Goal: Task Accomplishment & Management: Use online tool/utility

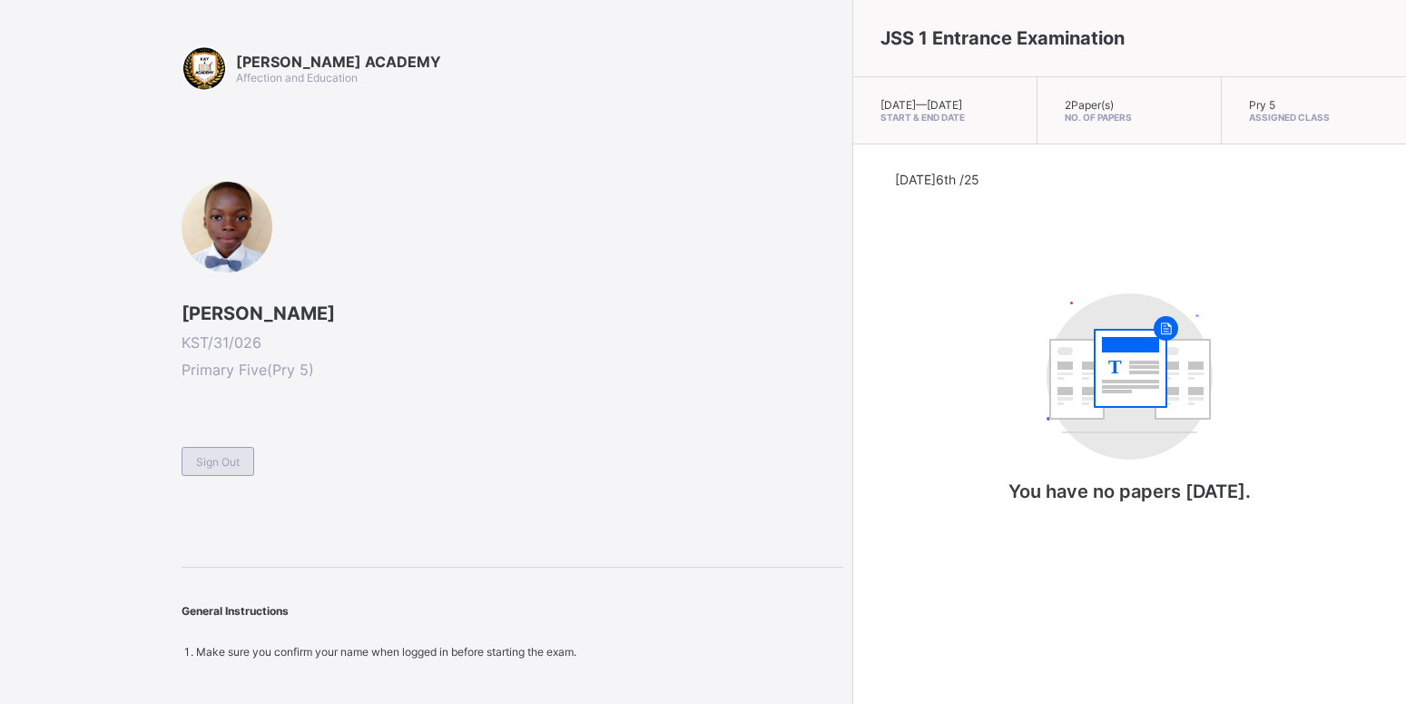
click at [227, 462] on span "Sign Out" at bounding box center [218, 462] width 44 height 14
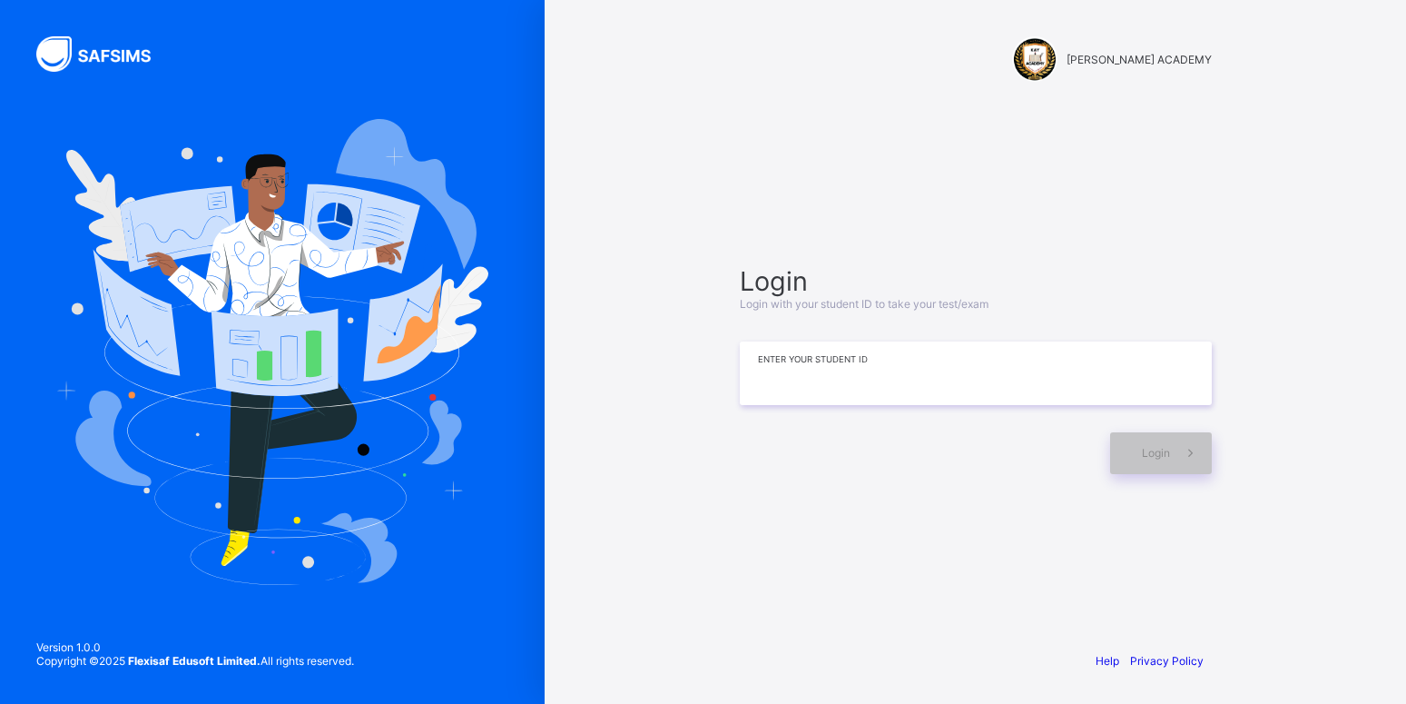
click at [779, 390] on input at bounding box center [976, 373] width 472 height 64
click at [827, 374] on input "****" at bounding box center [976, 373] width 472 height 64
click at [1163, 449] on span "Login" at bounding box center [1156, 453] width 28 height 14
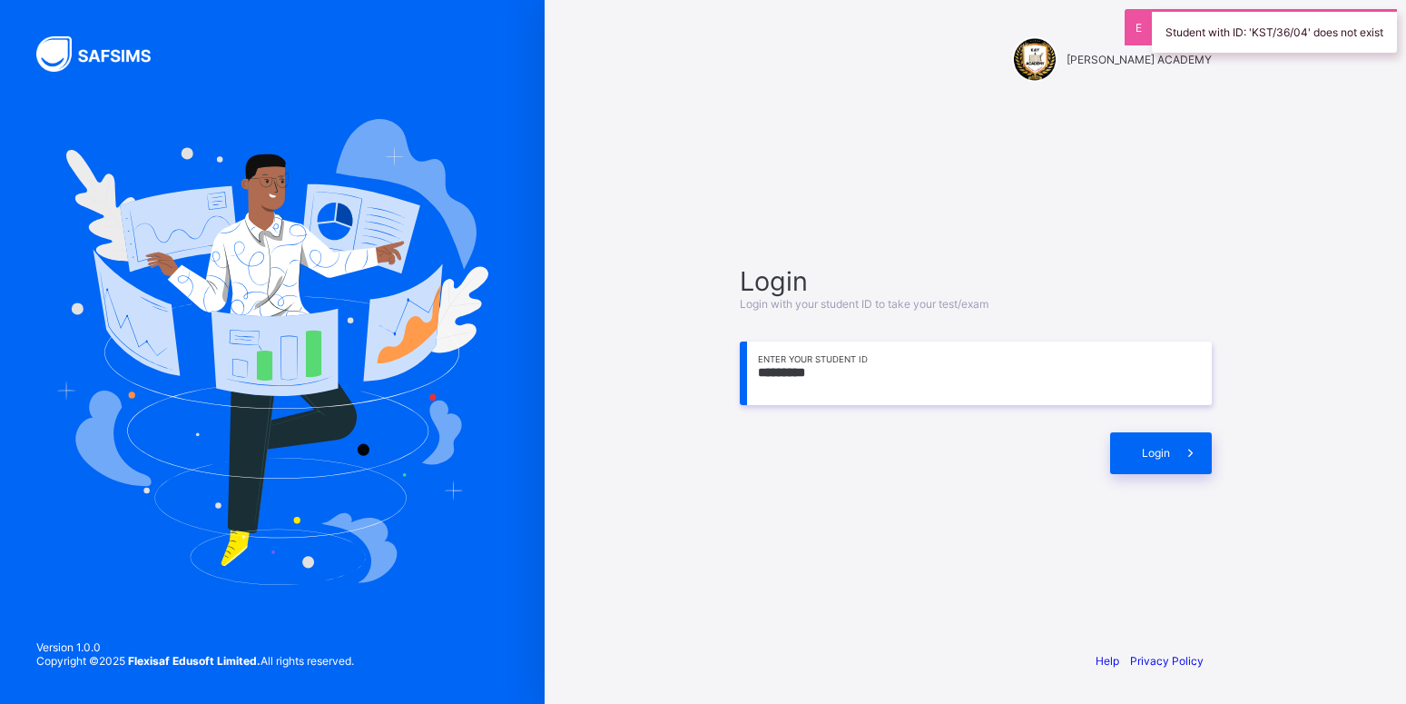
click at [825, 368] on input "*********" at bounding box center [976, 373] width 472 height 64
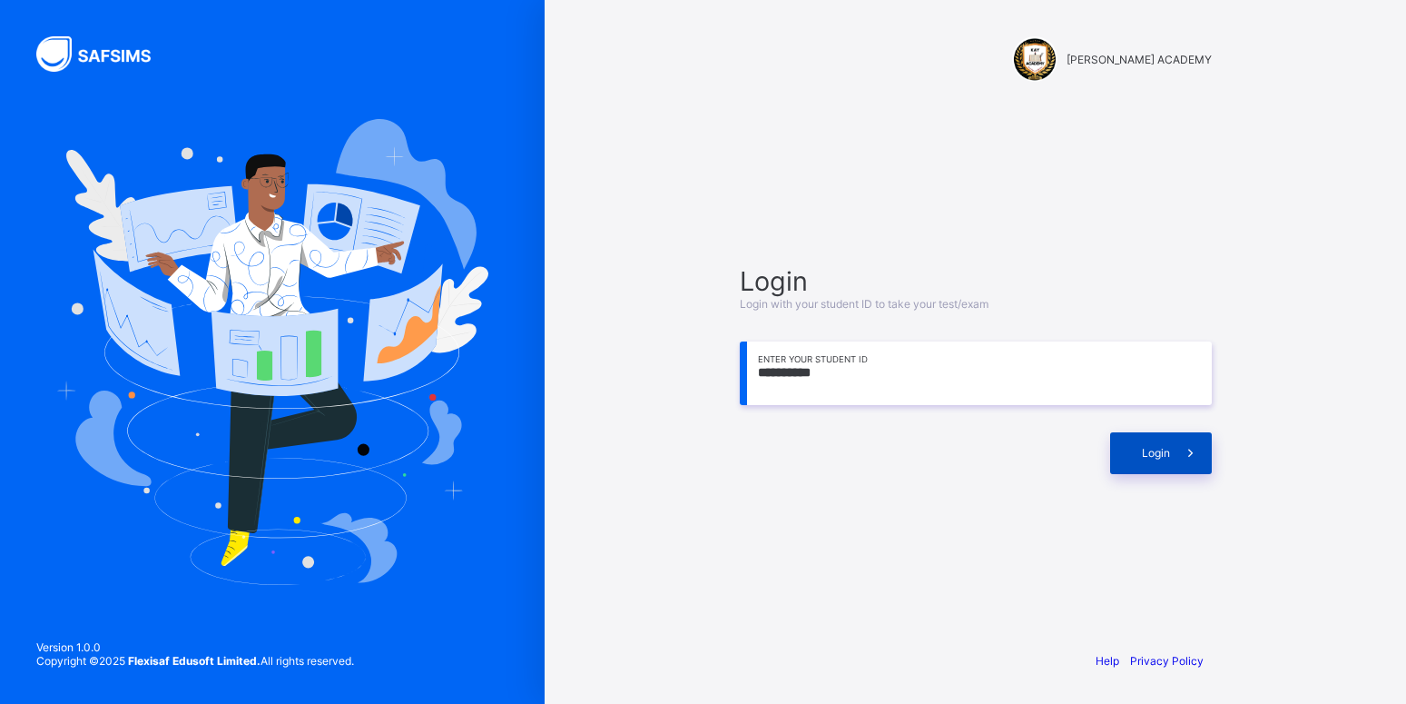
type input "**********"
click at [1134, 462] on div "Login" at bounding box center [1161, 453] width 102 height 42
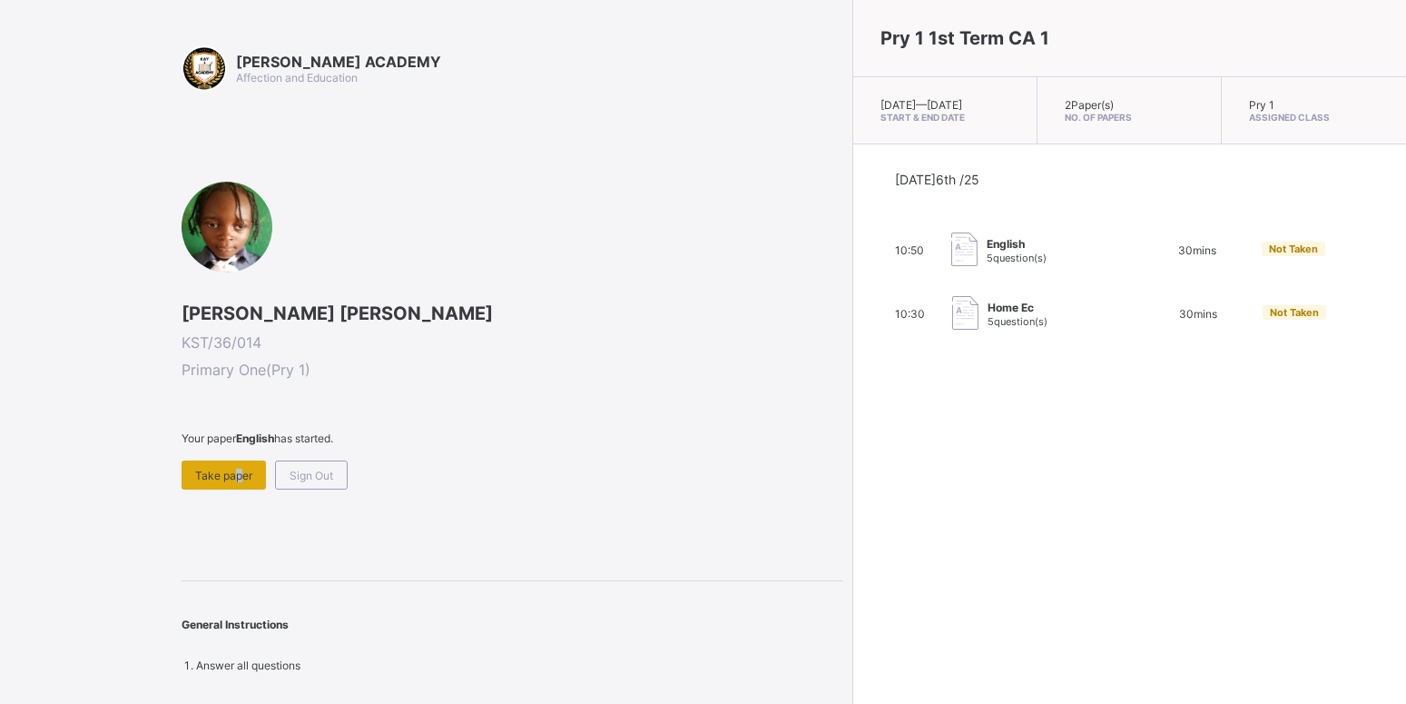
click at [232, 469] on span "Take paper" at bounding box center [223, 476] width 57 height 14
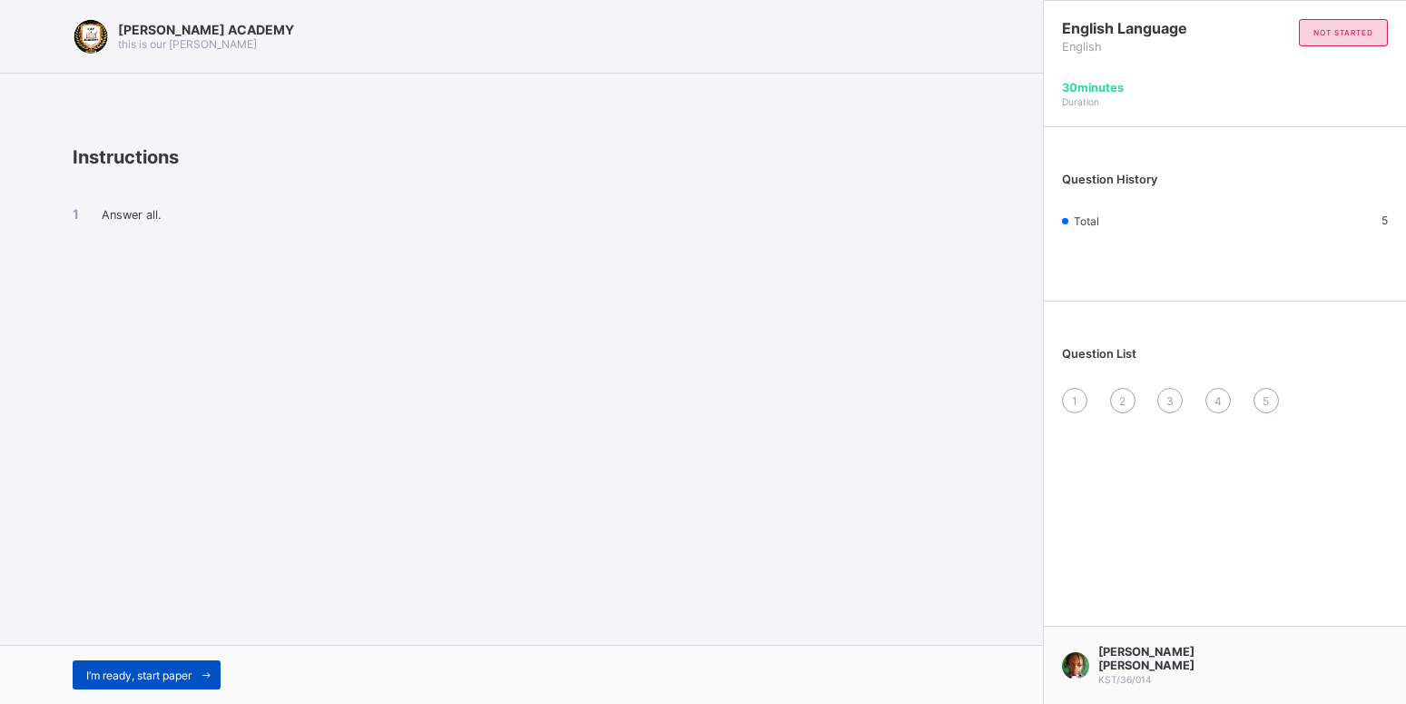
click at [134, 673] on span "I’m ready, start paper" at bounding box center [138, 675] width 105 height 14
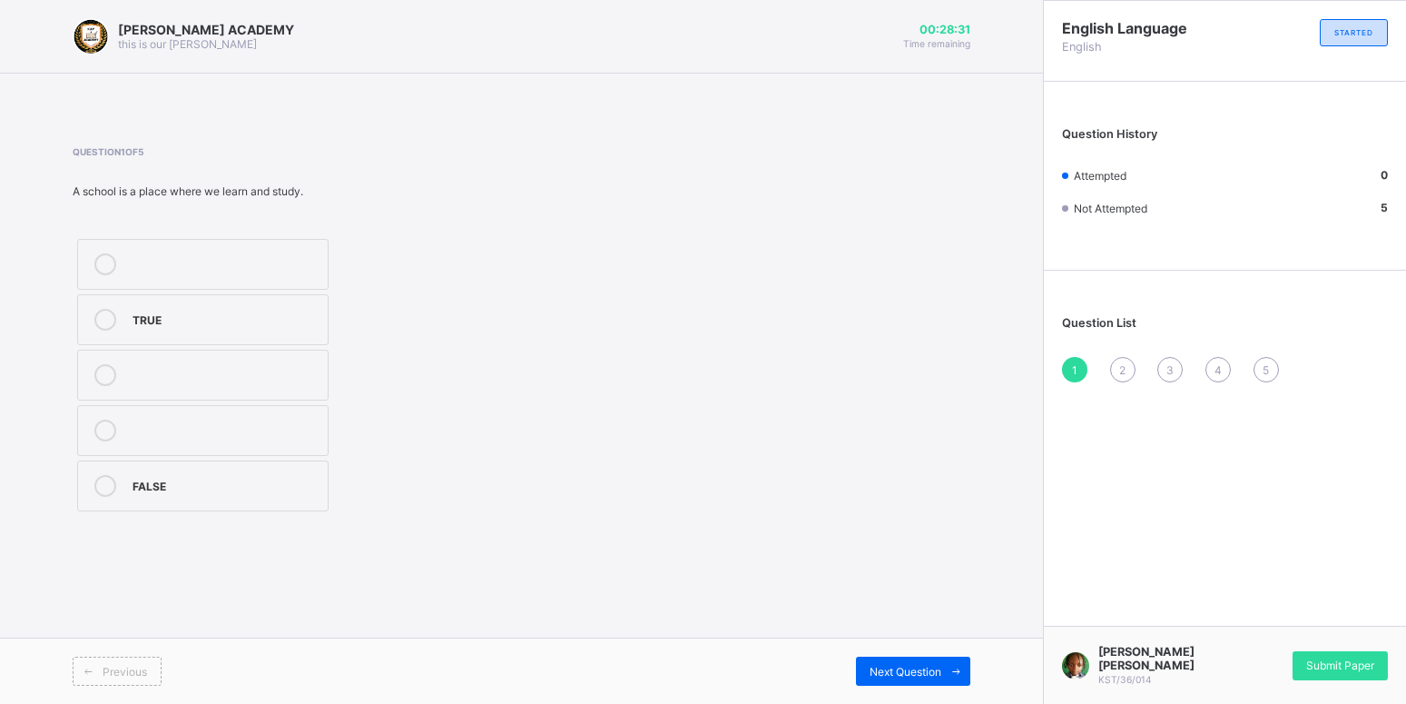
click at [152, 324] on div "TRUE" at bounding box center [226, 318] width 186 height 18
click at [952, 672] on icon at bounding box center [957, 672] width 14 height 12
click at [130, 369] on label "Moo moo" at bounding box center [203, 375] width 252 height 51
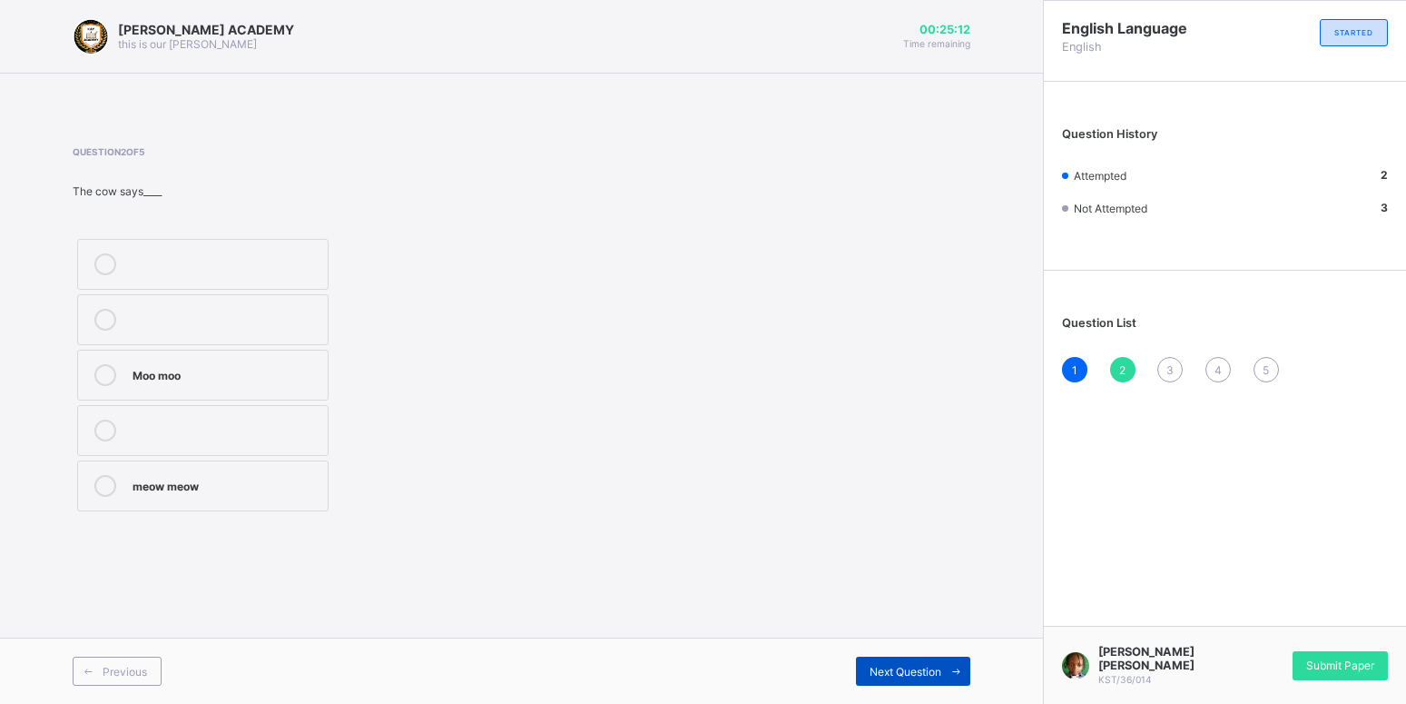
click at [927, 661] on div "Next Question" at bounding box center [913, 670] width 114 height 29
click at [239, 489] on div "Baa baa" at bounding box center [226, 484] width 186 height 18
click at [900, 678] on div "Next Question" at bounding box center [913, 670] width 114 height 29
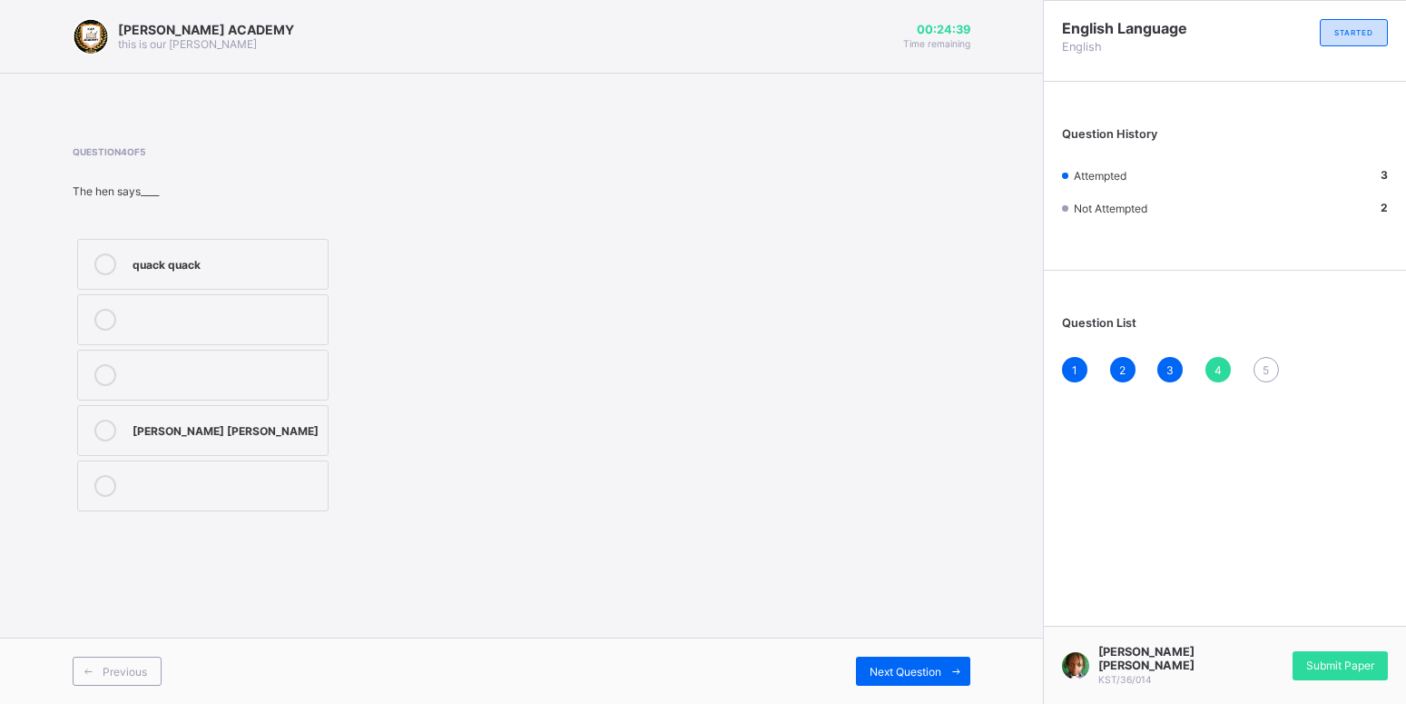
click at [178, 412] on label "[PERSON_NAME] [PERSON_NAME]" at bounding box center [203, 430] width 252 height 51
click at [912, 655] on div "Previous Next Question" at bounding box center [521, 670] width 1043 height 66
click at [912, 666] on span "Next Question" at bounding box center [906, 672] width 72 height 14
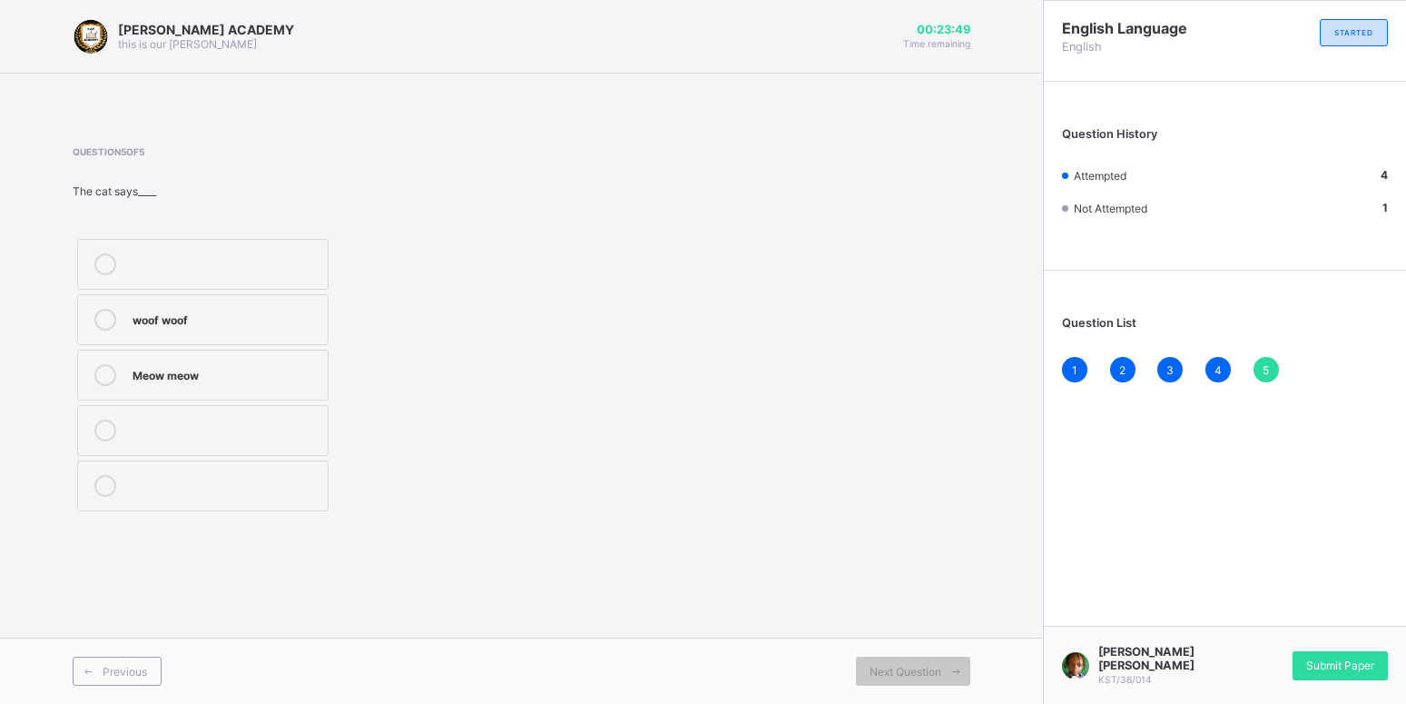
click at [146, 374] on div "Meow meow" at bounding box center [226, 373] width 186 height 18
click at [1317, 670] on span "Submit Paper" at bounding box center [1341, 665] width 68 height 14
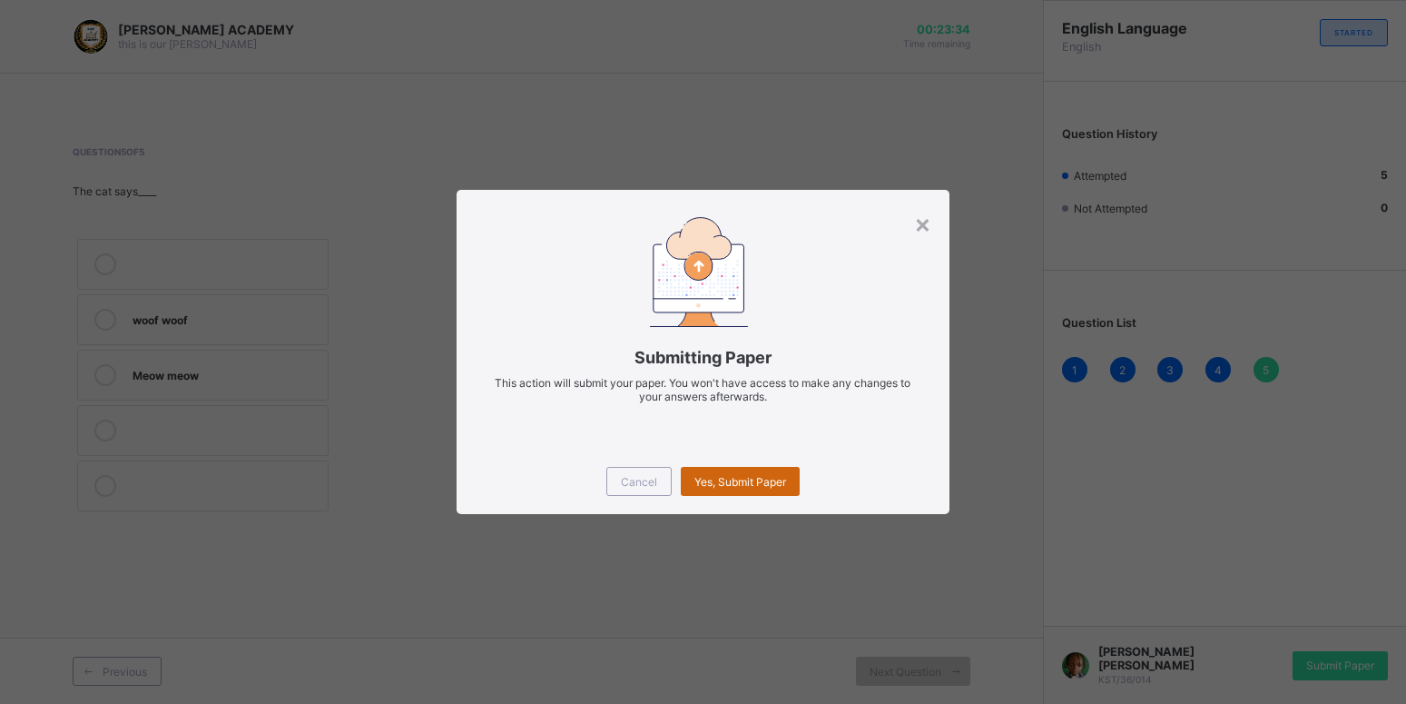
click at [719, 486] on span "Yes, Submit Paper" at bounding box center [741, 482] width 92 height 14
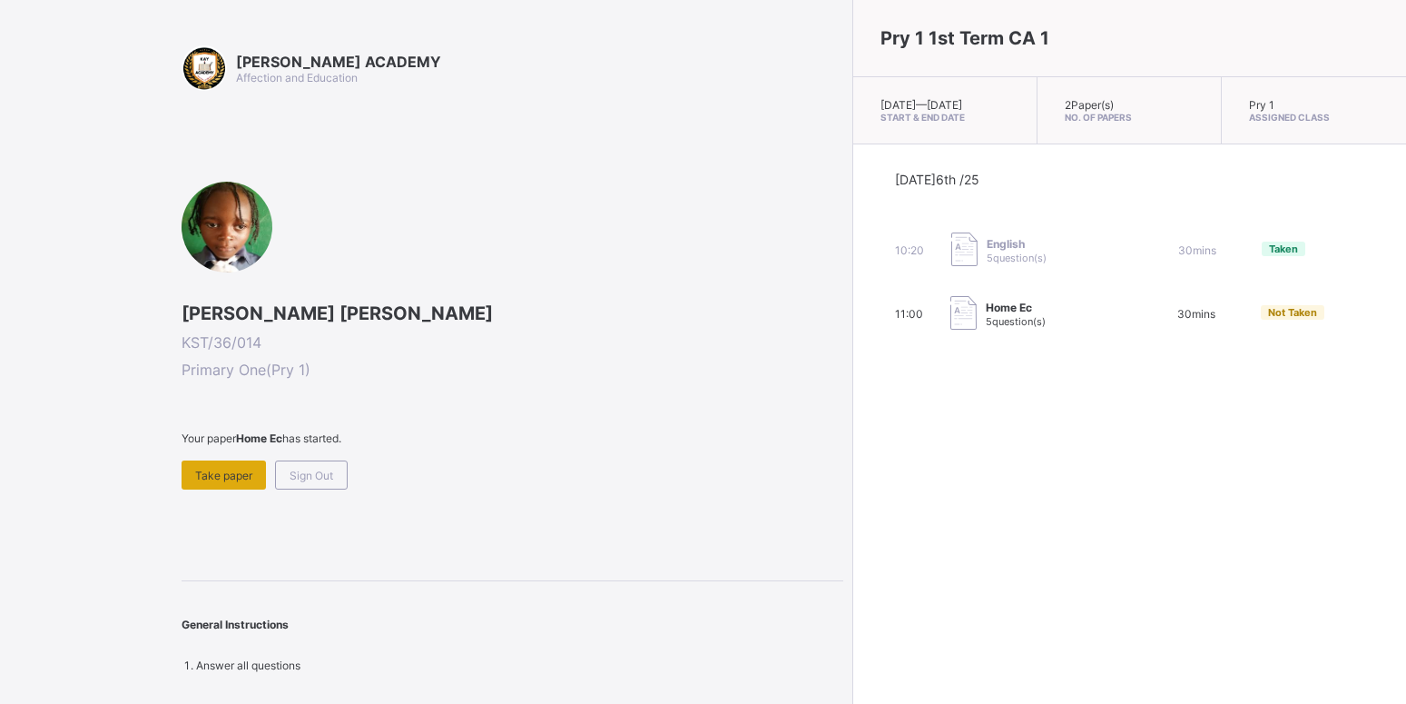
click at [219, 470] on span "Take paper" at bounding box center [223, 476] width 57 height 14
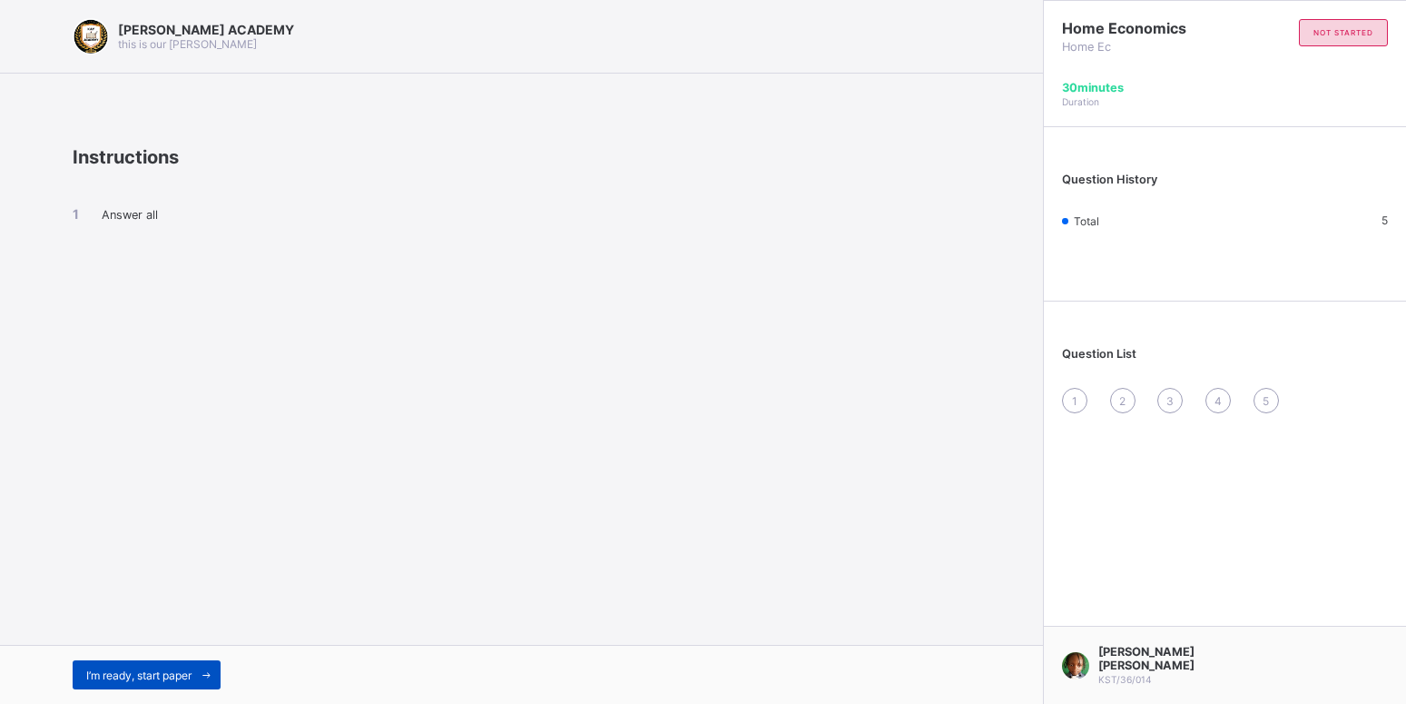
click at [157, 678] on span "I’m ready, start paper" at bounding box center [138, 675] width 105 height 14
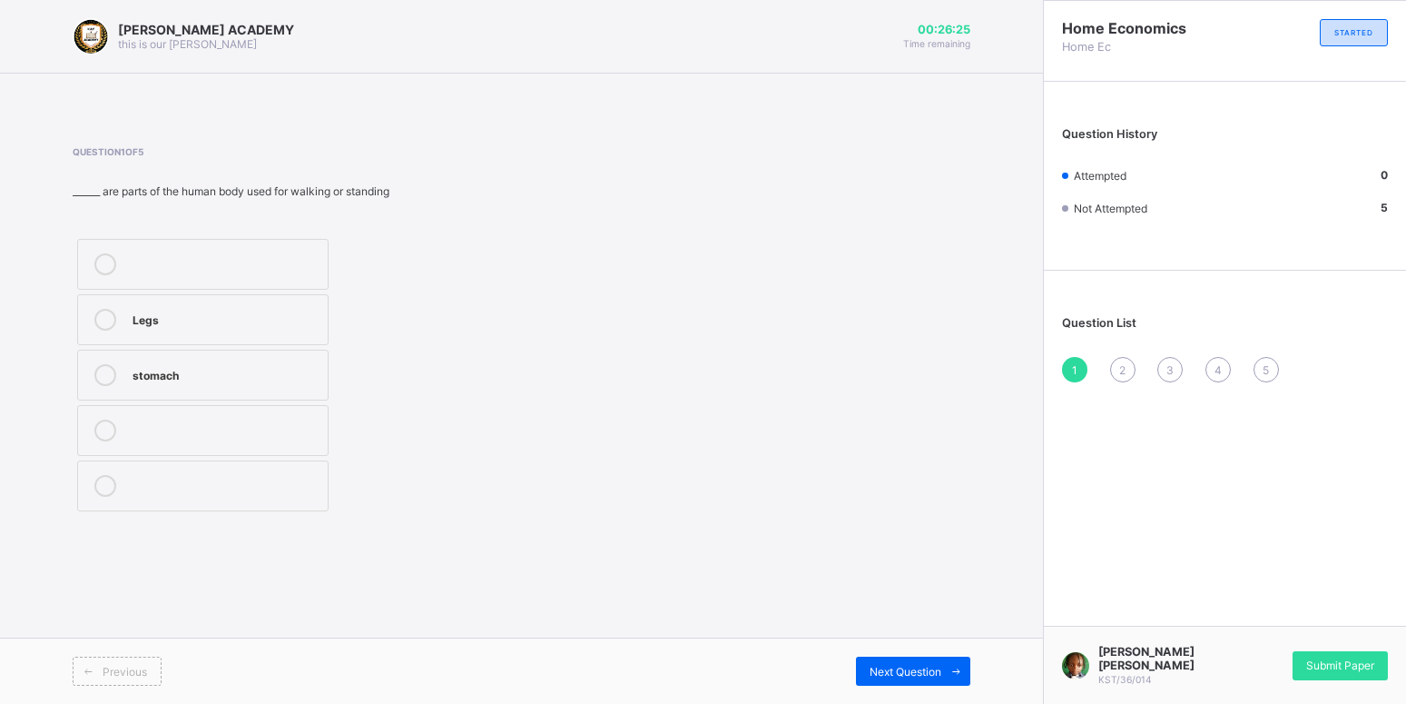
click at [144, 322] on div "Legs" at bounding box center [226, 318] width 186 height 18
click at [909, 680] on div "Next Question" at bounding box center [913, 670] width 114 height 29
click at [230, 420] on div "6" at bounding box center [226, 428] width 186 height 18
click at [879, 666] on span "Next Question" at bounding box center [906, 672] width 72 height 14
click at [277, 439] on div "TRUE" at bounding box center [226, 430] width 186 height 22
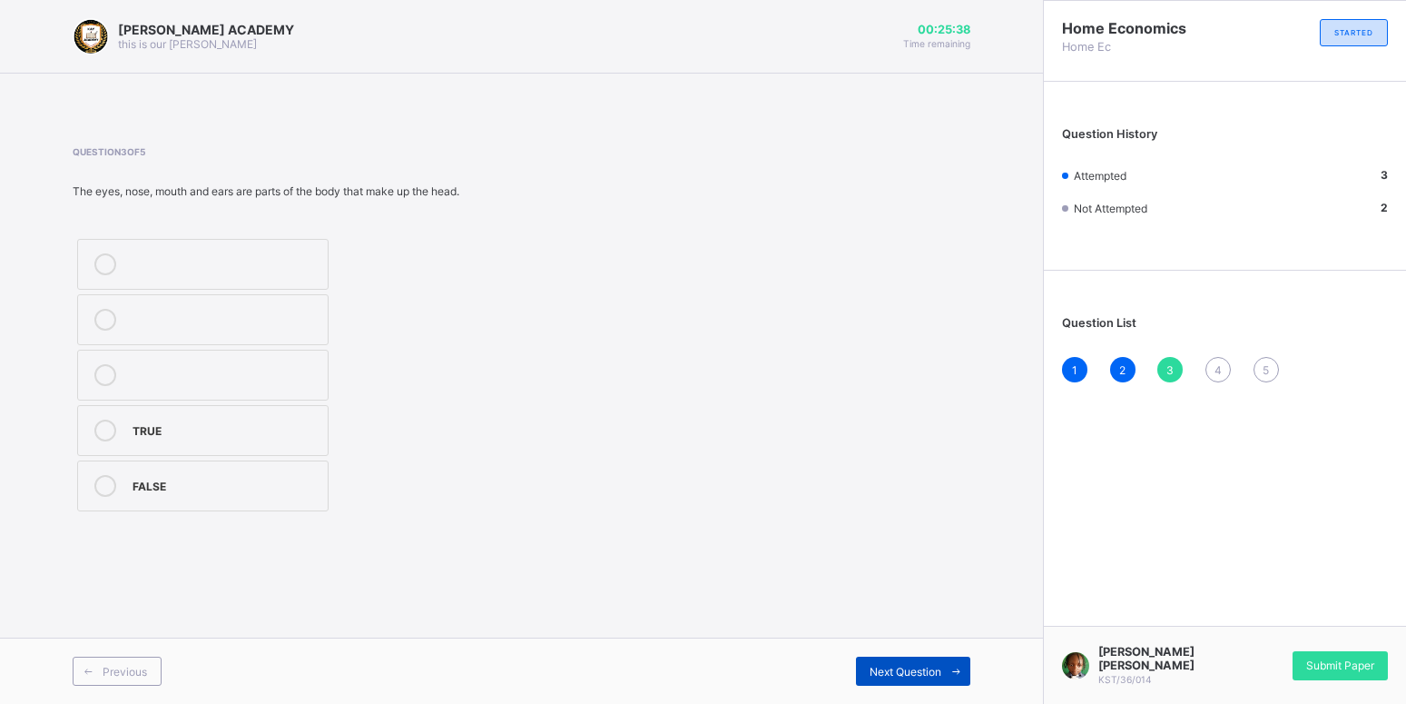
click at [936, 671] on span "Next Question" at bounding box center [906, 672] width 72 height 14
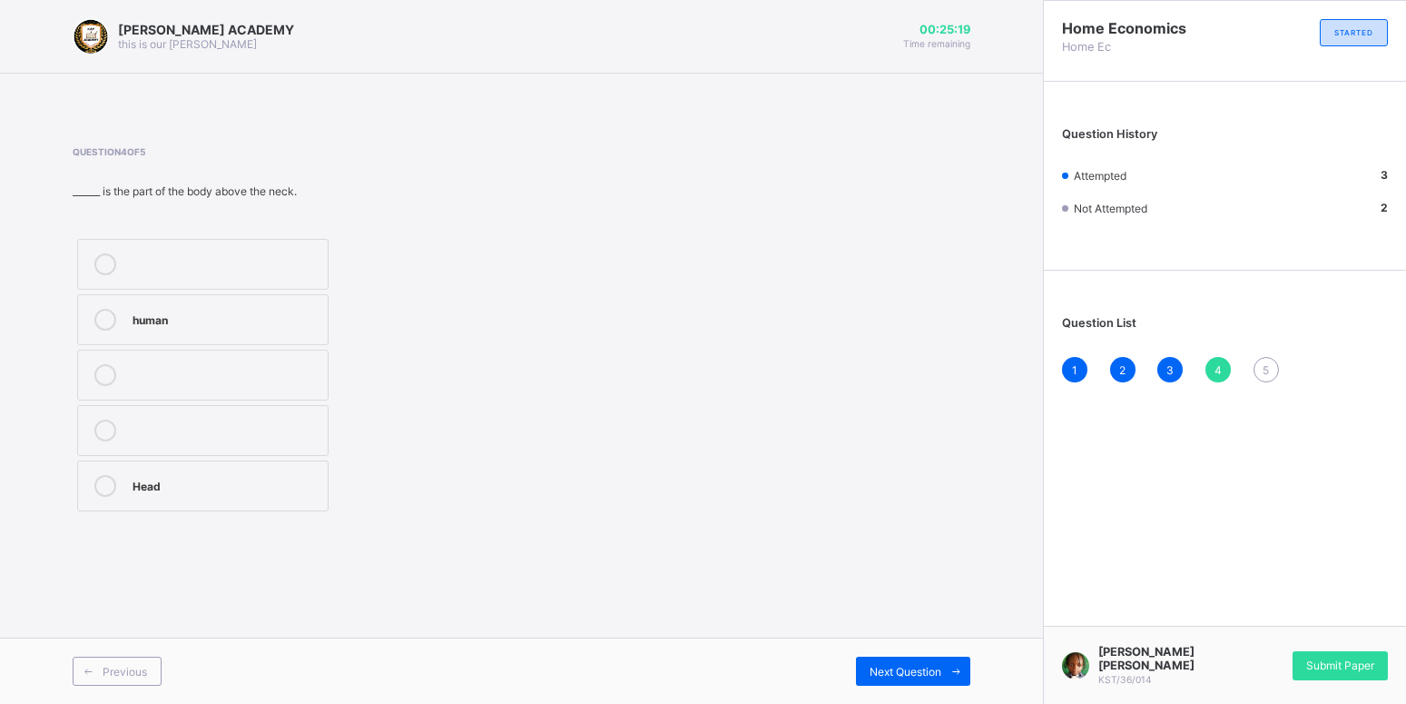
click at [137, 479] on div "Head" at bounding box center [226, 484] width 186 height 18
click at [959, 676] on icon at bounding box center [957, 672] width 14 height 12
click at [149, 275] on label "Grooming" at bounding box center [203, 264] width 252 height 51
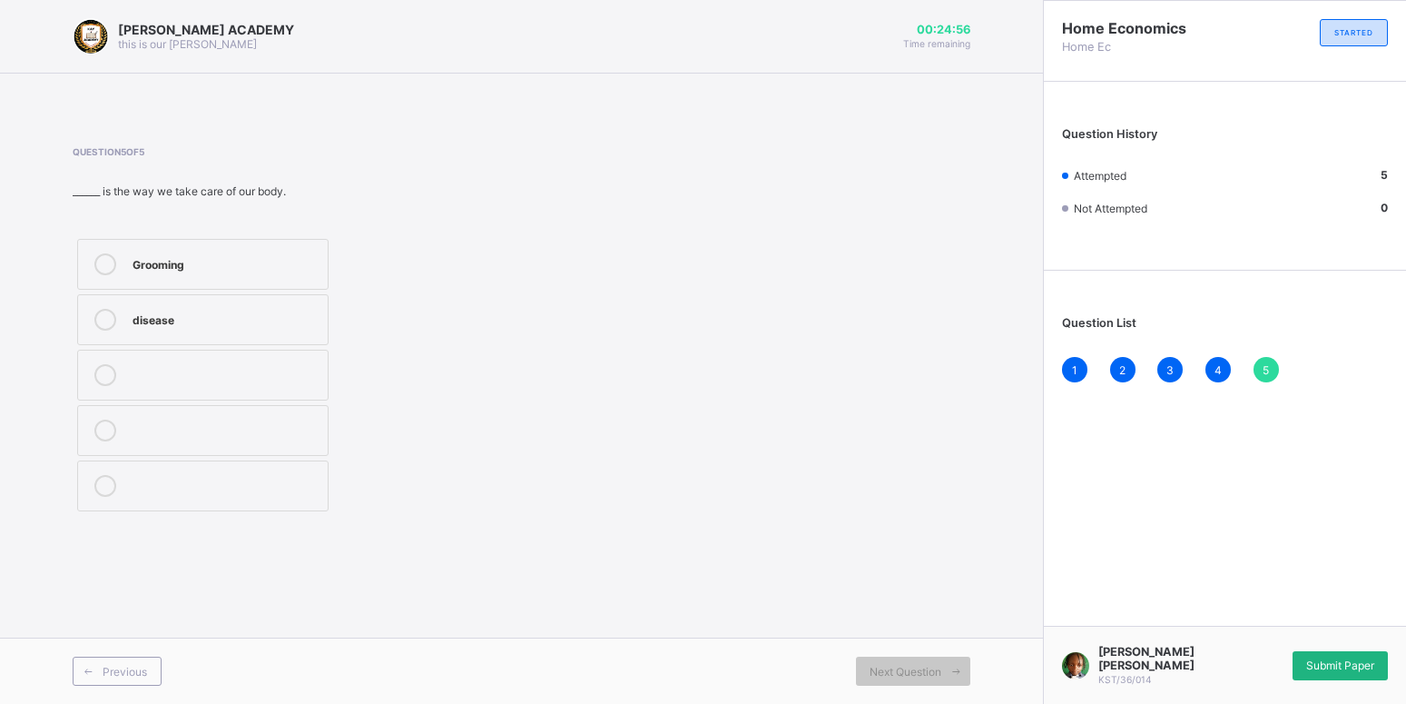
click at [1344, 666] on span "Submit Paper" at bounding box center [1341, 665] width 68 height 14
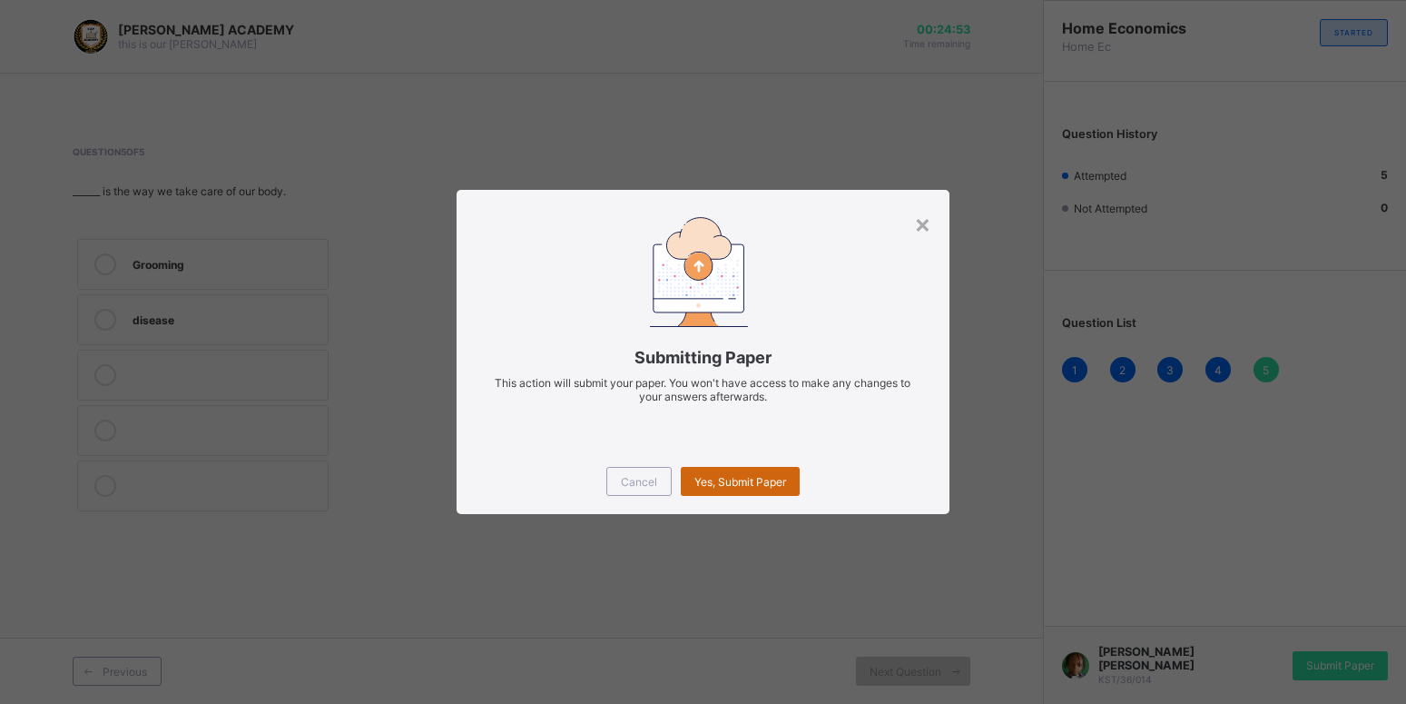
click at [731, 488] on div "Yes, Submit Paper" at bounding box center [740, 481] width 119 height 29
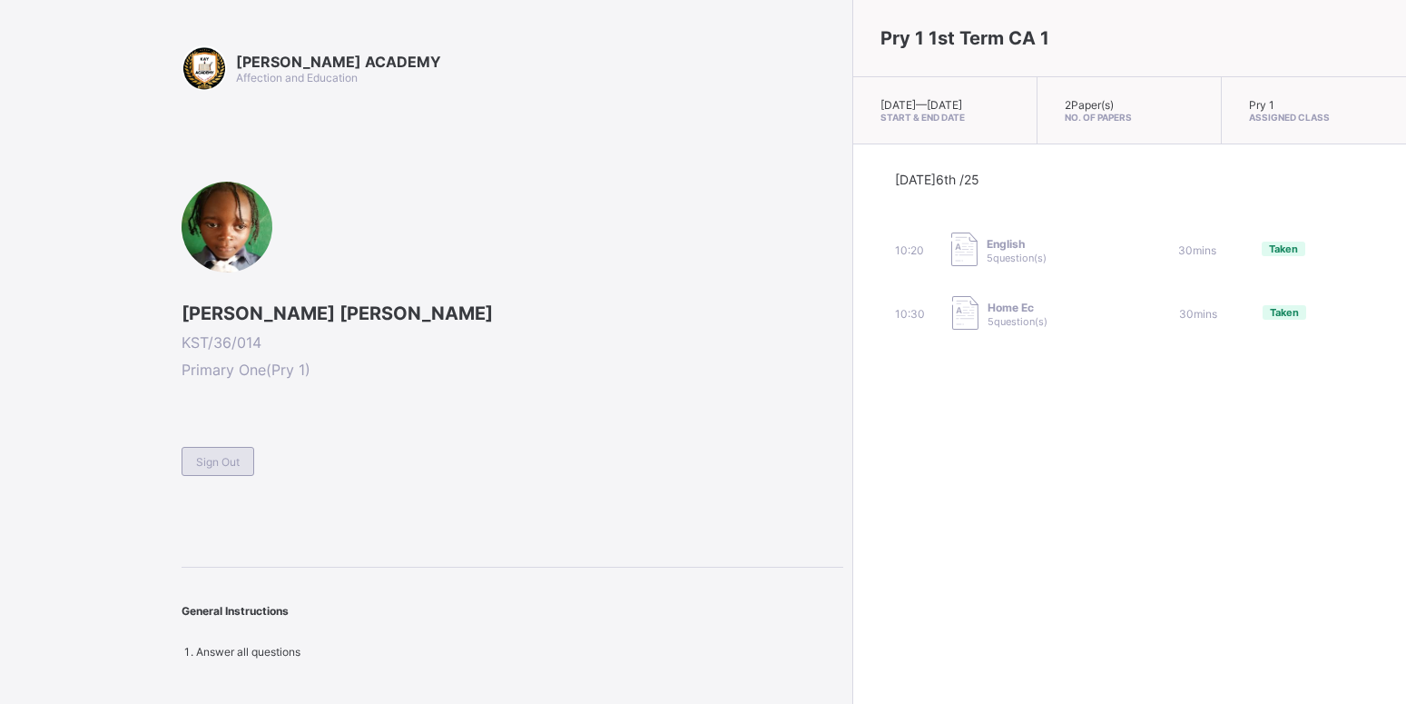
click at [201, 465] on span "Sign Out" at bounding box center [218, 462] width 44 height 14
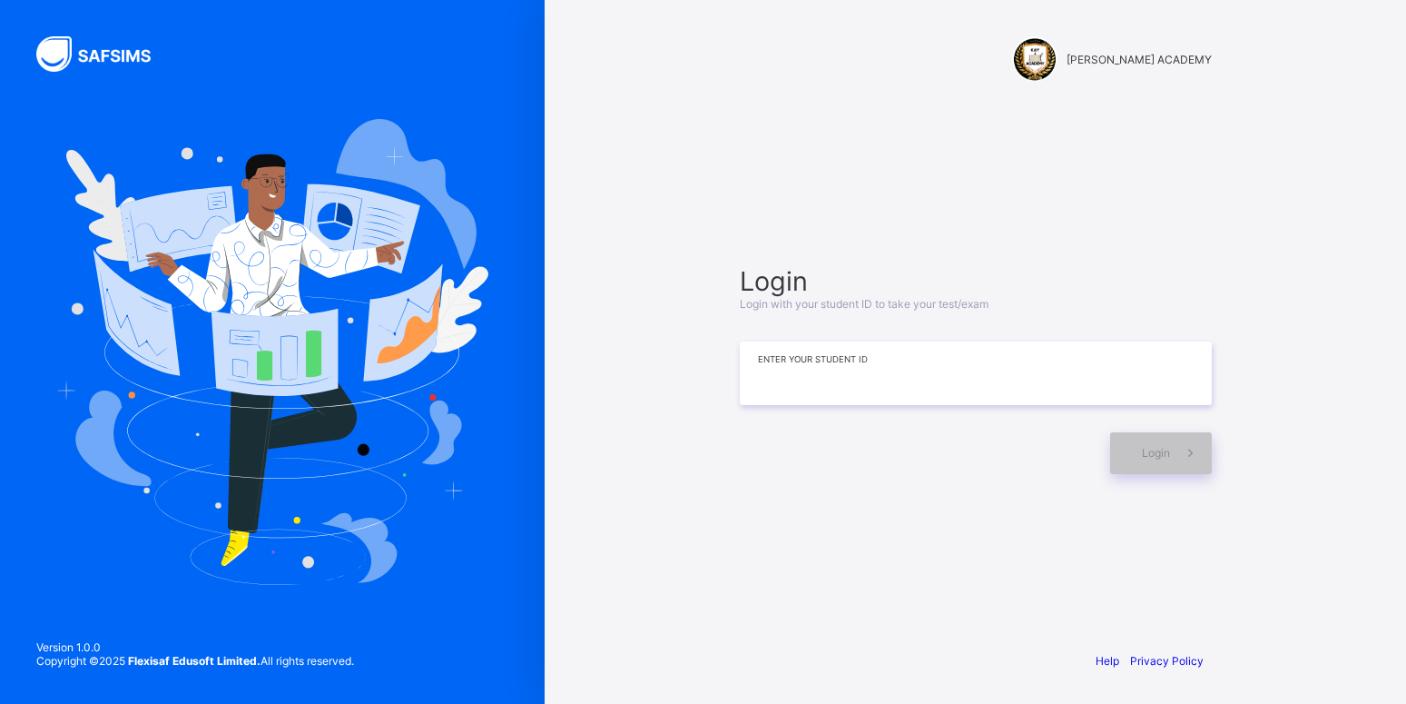
click at [892, 377] on input at bounding box center [976, 373] width 472 height 64
type input "*********"
click at [1140, 453] on div "Login" at bounding box center [1161, 453] width 102 height 42
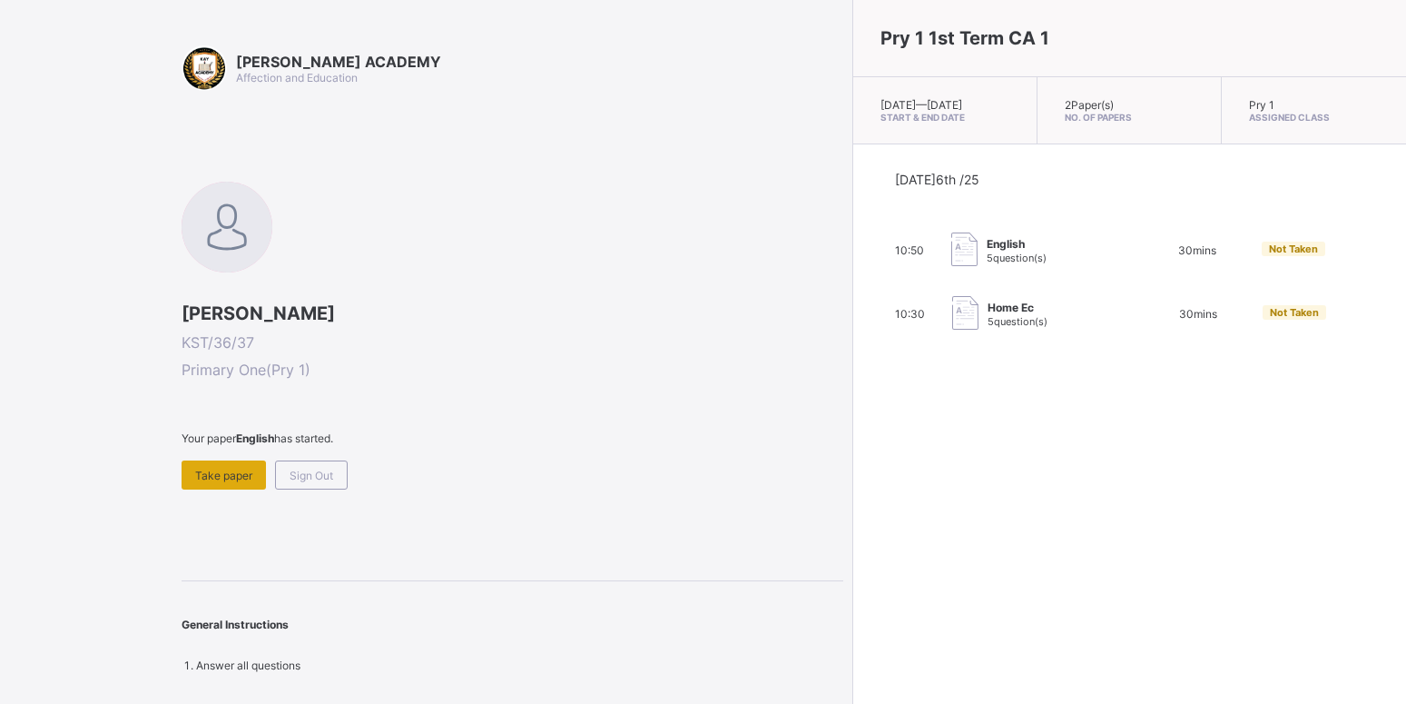
click at [213, 482] on div "Take paper" at bounding box center [224, 474] width 84 height 29
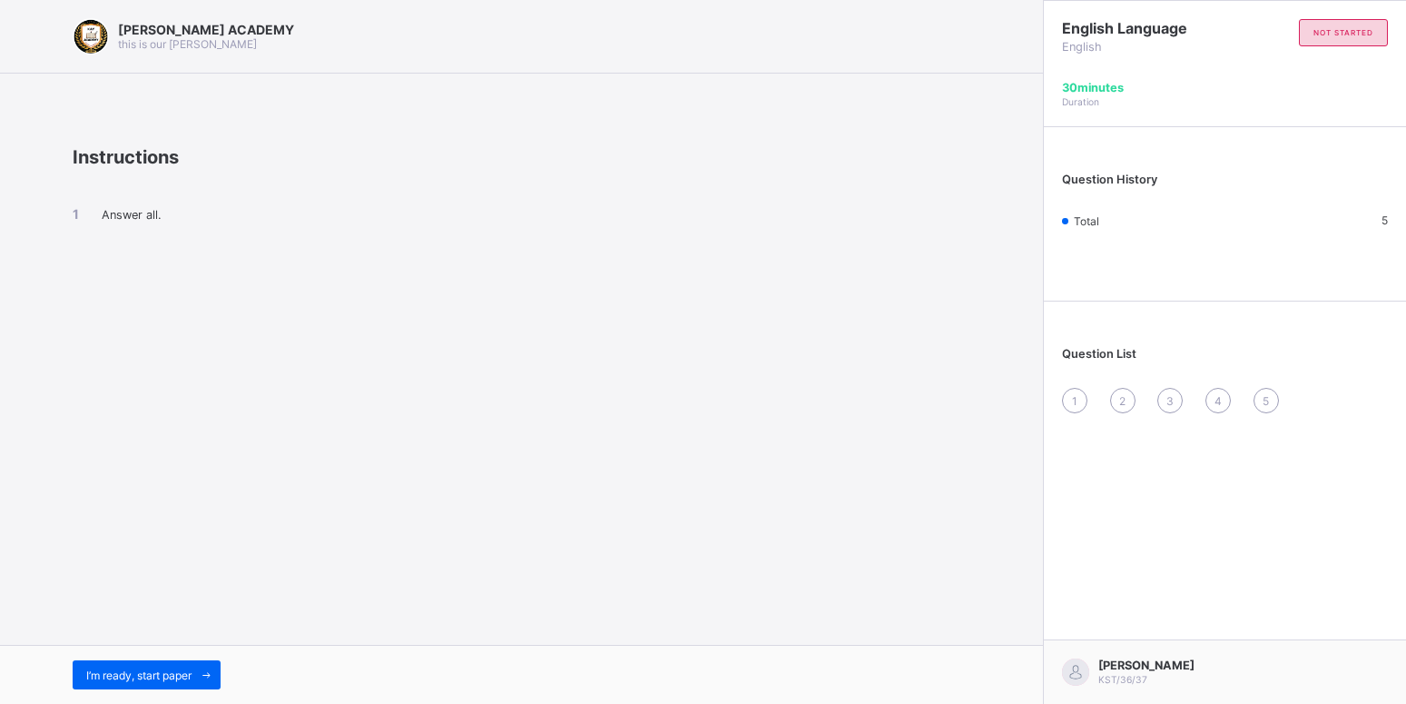
click at [991, 507] on div "[PERSON_NAME] ACADEMY this is our [PERSON_NAME] Instructions Answer all. I’m re…" at bounding box center [521, 352] width 1043 height 704
click at [198, 672] on span at bounding box center [206, 674] width 29 height 29
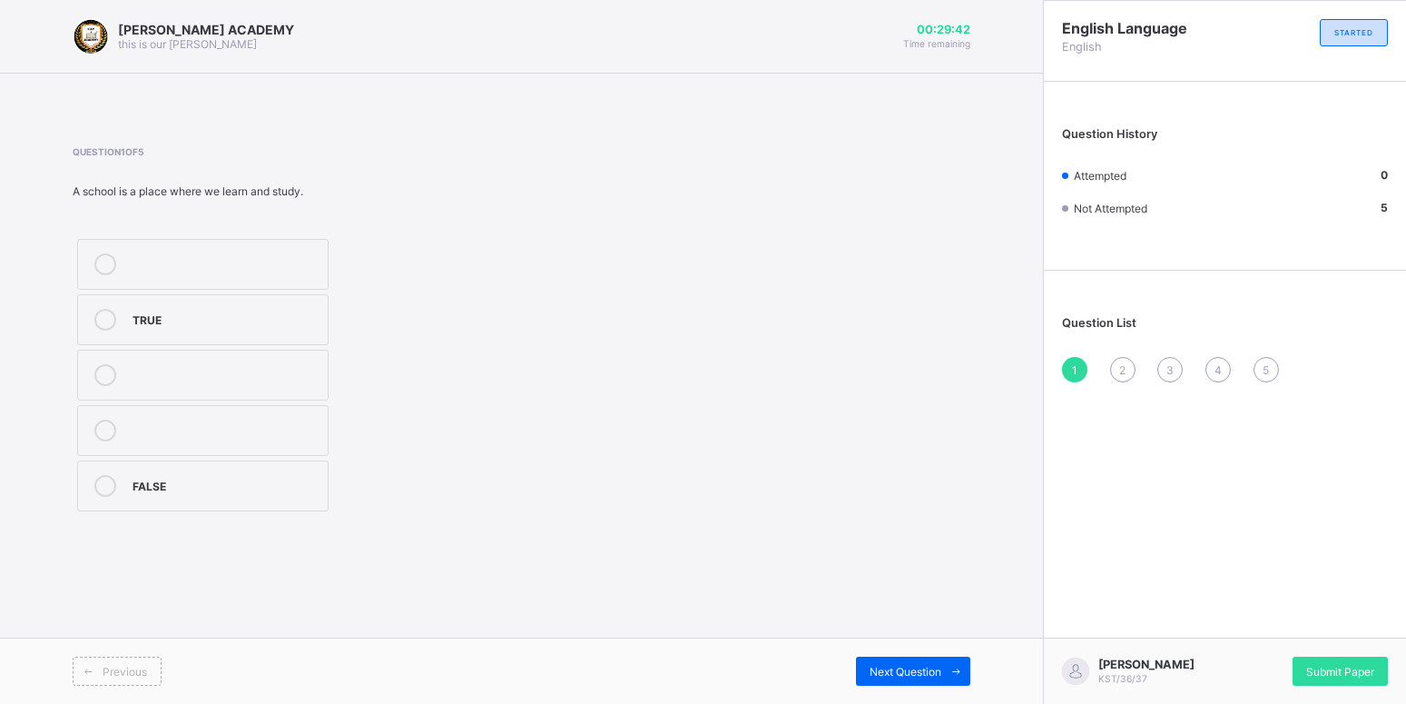
click at [258, 311] on div "TRUE" at bounding box center [226, 318] width 186 height 18
click at [872, 675] on span "Next Question" at bounding box center [906, 672] width 72 height 14
click at [250, 380] on div "Moo moo" at bounding box center [226, 373] width 186 height 18
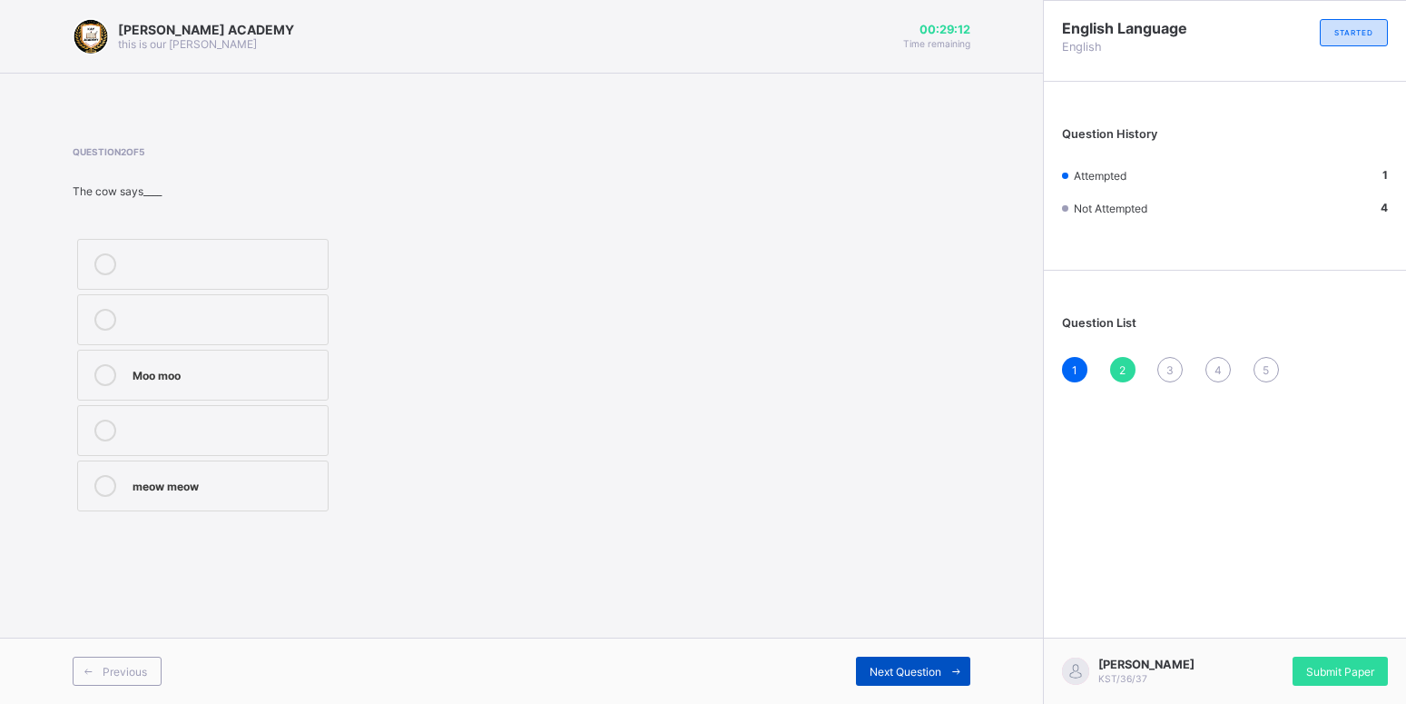
click at [902, 668] on span "Next Question" at bounding box center [906, 672] width 72 height 14
drag, startPoint x: 897, startPoint y: 669, endPoint x: 1223, endPoint y: 680, distance: 326.1
click at [173, 480] on div "Baa baa" at bounding box center [226, 484] width 186 height 18
drag, startPoint x: 194, startPoint y: 474, endPoint x: 212, endPoint y: 464, distance: 20.7
click at [876, 659] on div "Next Question" at bounding box center [913, 670] width 114 height 29
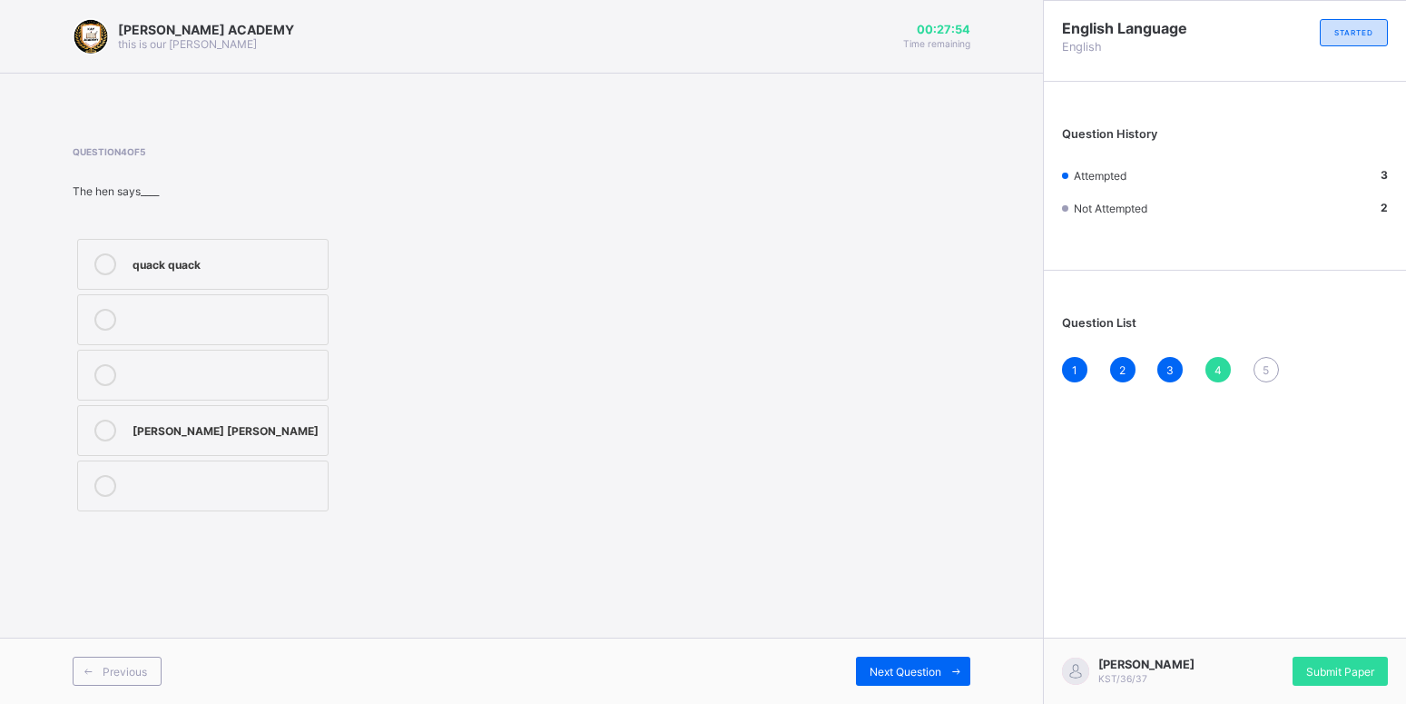
click at [162, 433] on div "[PERSON_NAME] [PERSON_NAME]" at bounding box center [226, 428] width 186 height 18
drag, startPoint x: 1159, startPoint y: 691, endPoint x: 926, endPoint y: 641, distance: 237.7
click at [933, 665] on span "Next Question" at bounding box center [906, 672] width 72 height 14
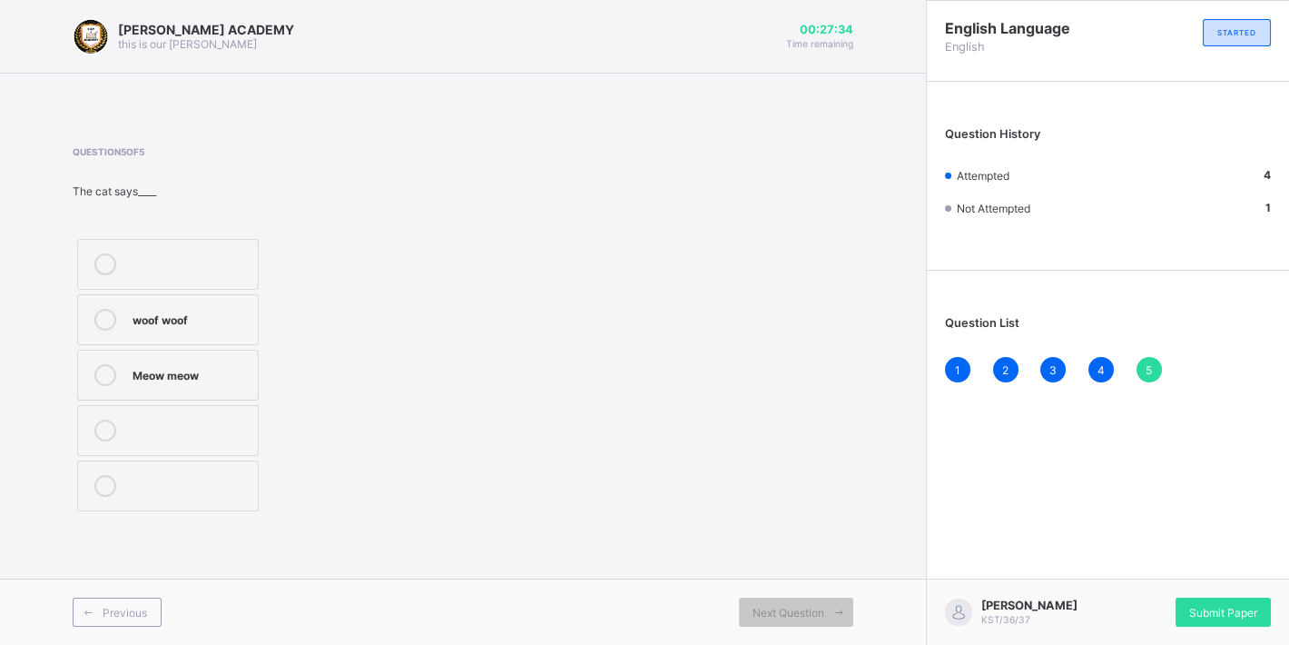
click at [139, 371] on div "Meow meow" at bounding box center [191, 373] width 116 height 18
click at [1248, 607] on span "Submit Paper" at bounding box center [1223, 613] width 68 height 14
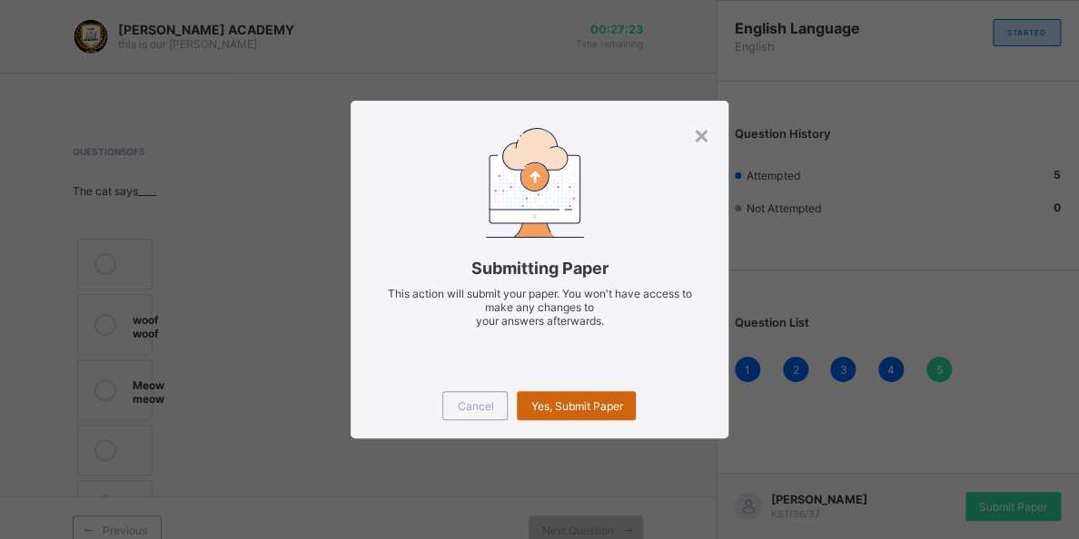
click at [538, 403] on span "Yes, Submit Paper" at bounding box center [576, 407] width 92 height 14
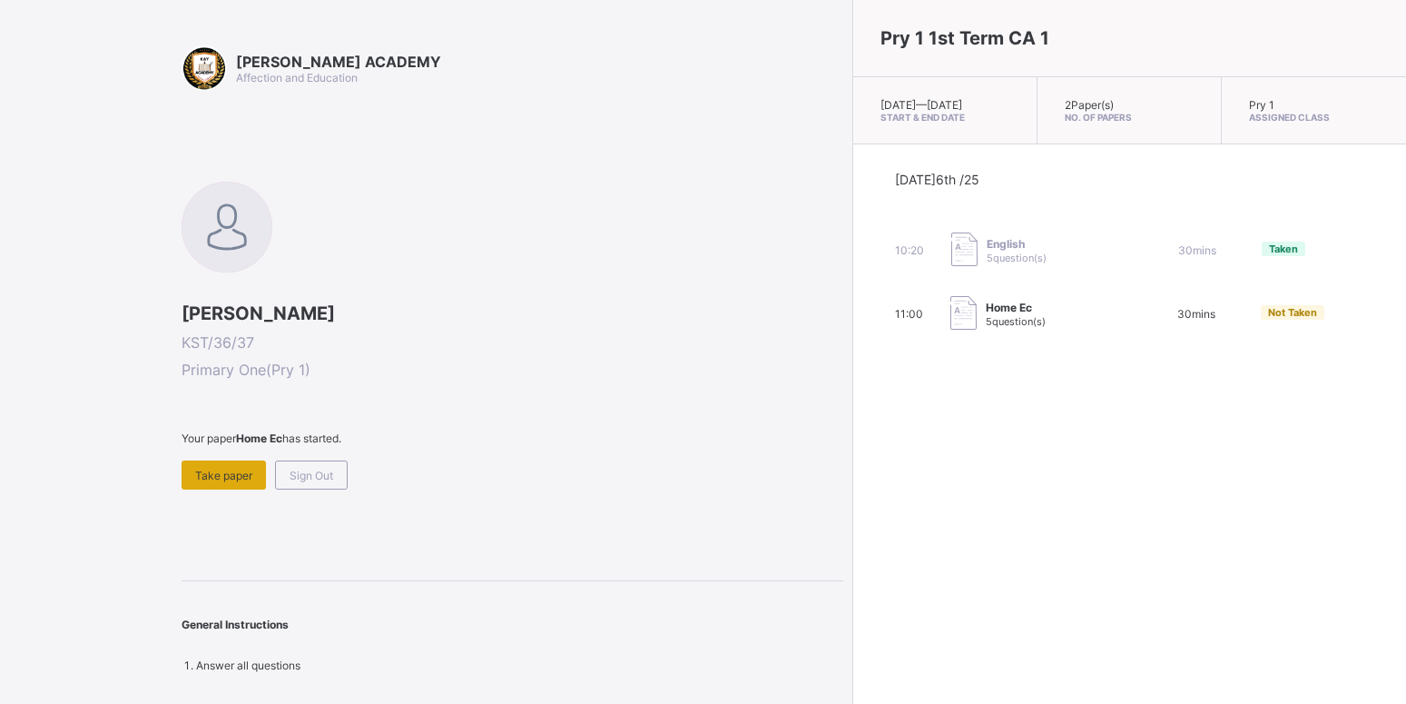
click at [208, 469] on span "Take paper" at bounding box center [223, 476] width 57 height 14
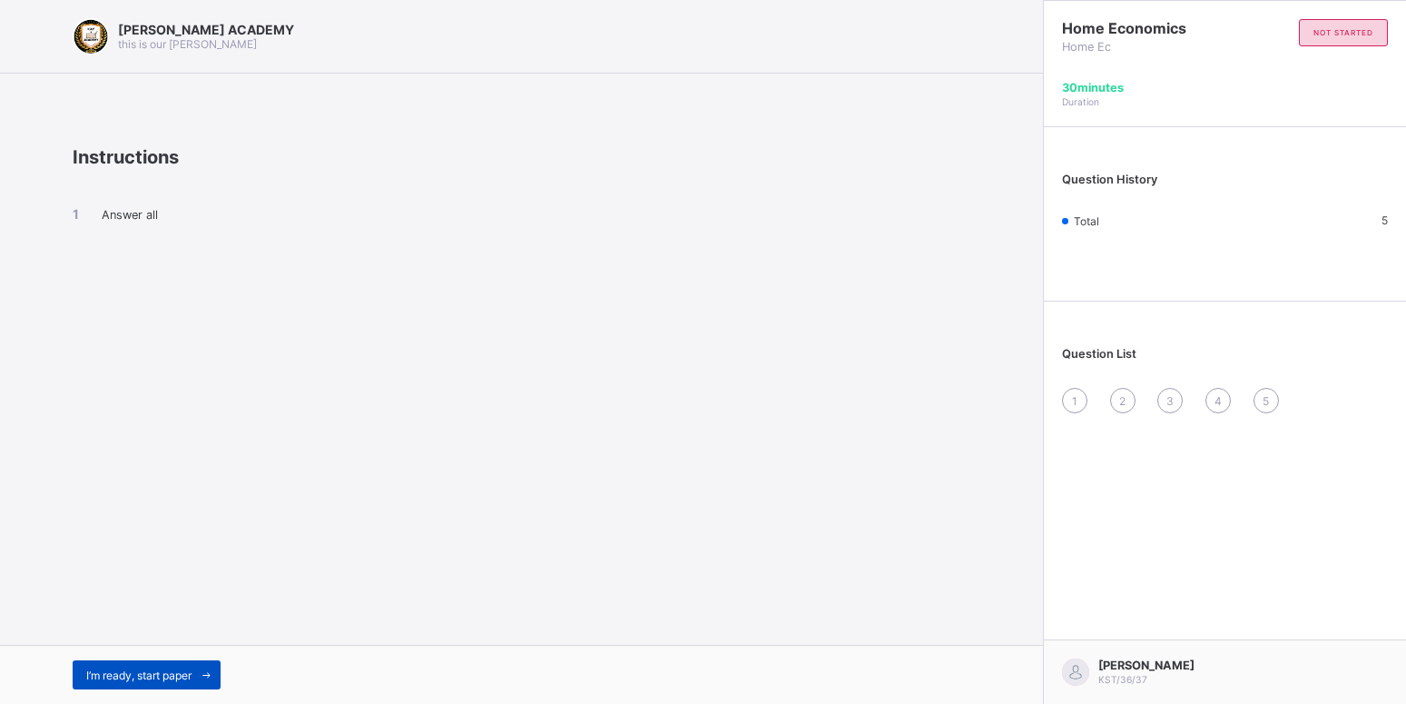
click at [126, 673] on span "I’m ready, start paper" at bounding box center [138, 675] width 105 height 14
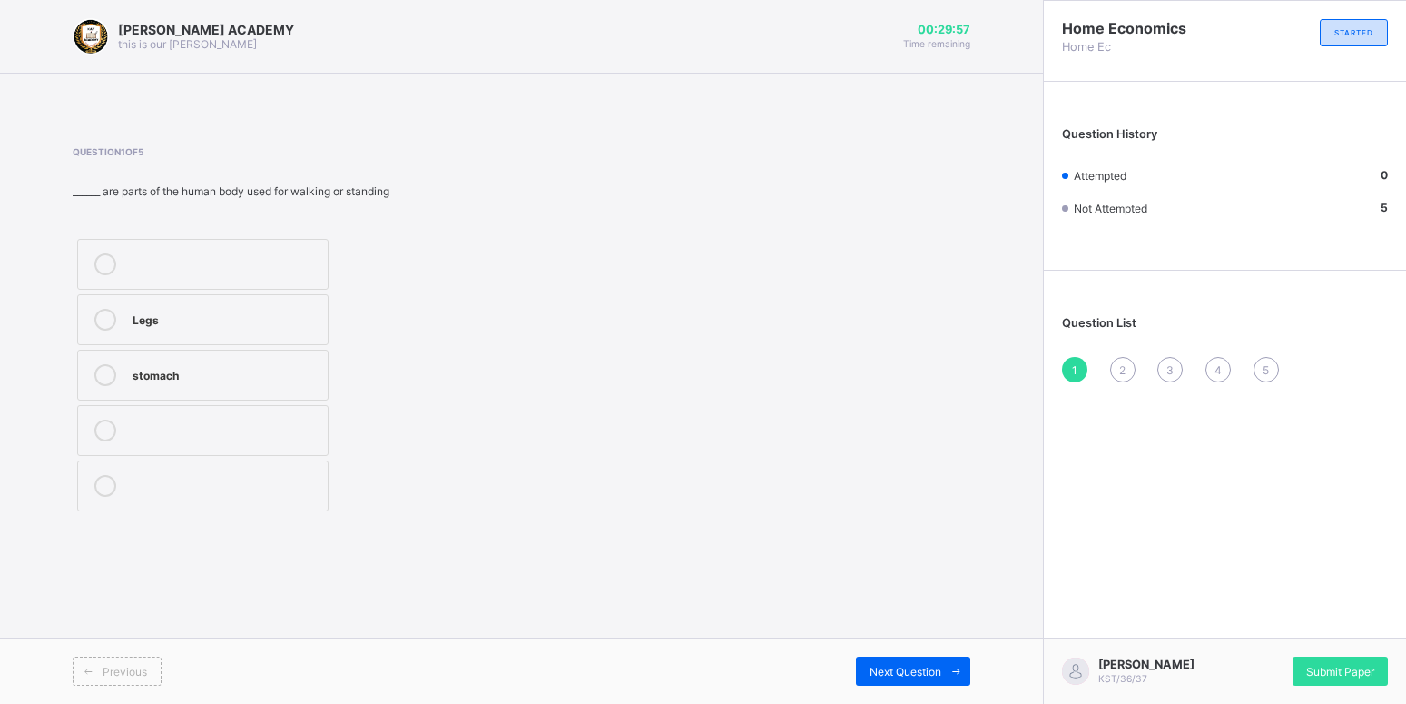
click at [126, 673] on span "Previous" at bounding box center [125, 672] width 44 height 14
click at [108, 322] on icon at bounding box center [105, 320] width 22 height 22
click at [929, 666] on span "Next Question" at bounding box center [906, 672] width 72 height 14
click at [928, 666] on span "Next Question" at bounding box center [906, 672] width 72 height 14
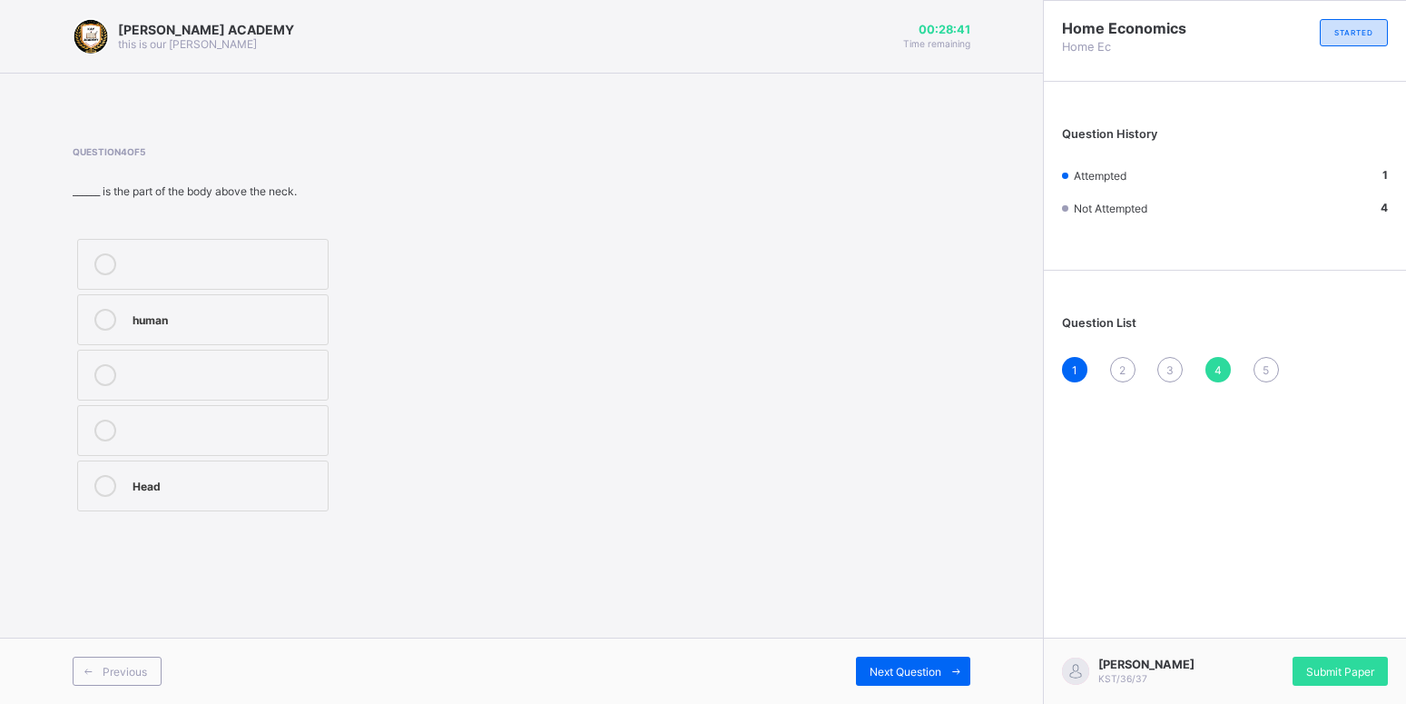
click at [101, 486] on icon at bounding box center [105, 486] width 22 height 22
click at [918, 670] on span "Next Question" at bounding box center [906, 672] width 72 height 14
click at [106, 261] on icon at bounding box center [105, 264] width 22 height 22
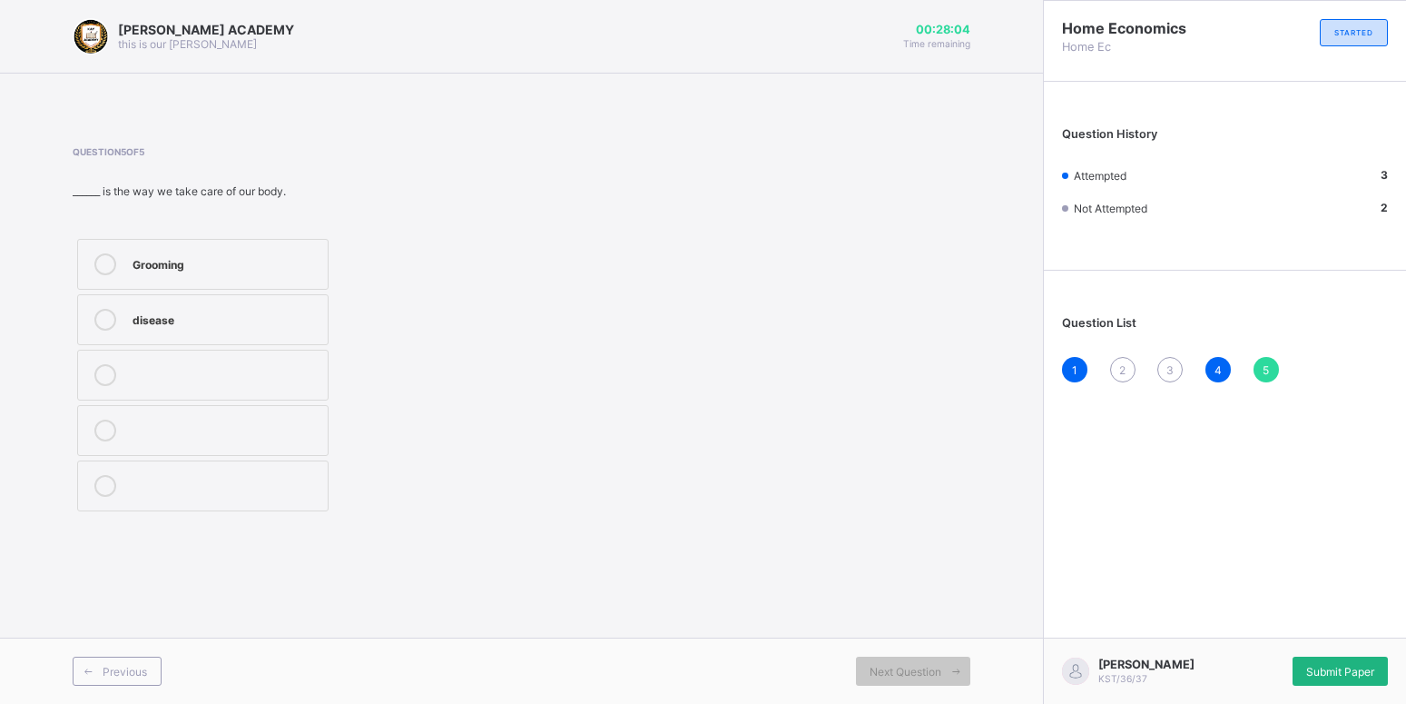
click at [1357, 657] on div "Submit Paper" at bounding box center [1340, 670] width 95 height 29
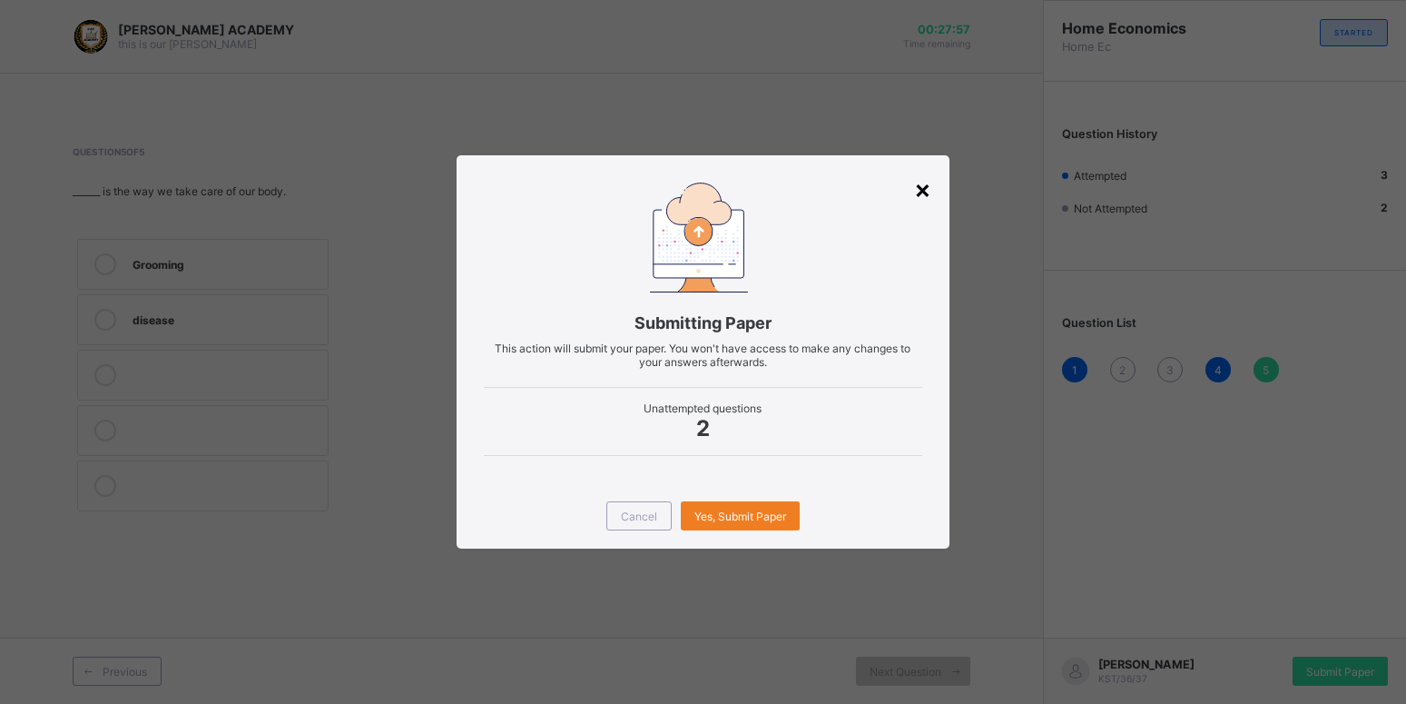
click at [921, 191] on div "×" at bounding box center [922, 188] width 17 height 31
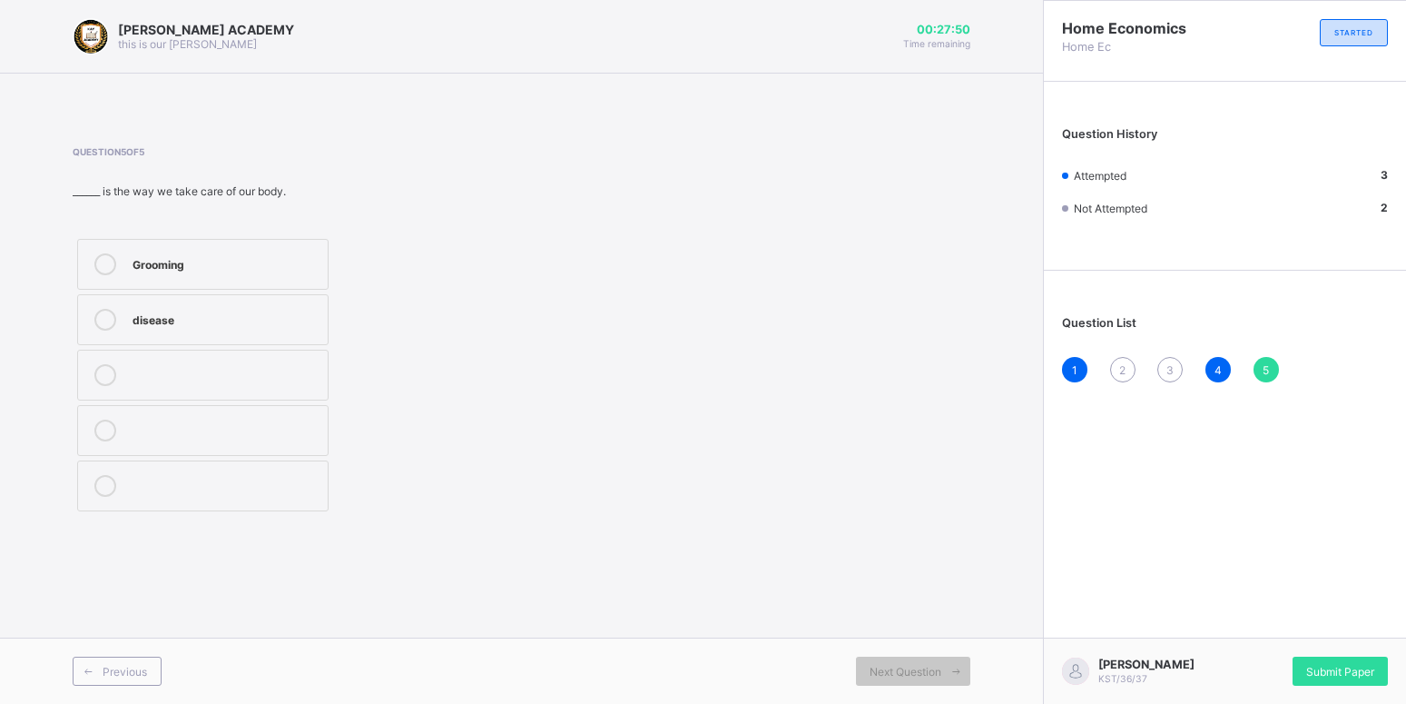
click at [1116, 370] on div "2" at bounding box center [1122, 369] width 25 height 25
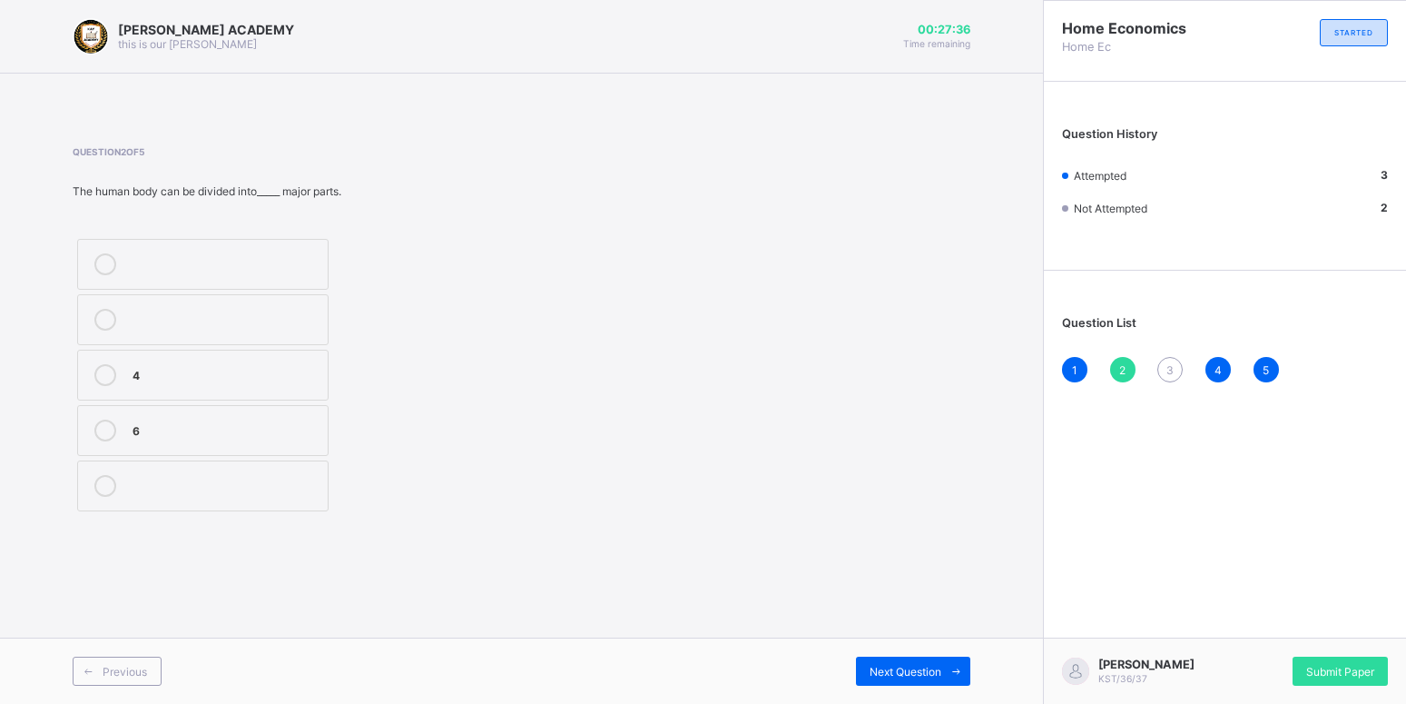
click at [104, 374] on icon at bounding box center [105, 375] width 22 height 22
click at [940, 676] on span "Next Question" at bounding box center [906, 672] width 72 height 14
click at [102, 487] on icon at bounding box center [105, 486] width 22 height 22
click at [426, 675] on div "Previous" at bounding box center [297, 670] width 449 height 29
click at [927, 666] on span "Next Question" at bounding box center [906, 672] width 72 height 14
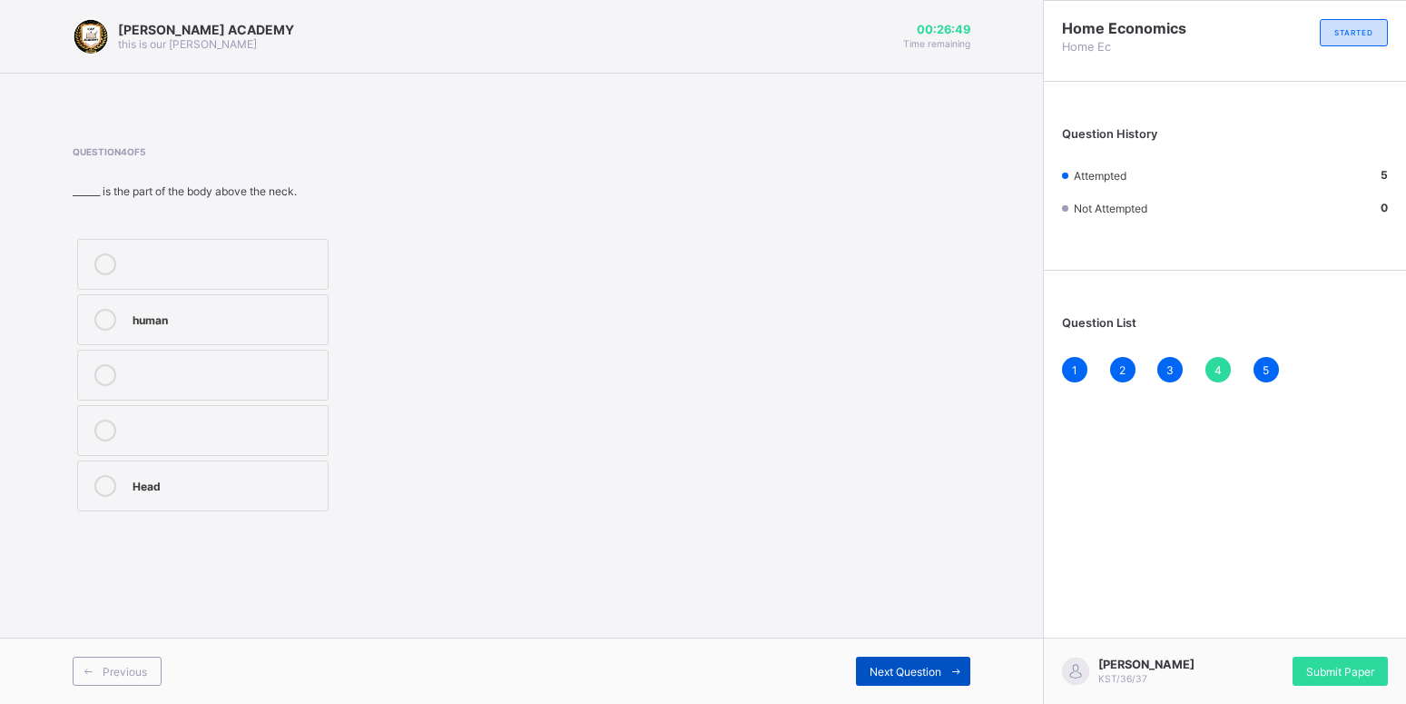
click at [893, 677] on span "Next Question" at bounding box center [906, 672] width 72 height 14
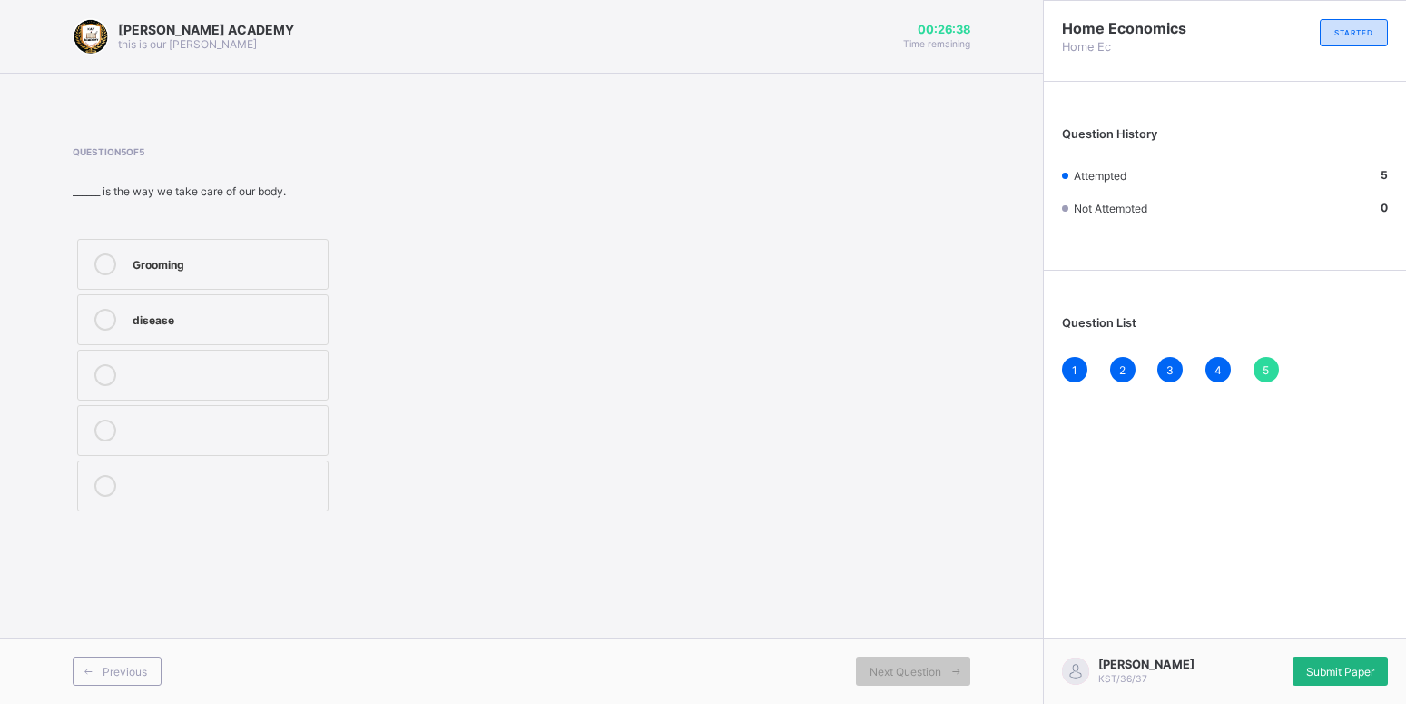
click at [1359, 663] on div "Submit Paper" at bounding box center [1340, 670] width 95 height 29
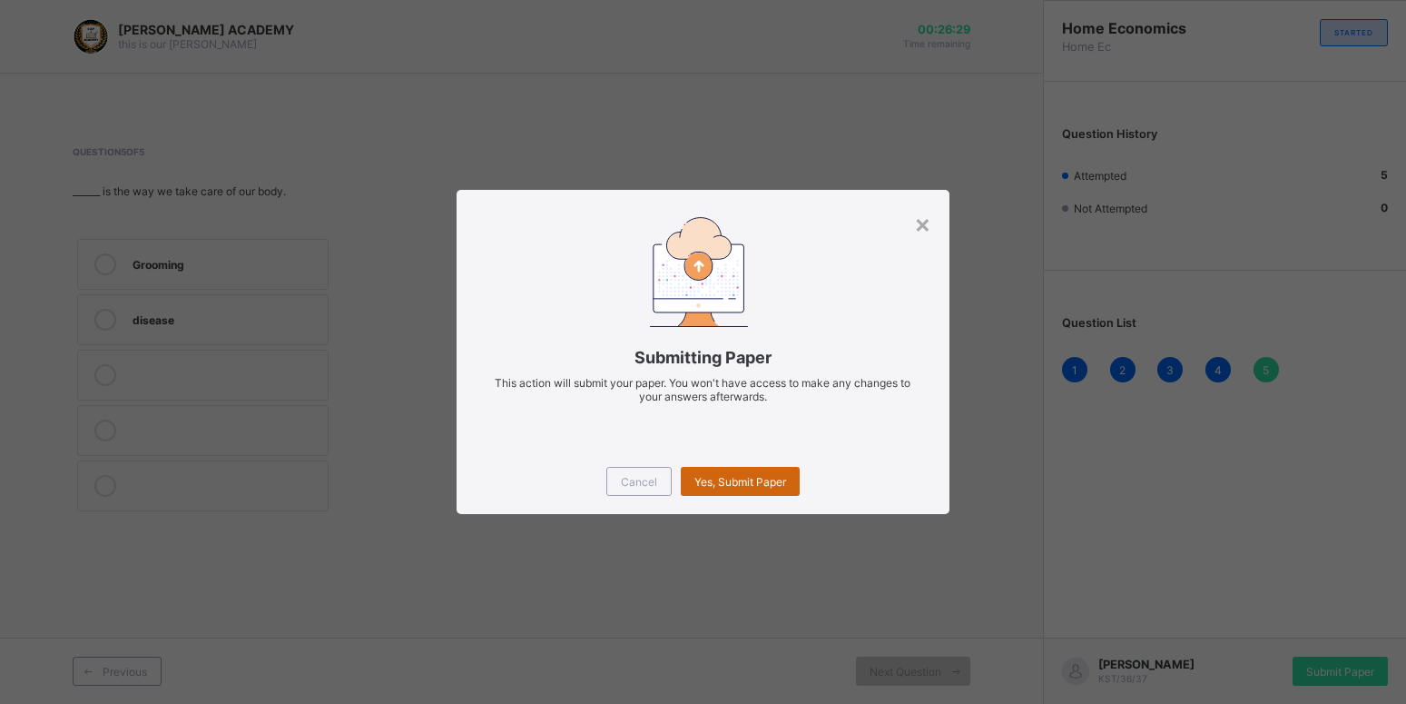
click at [740, 488] on div "Yes, Submit Paper" at bounding box center [740, 481] width 119 height 29
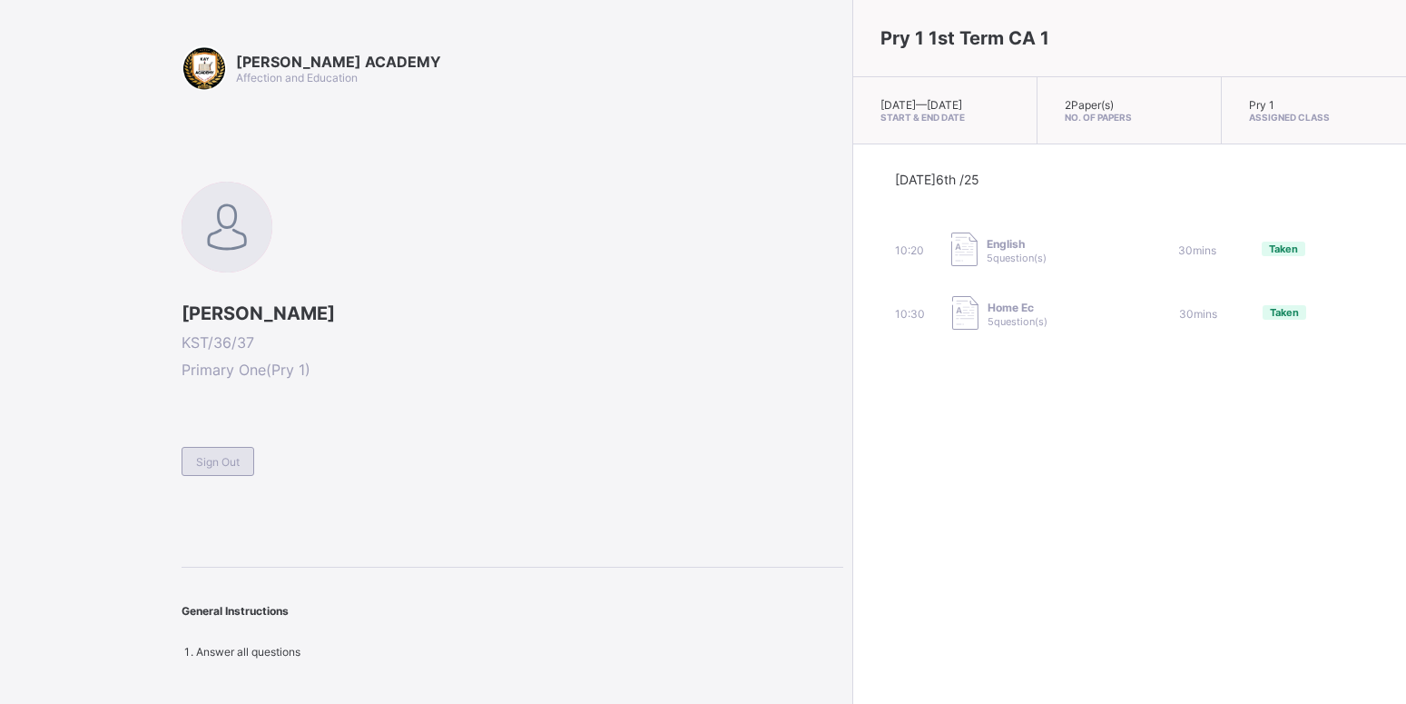
click at [204, 469] on div "Sign Out" at bounding box center [218, 461] width 73 height 29
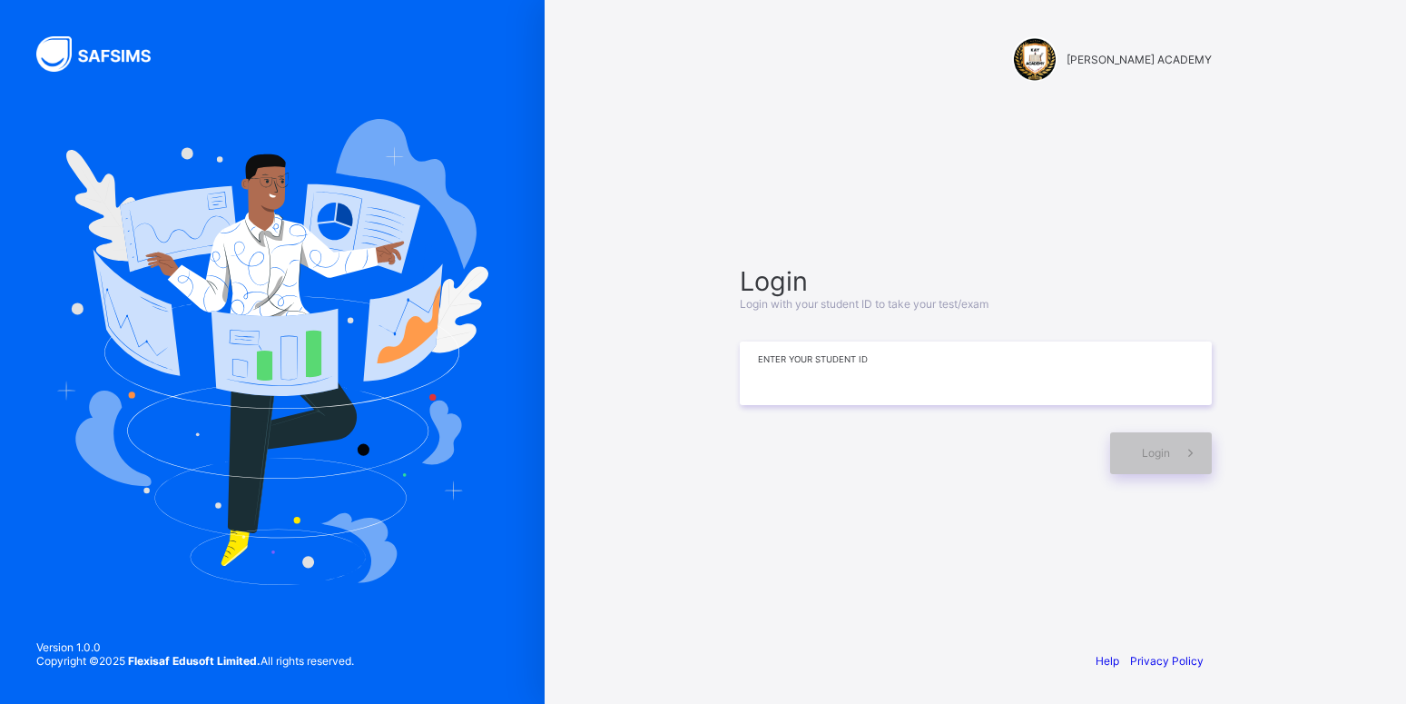
click at [882, 369] on input at bounding box center [976, 373] width 472 height 64
click at [789, 372] on input "*****" at bounding box center [976, 373] width 472 height 64
click at [813, 374] on input "******" at bounding box center [976, 373] width 472 height 64
type input "**********"
click at [1164, 451] on span "Login" at bounding box center [1156, 453] width 28 height 14
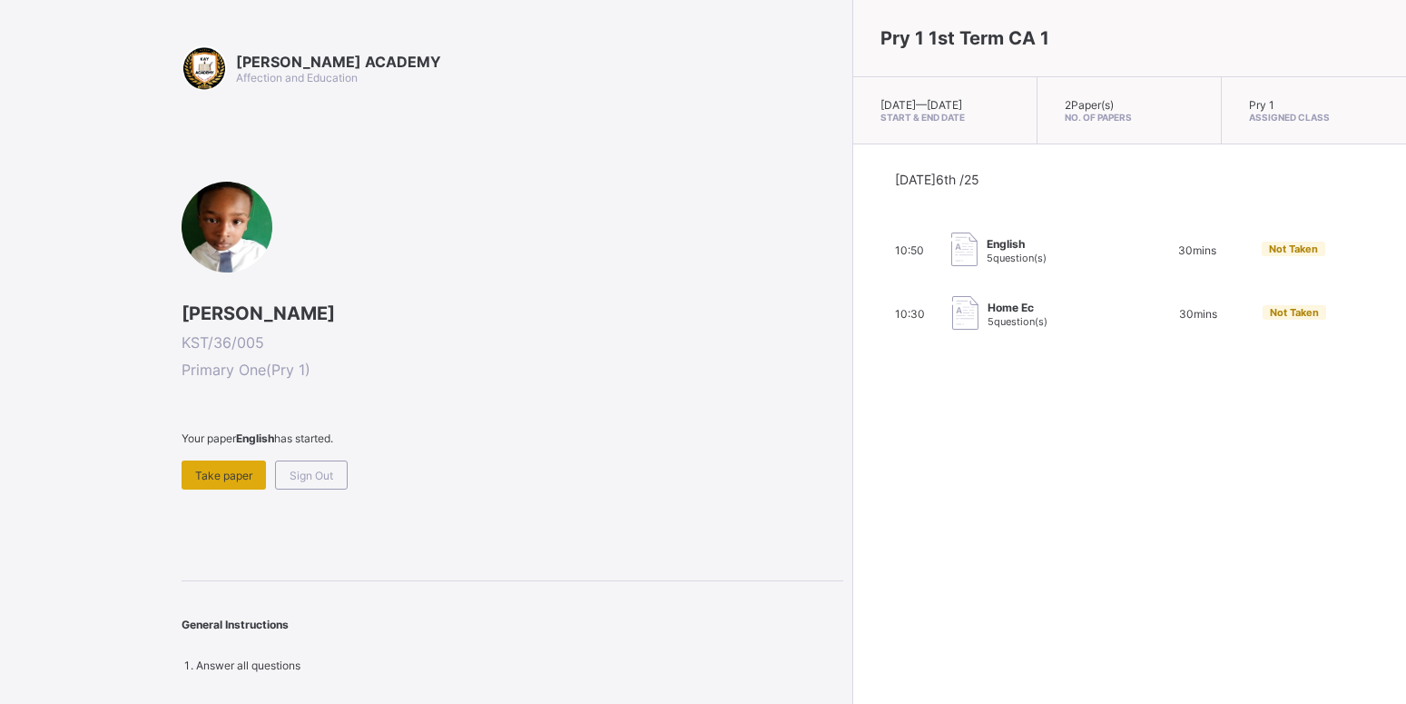
click at [222, 462] on div "Take paper" at bounding box center [224, 474] width 84 height 29
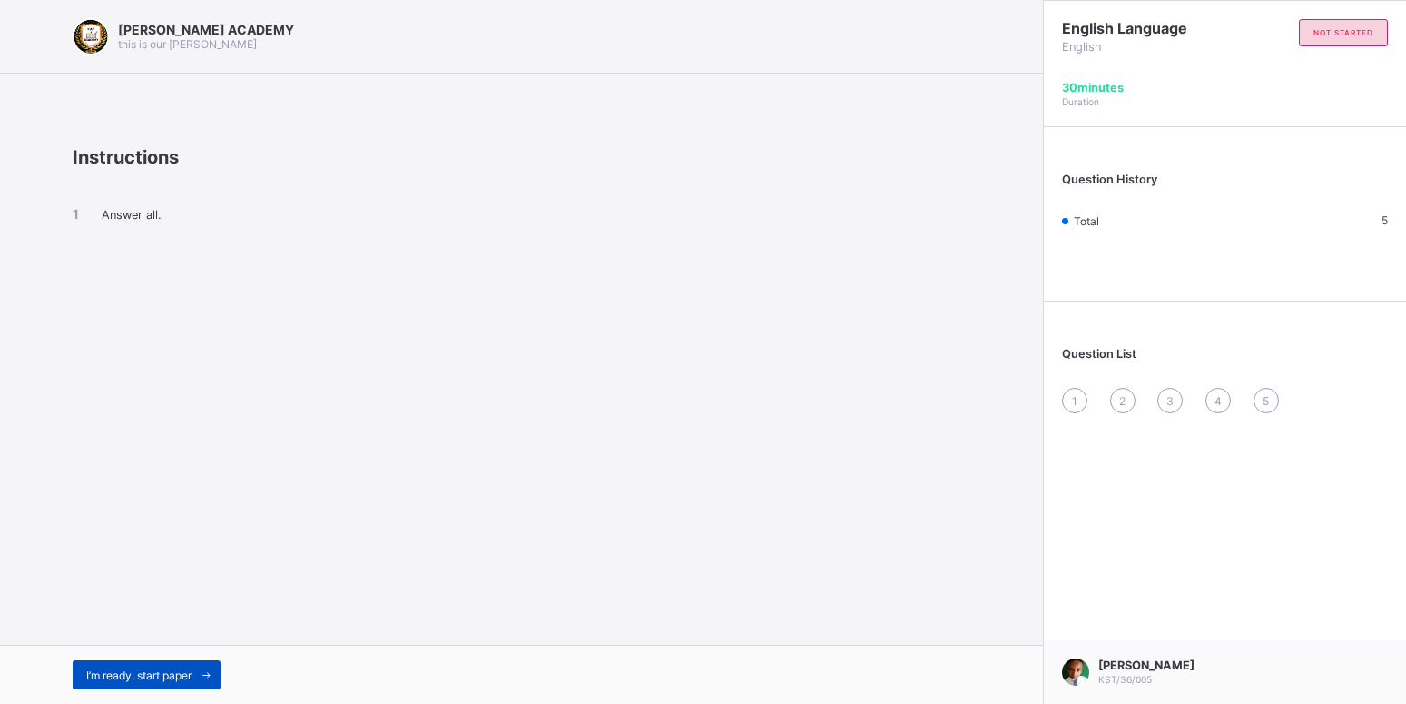
click at [145, 679] on span "I’m ready, start paper" at bounding box center [138, 675] width 105 height 14
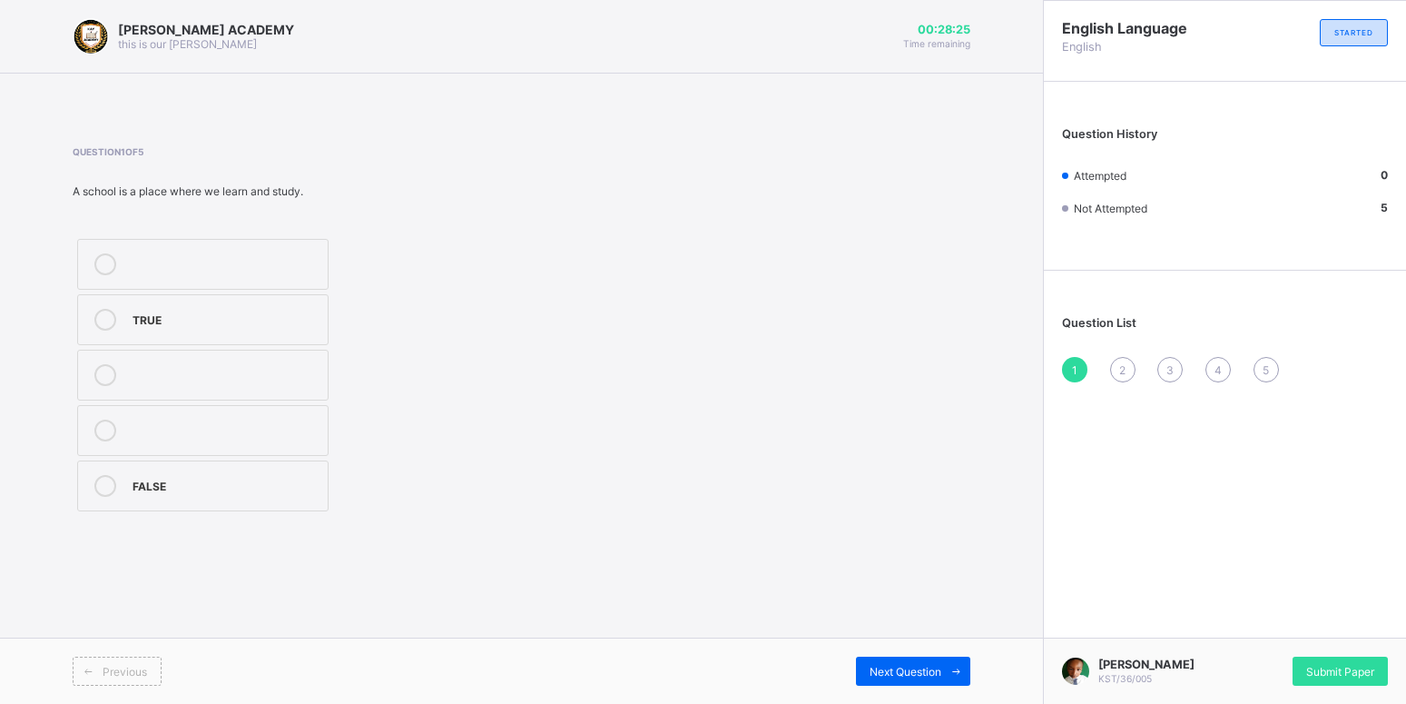
click at [106, 320] on icon at bounding box center [105, 320] width 22 height 22
click at [956, 679] on span at bounding box center [956, 670] width 29 height 29
click at [102, 381] on icon at bounding box center [105, 375] width 22 height 22
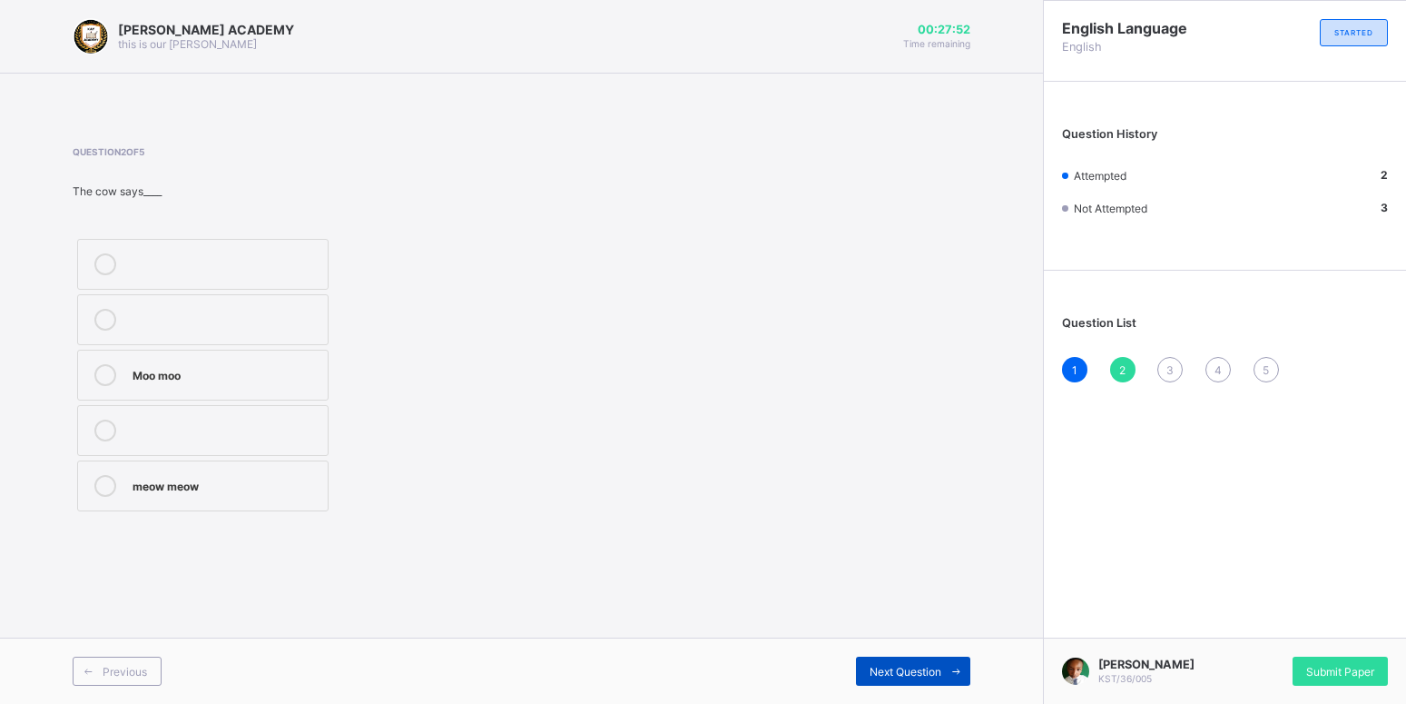
click at [905, 666] on span "Next Question" at bounding box center [906, 672] width 72 height 14
click at [106, 487] on icon at bounding box center [105, 486] width 22 height 22
click at [910, 660] on div "Next Question" at bounding box center [913, 670] width 114 height 29
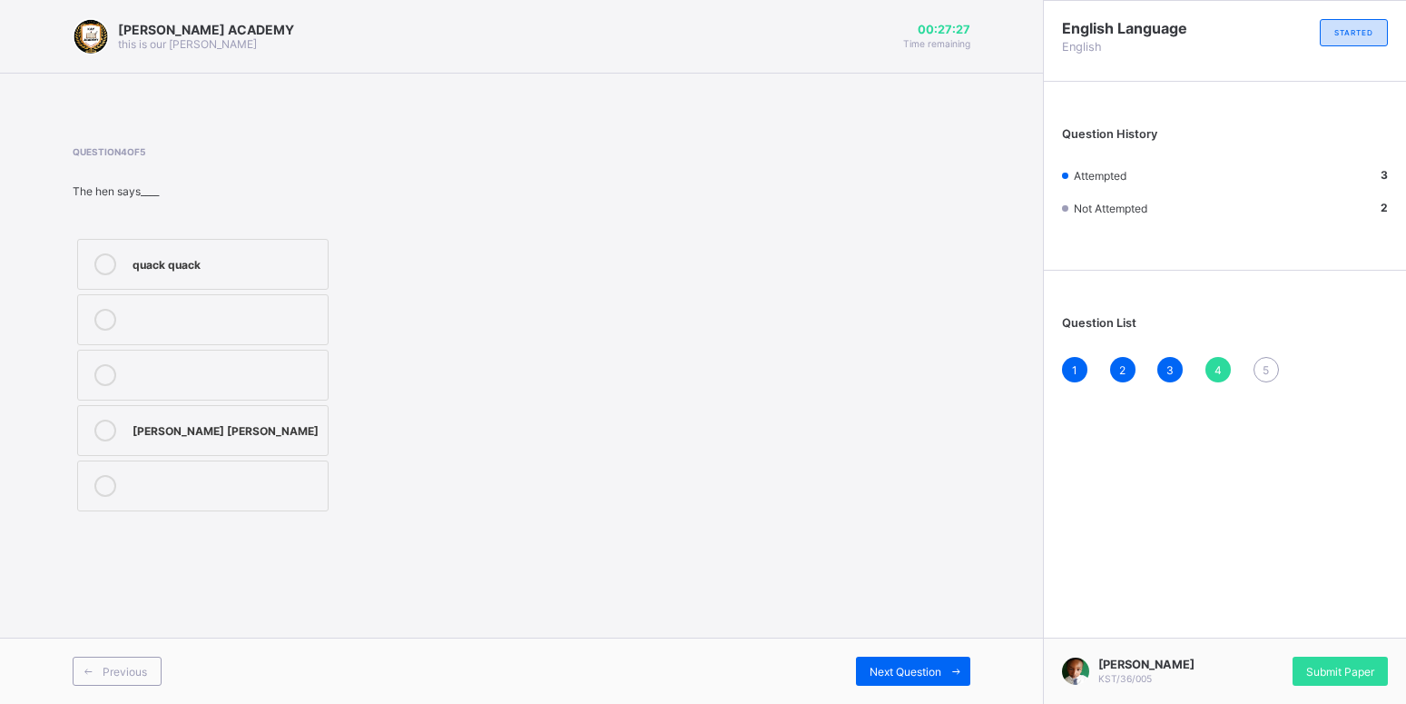
click at [104, 435] on icon at bounding box center [105, 430] width 22 height 22
click at [913, 669] on span "Next Question" at bounding box center [906, 672] width 72 height 14
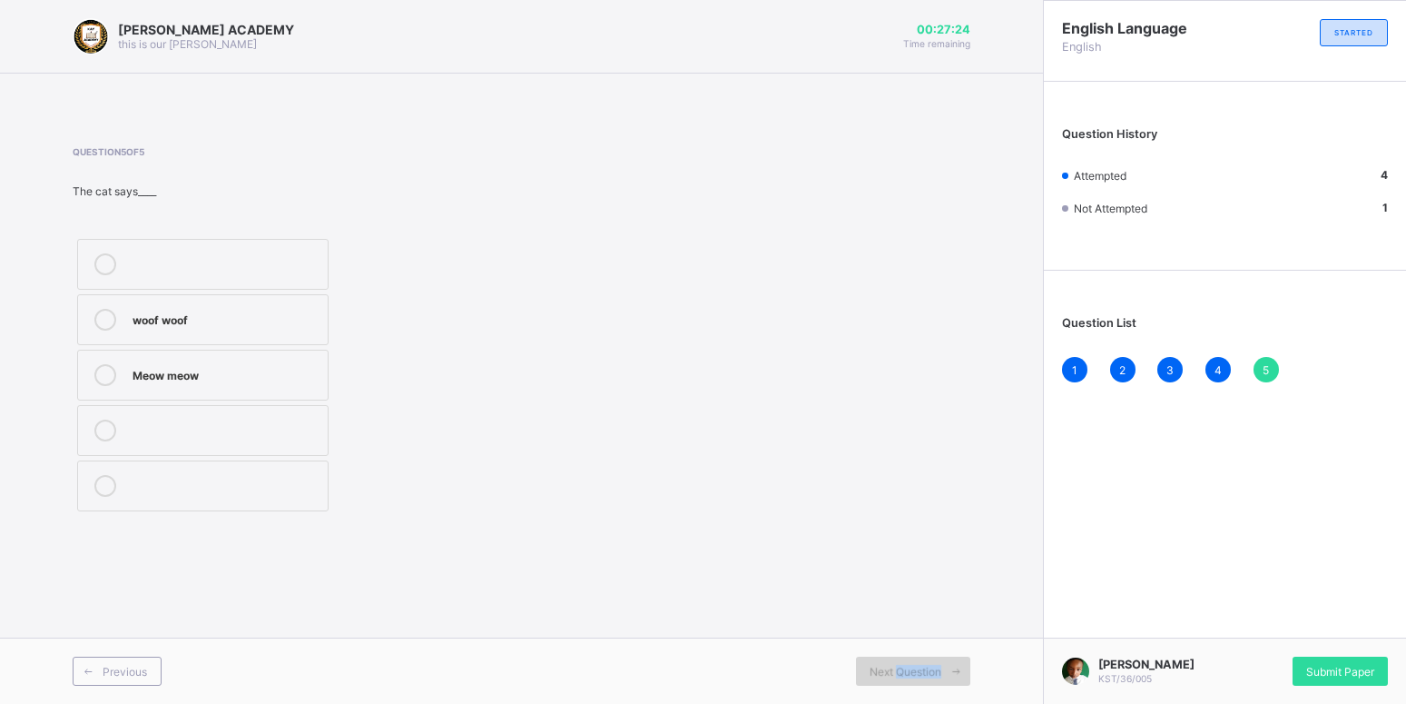
click at [913, 669] on span "Next Question" at bounding box center [906, 672] width 72 height 14
click at [104, 378] on icon at bounding box center [105, 375] width 22 height 22
click at [1337, 664] on div "Submit Paper" at bounding box center [1340, 670] width 95 height 29
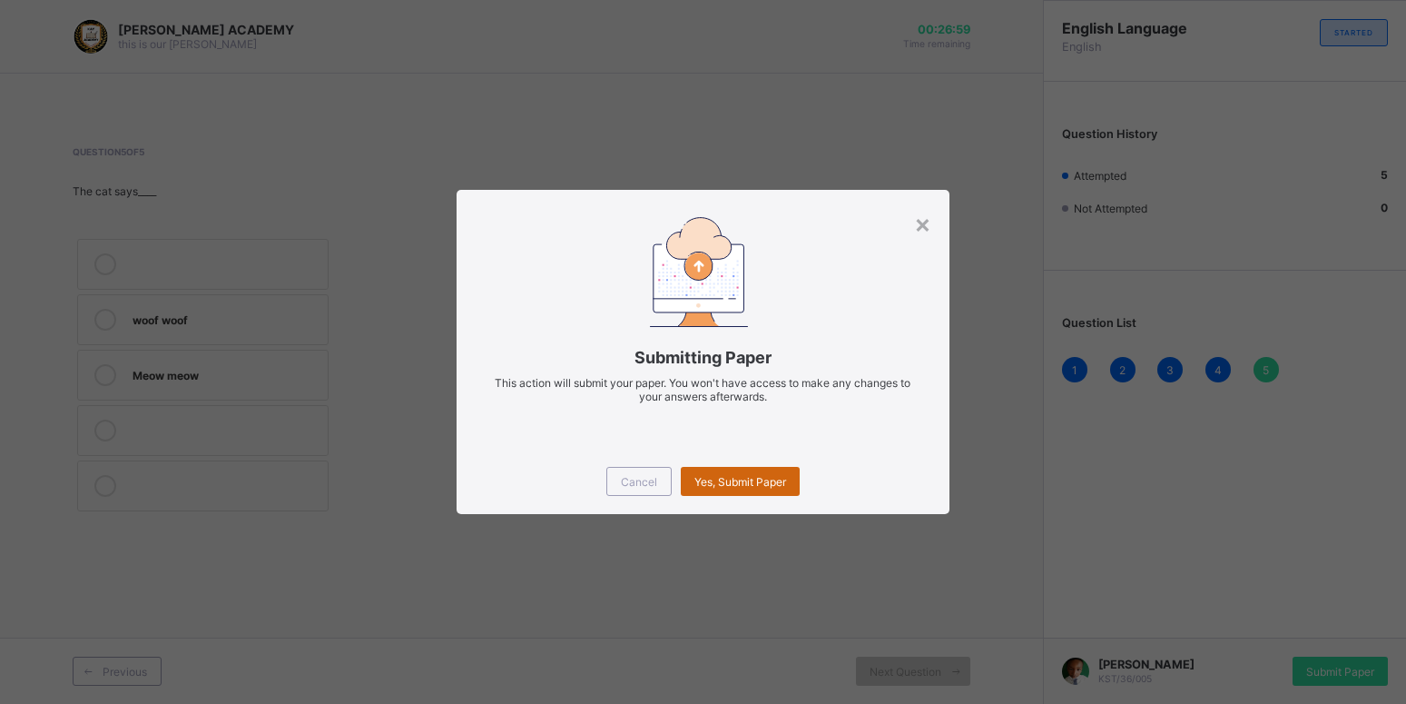
click at [754, 477] on span "Yes, Submit Paper" at bounding box center [741, 482] width 92 height 14
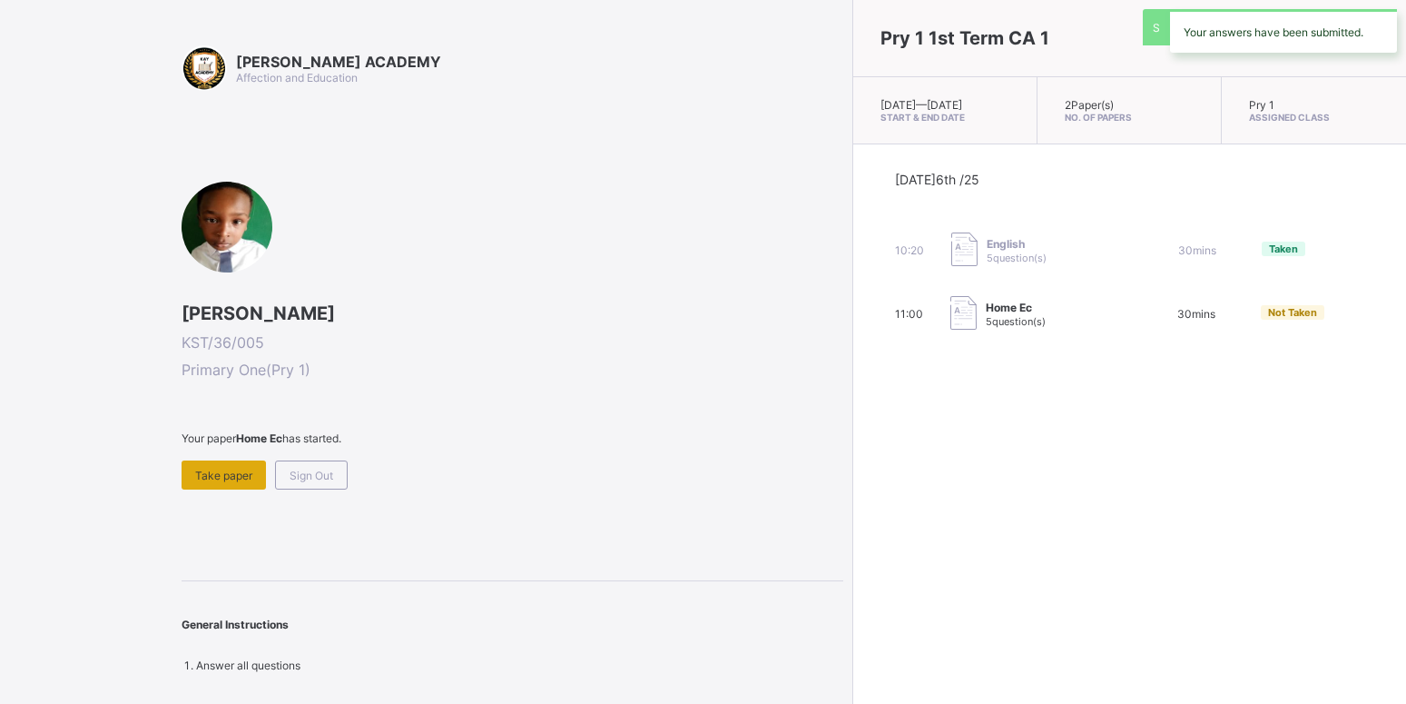
click at [202, 475] on span "Take paper" at bounding box center [223, 476] width 57 height 14
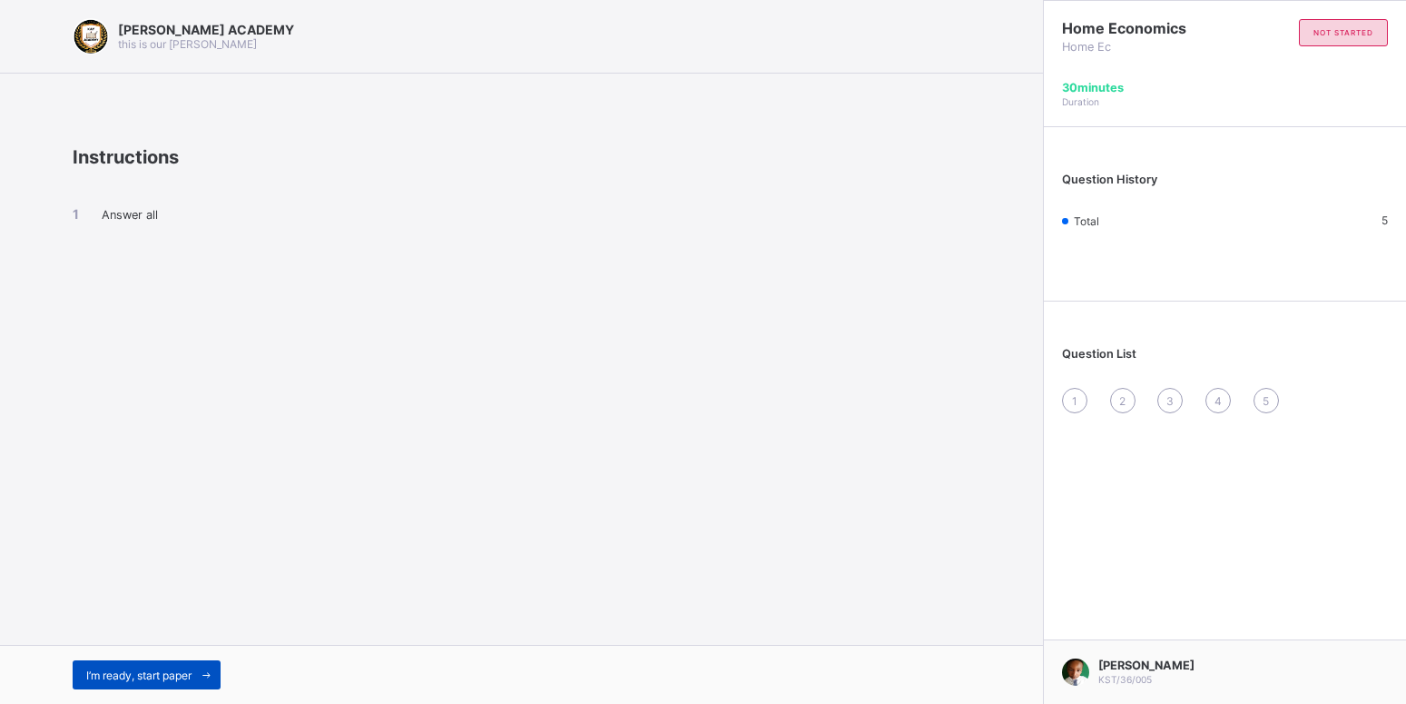
click at [182, 668] on span "I’m ready, start paper" at bounding box center [138, 675] width 105 height 14
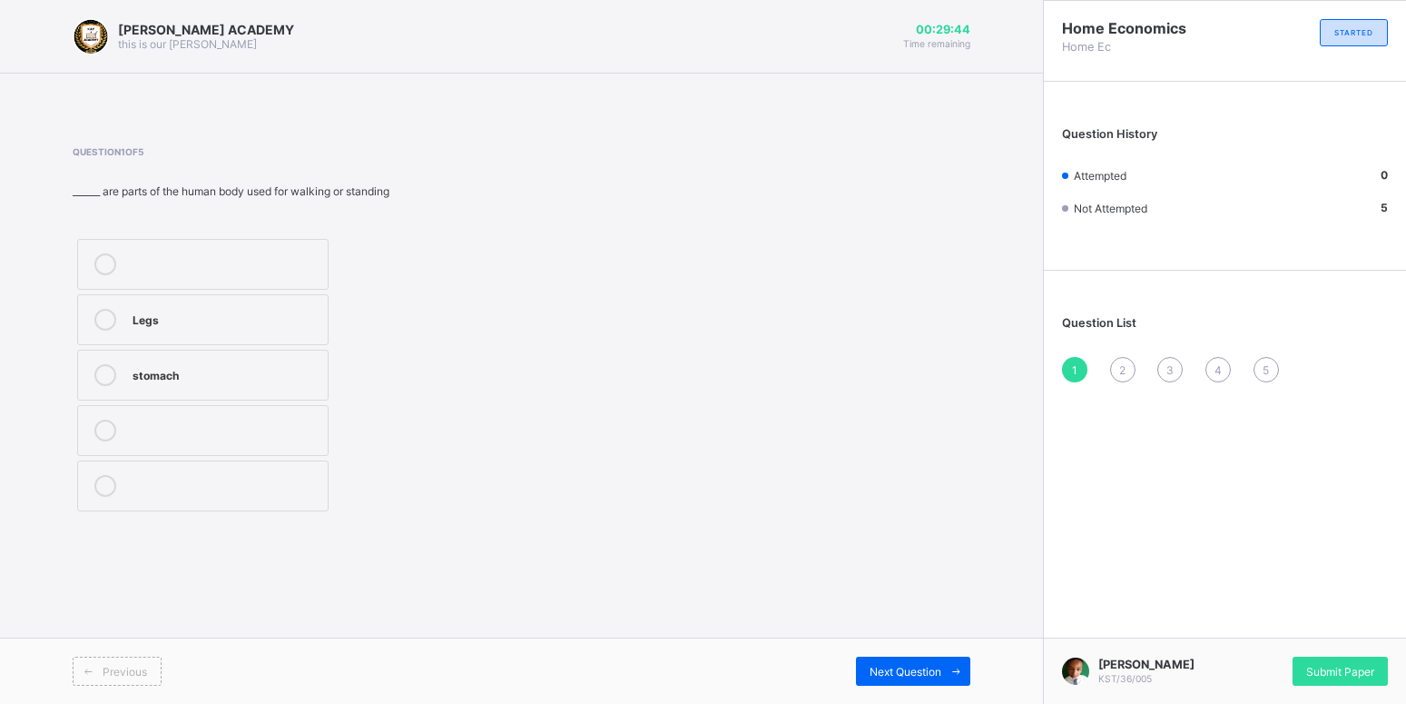
click at [109, 321] on icon at bounding box center [105, 320] width 22 height 22
click at [913, 662] on div "Next Question" at bounding box center [913, 670] width 114 height 29
click at [105, 373] on icon at bounding box center [105, 375] width 22 height 22
click at [913, 670] on span "Next Question" at bounding box center [906, 672] width 72 height 14
click at [106, 431] on icon at bounding box center [105, 430] width 22 height 22
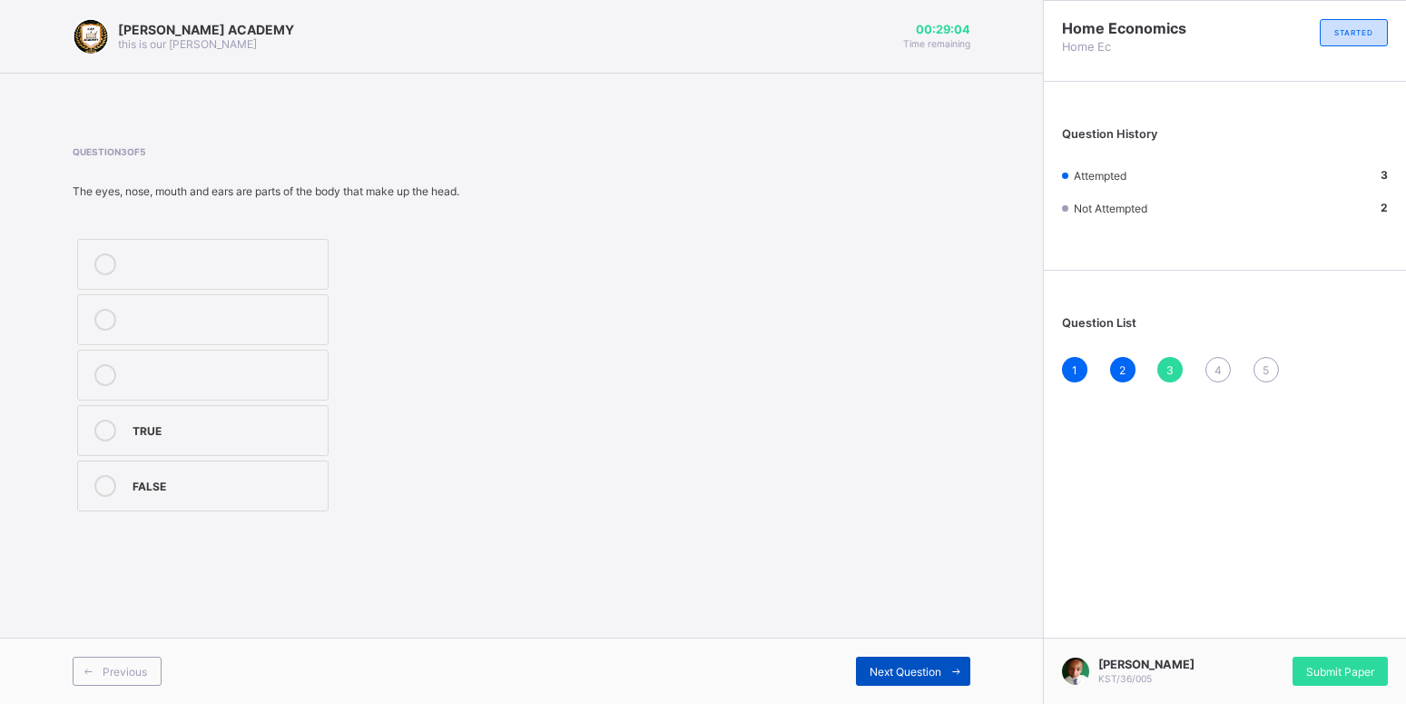
click at [902, 673] on span "Next Question" at bounding box center [906, 672] width 72 height 14
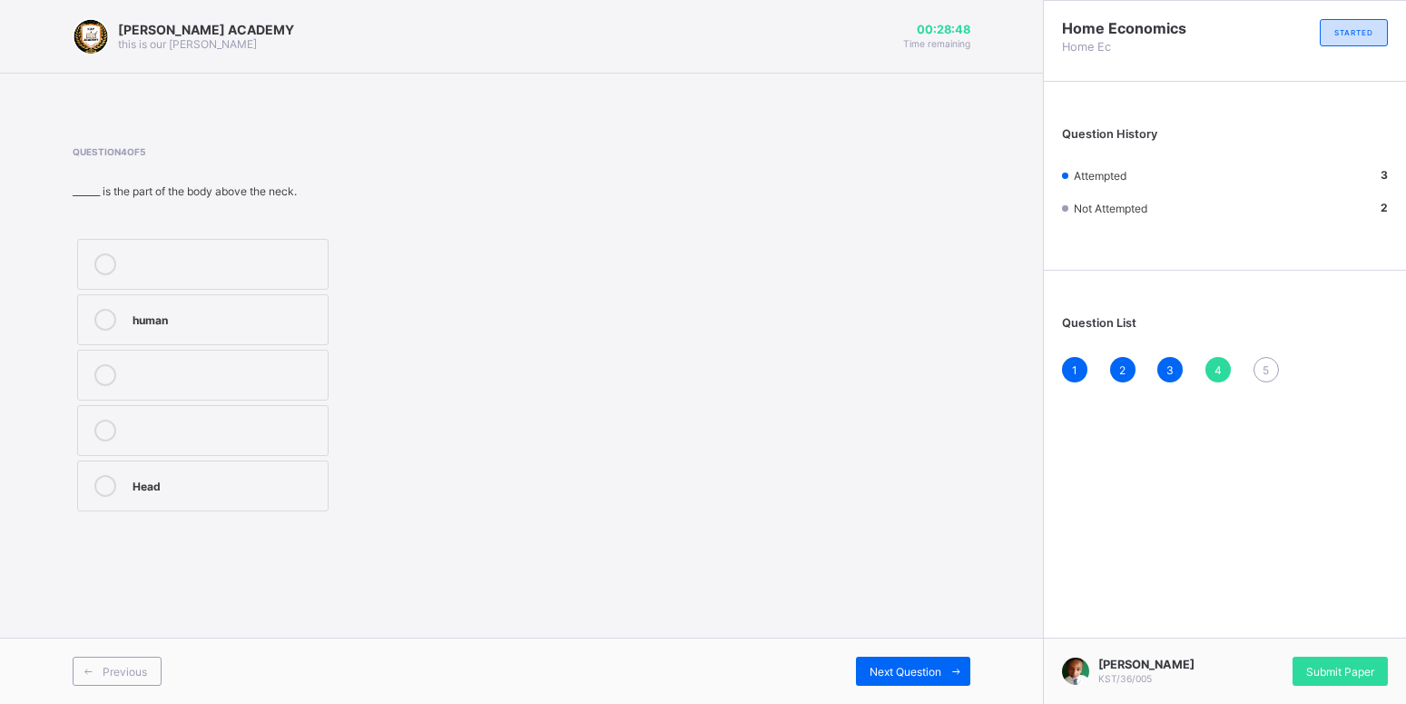
click at [109, 488] on icon at bounding box center [105, 486] width 22 height 22
click at [901, 666] on span "Next Question" at bounding box center [906, 672] width 72 height 14
click at [101, 263] on icon at bounding box center [105, 264] width 22 height 22
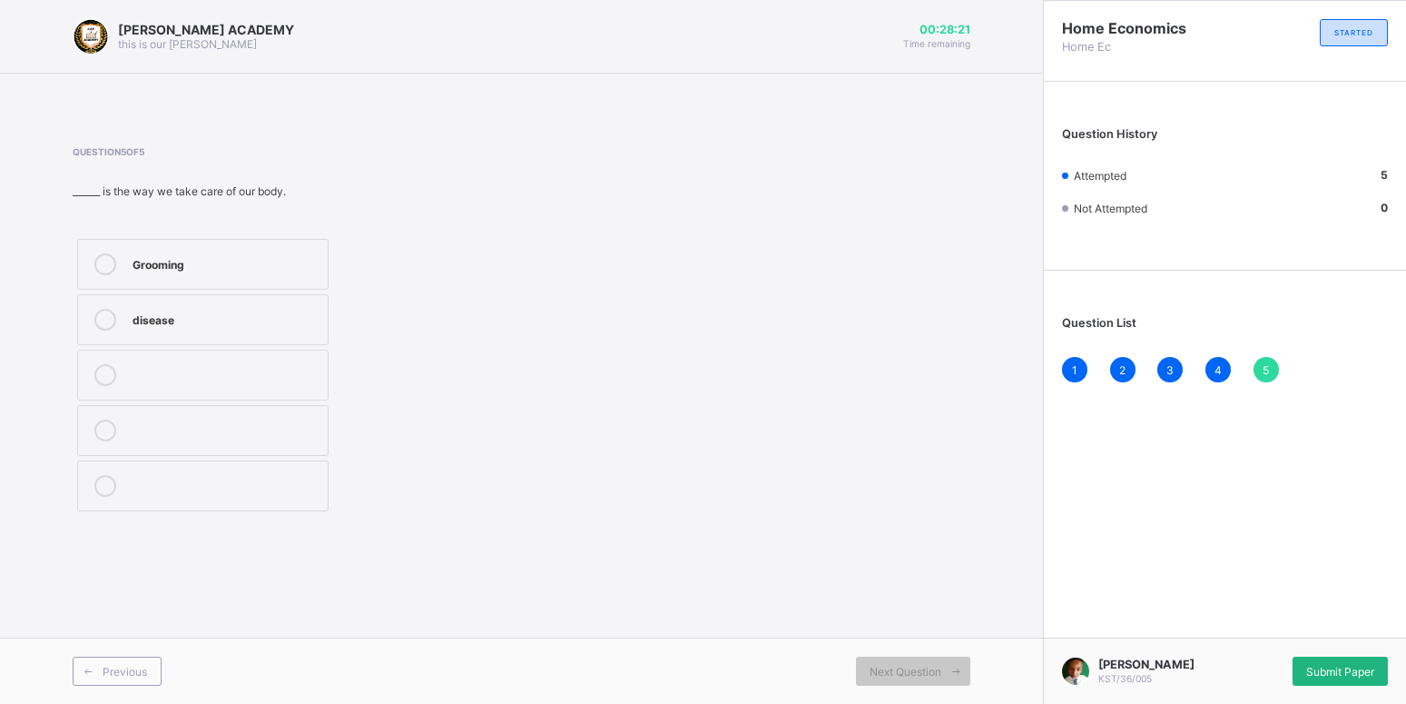
click at [1322, 666] on span "Submit Paper" at bounding box center [1341, 672] width 68 height 14
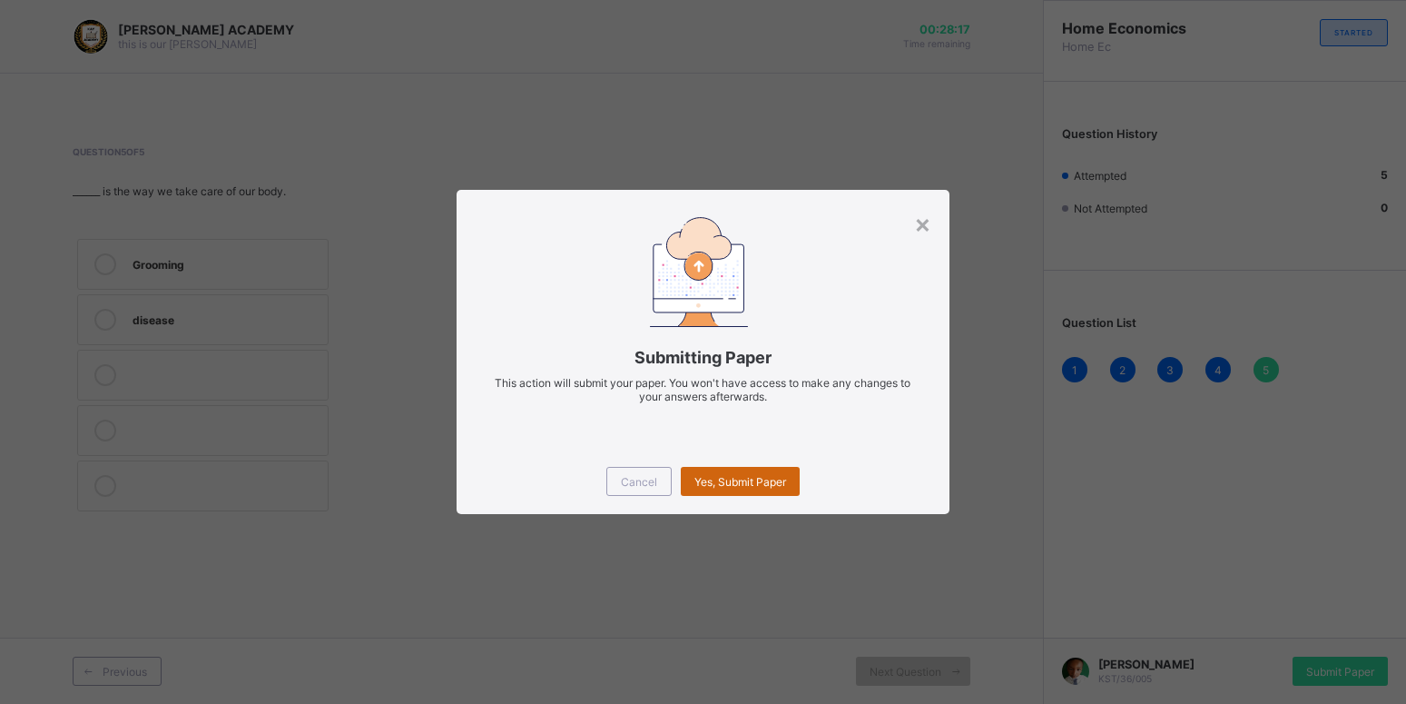
click at [737, 492] on div "Yes, Submit Paper" at bounding box center [740, 481] width 119 height 29
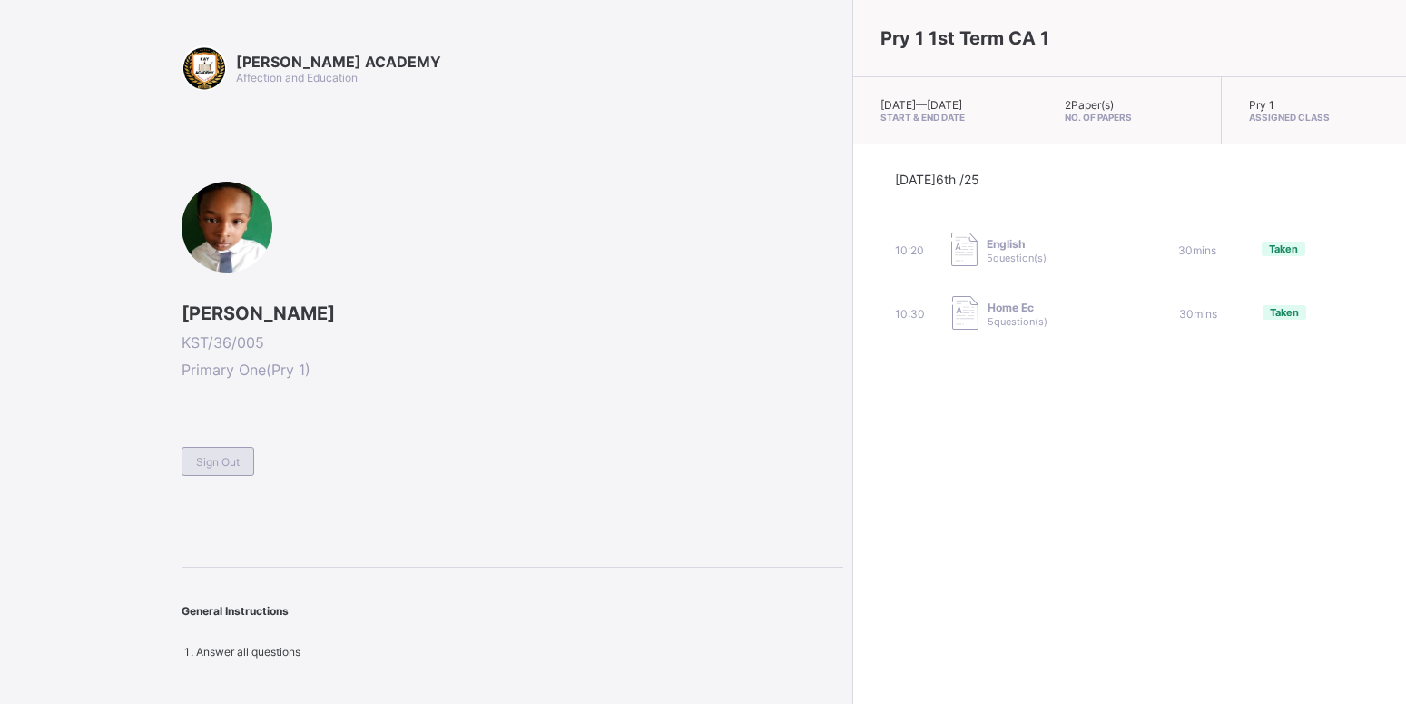
click at [220, 448] on div "Sign Out" at bounding box center [218, 461] width 73 height 29
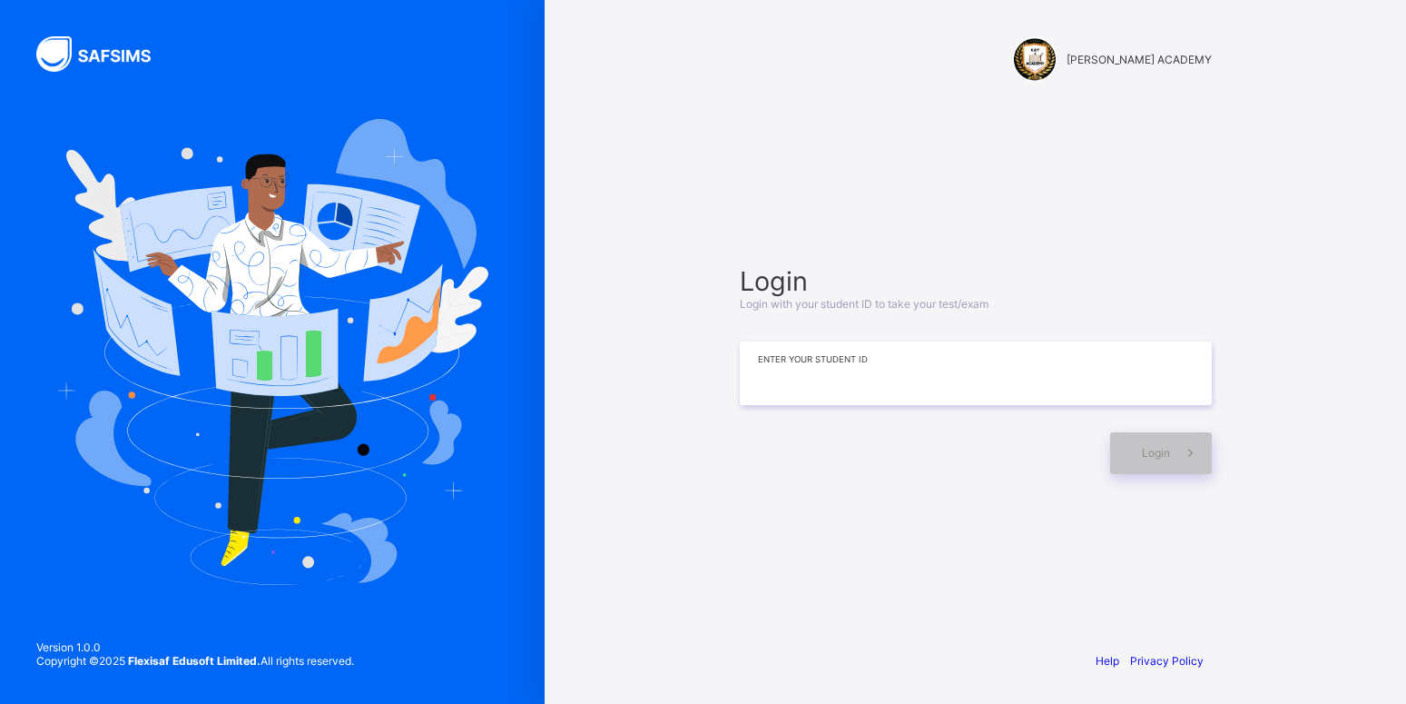
click at [834, 365] on input at bounding box center [976, 373] width 472 height 64
click at [789, 377] on input "******" at bounding box center [976, 373] width 472 height 64
click at [859, 370] on input "*******" at bounding box center [976, 373] width 472 height 64
type input "*********"
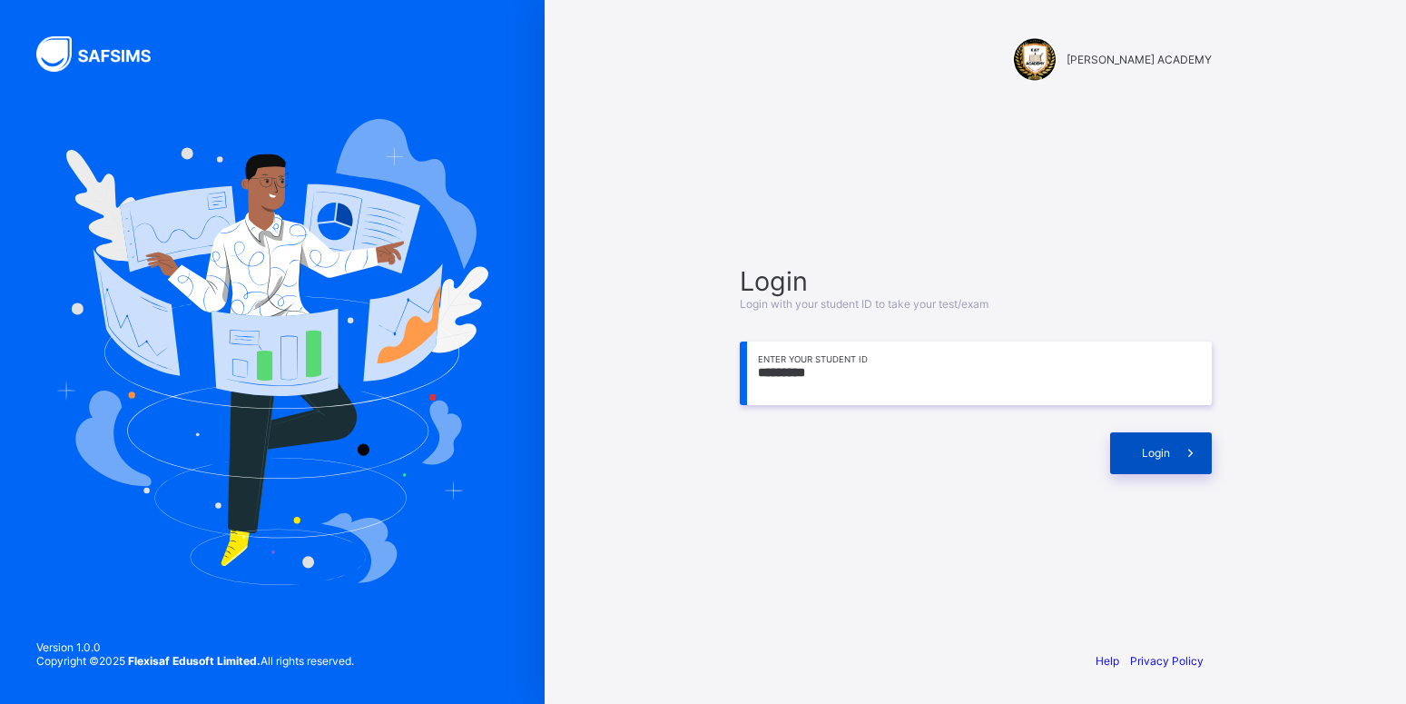
click at [1139, 448] on div "Login" at bounding box center [1161, 453] width 102 height 42
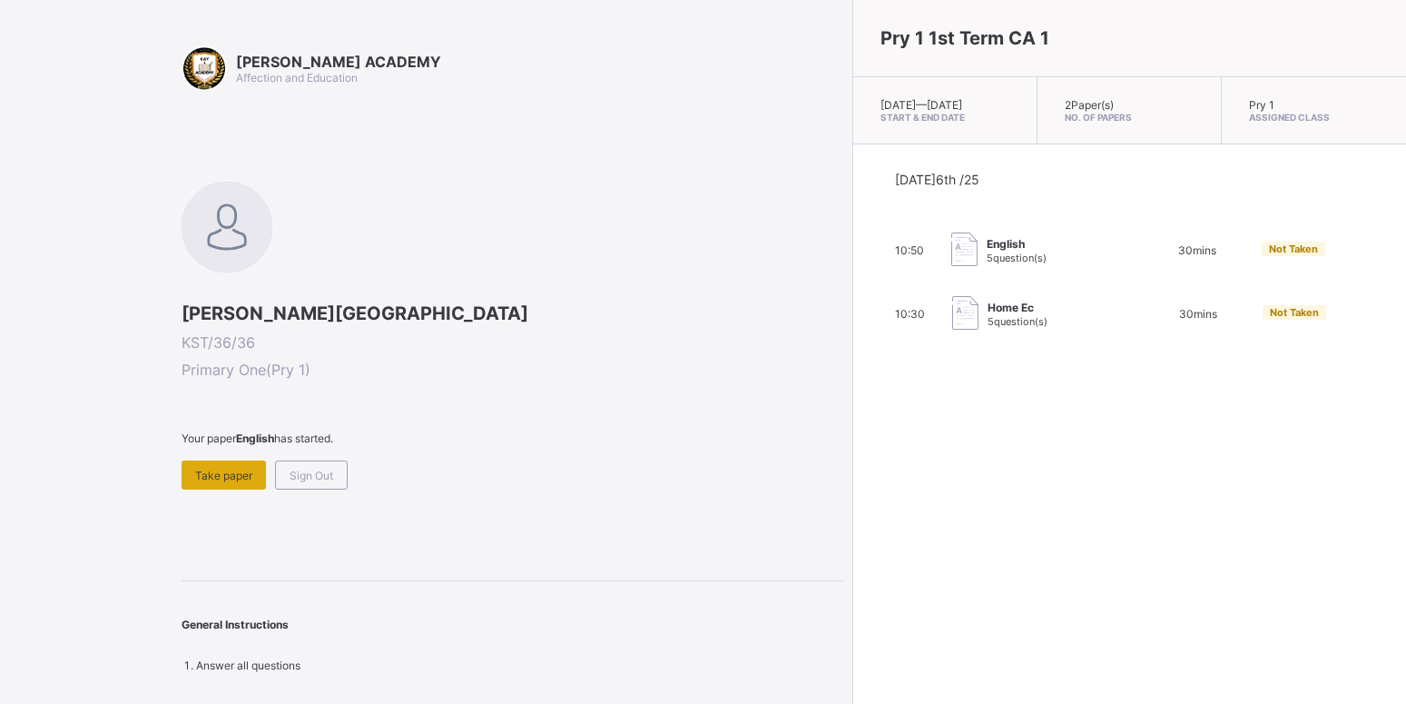
click at [252, 467] on div "Take paper" at bounding box center [224, 474] width 84 height 29
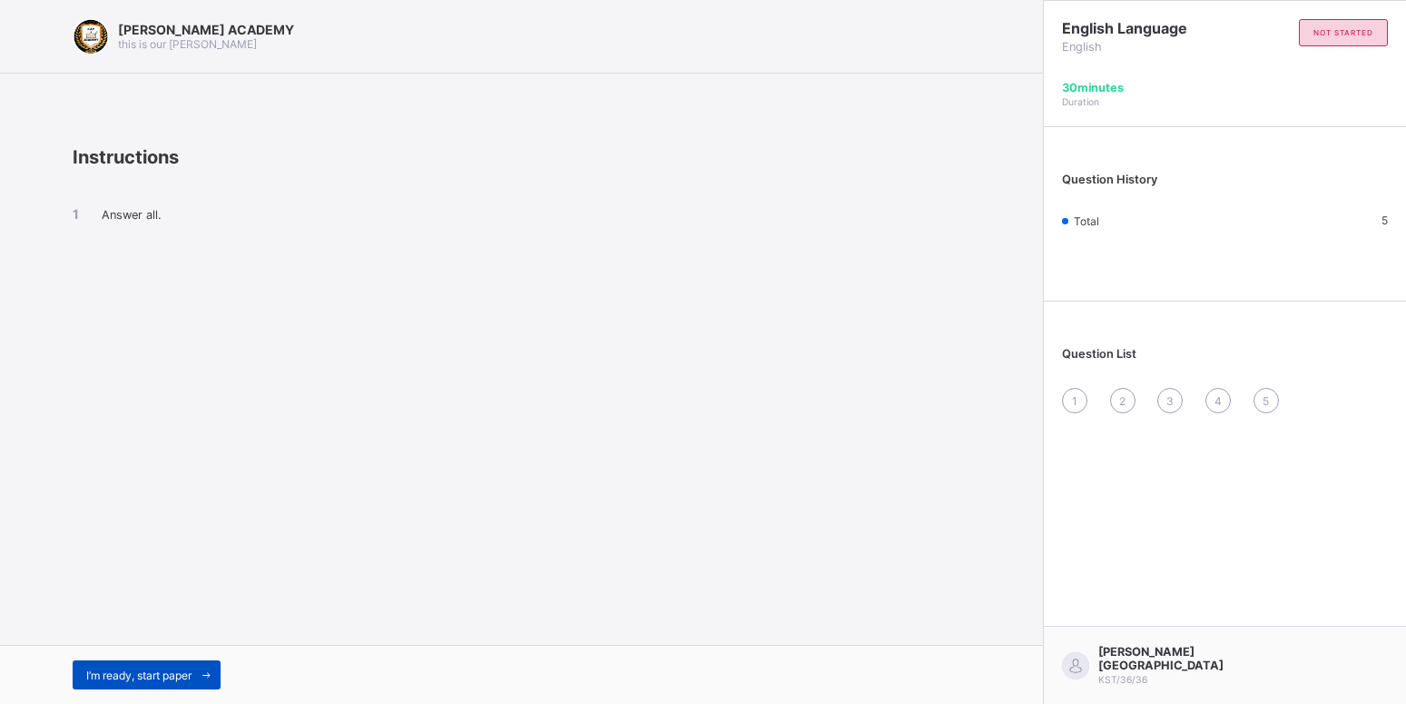
click at [145, 671] on span "I’m ready, start paper" at bounding box center [138, 675] width 105 height 14
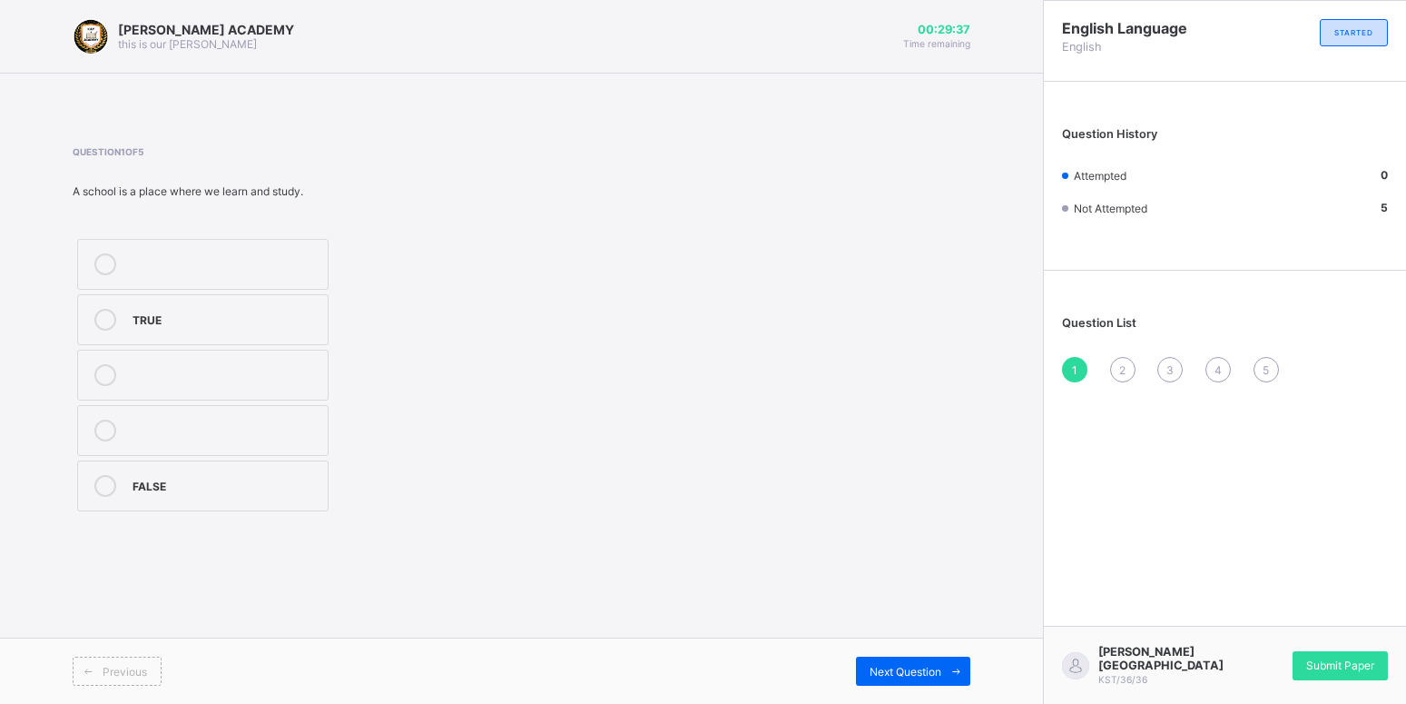
click at [210, 316] on div "TRUE" at bounding box center [226, 318] width 186 height 18
click at [921, 662] on div "Next Question" at bounding box center [913, 670] width 114 height 29
click at [165, 364] on div "Moo moo" at bounding box center [226, 373] width 186 height 18
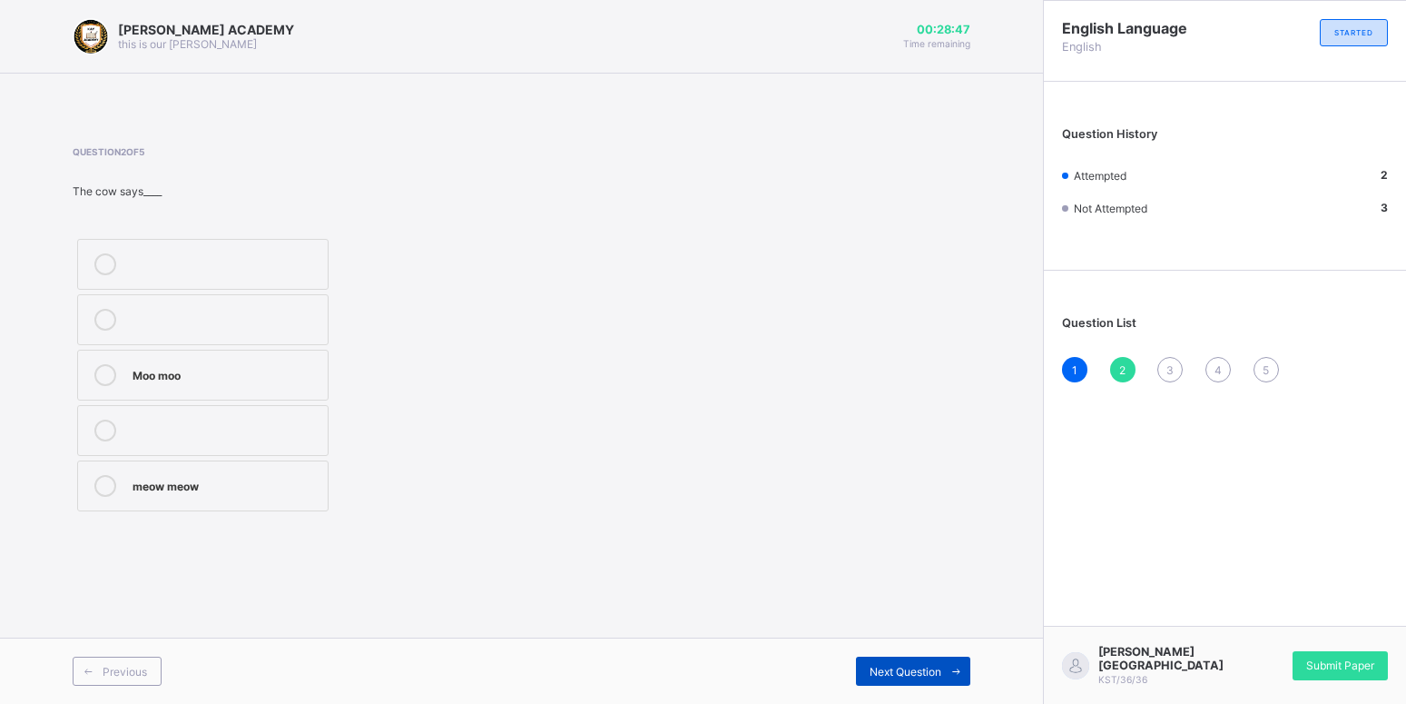
click at [908, 663] on div "Next Question" at bounding box center [913, 670] width 114 height 29
click at [114, 478] on div at bounding box center [105, 486] width 36 height 22
click at [887, 667] on span "Next Question" at bounding box center [906, 672] width 72 height 14
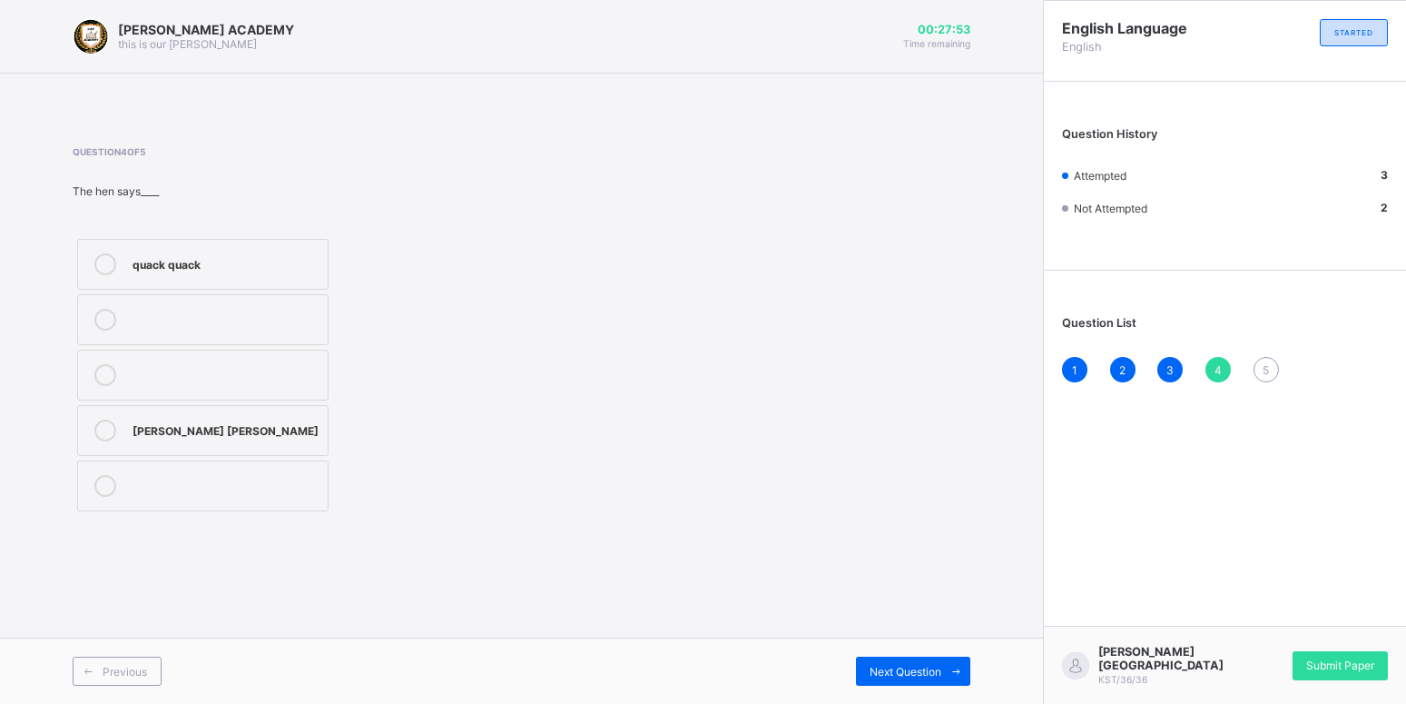
click at [170, 422] on div "[PERSON_NAME] [PERSON_NAME]" at bounding box center [226, 428] width 186 height 18
click at [949, 676] on span at bounding box center [956, 670] width 29 height 29
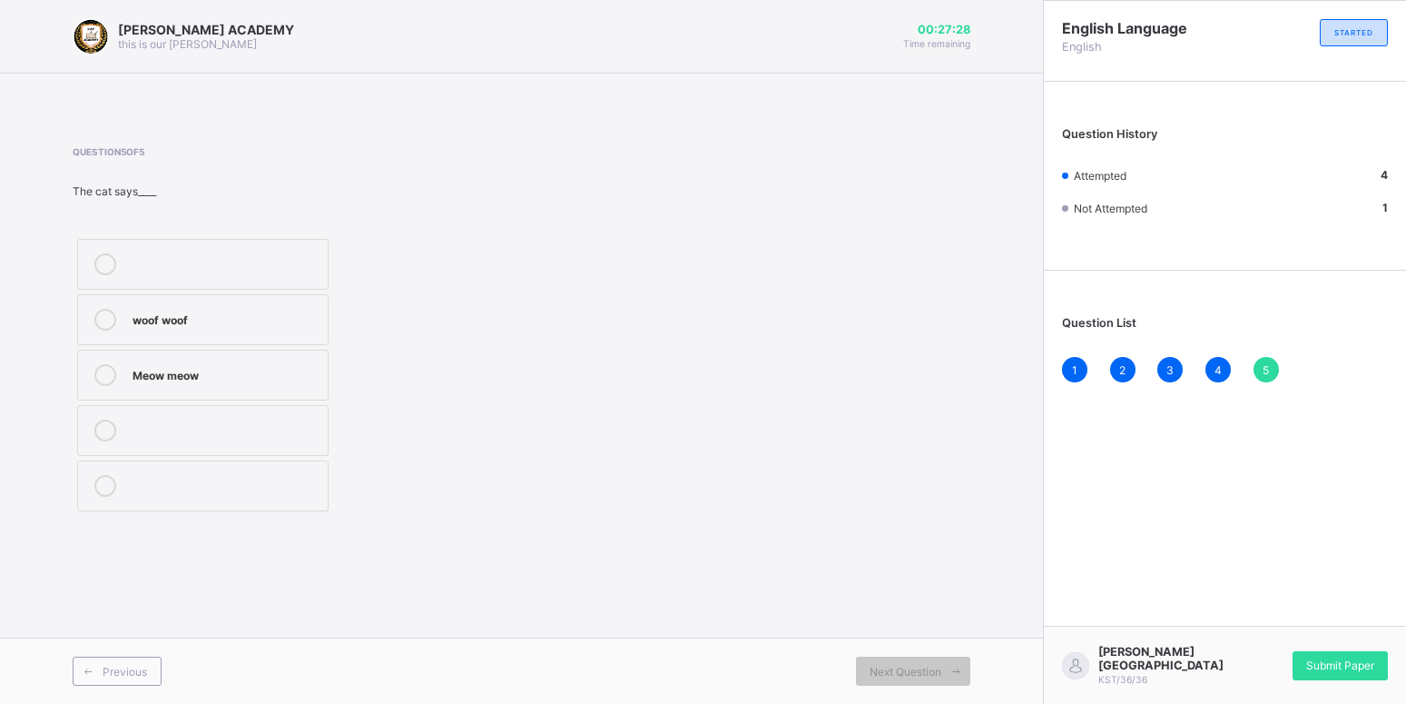
click at [109, 366] on icon at bounding box center [105, 375] width 22 height 22
click at [1307, 680] on div "Submit Paper" at bounding box center [1340, 665] width 95 height 29
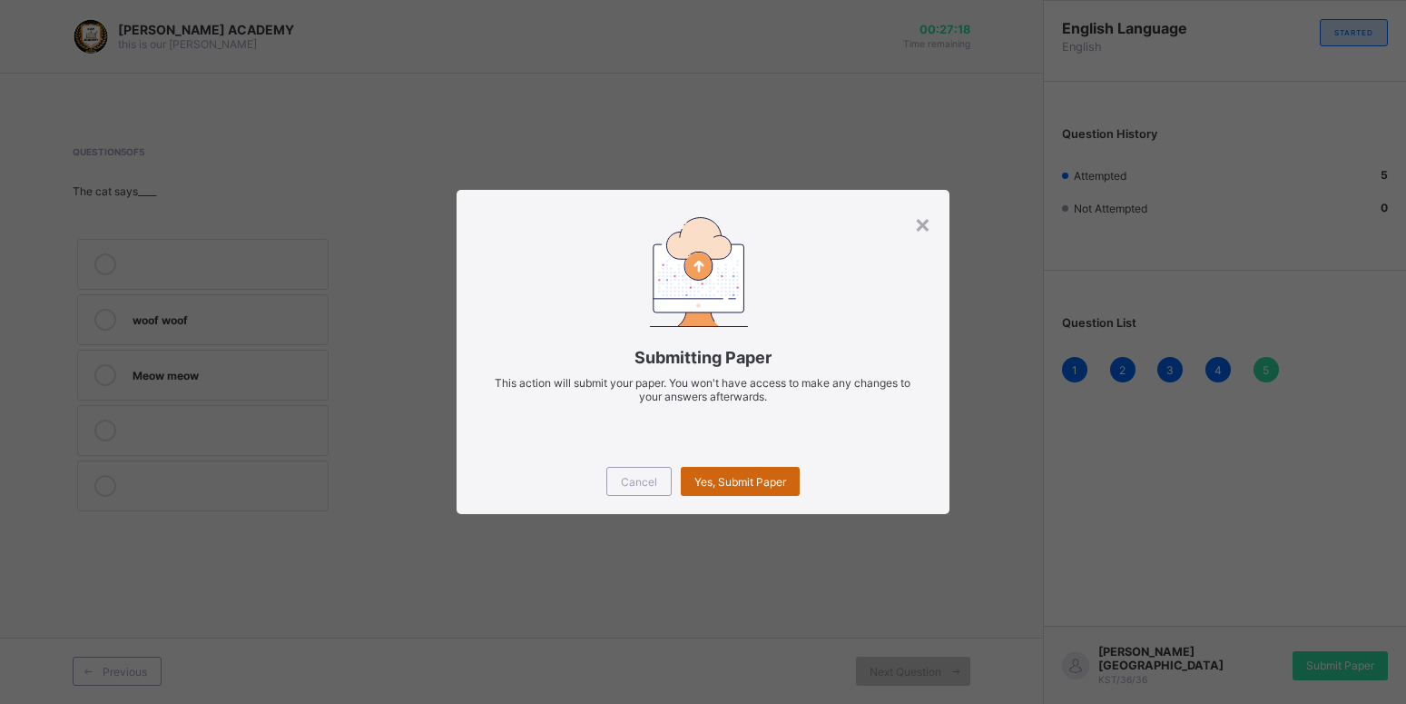
click at [725, 483] on span "Yes, Submit Paper" at bounding box center [741, 482] width 92 height 14
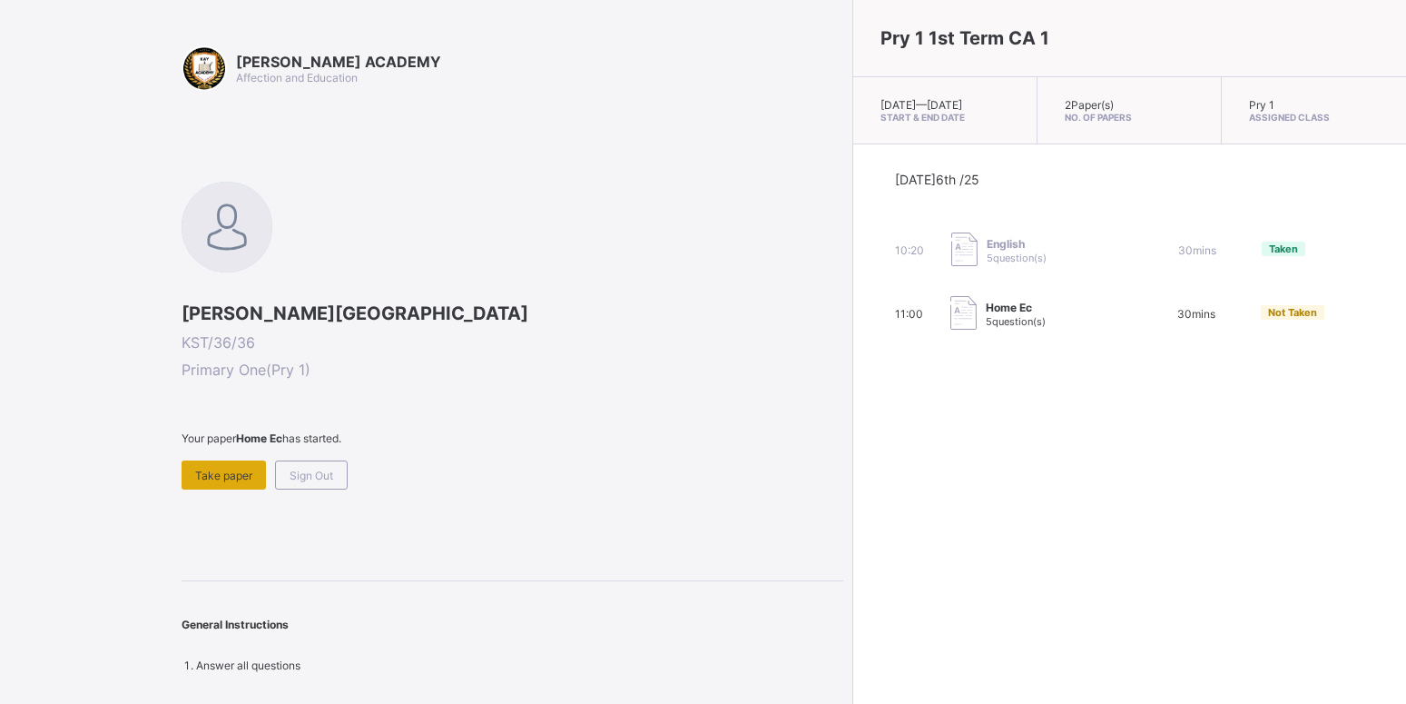
click at [251, 471] on span "Take paper" at bounding box center [223, 476] width 57 height 14
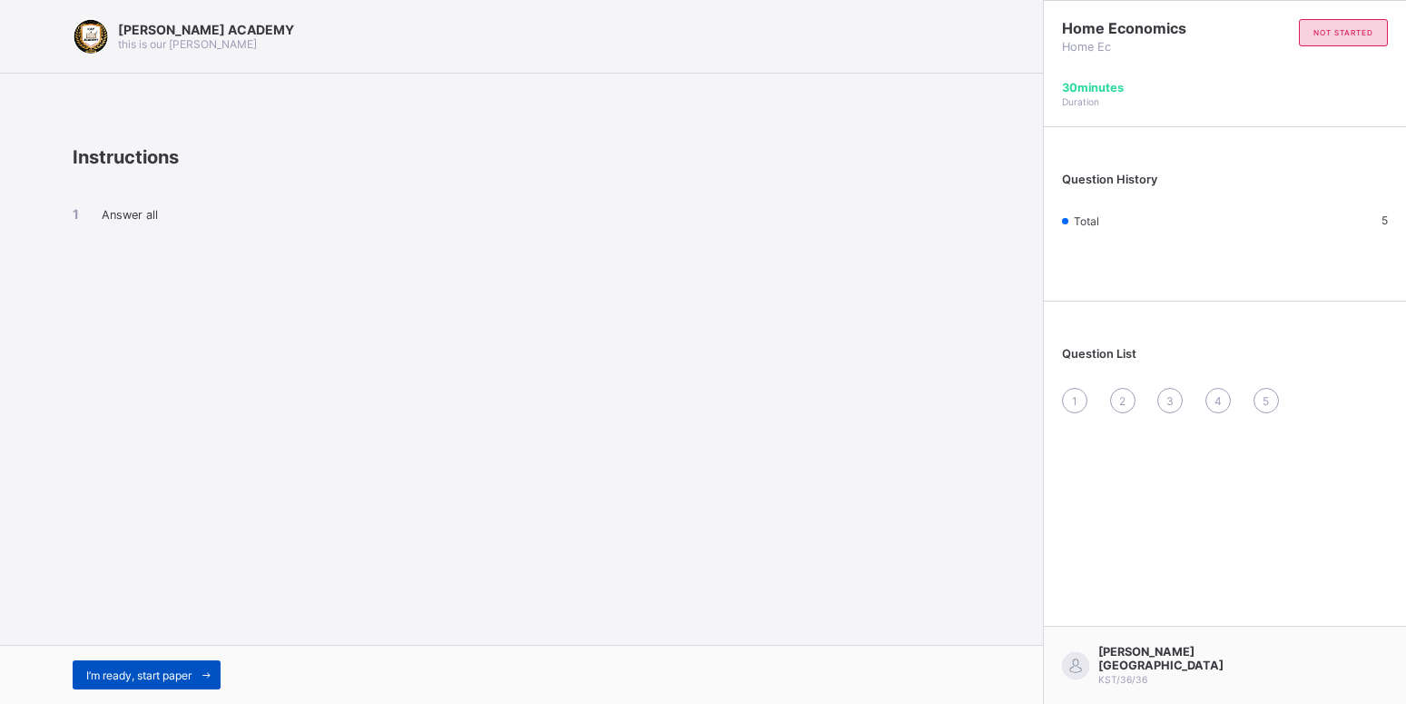
click at [99, 668] on span "I’m ready, start paper" at bounding box center [138, 675] width 105 height 14
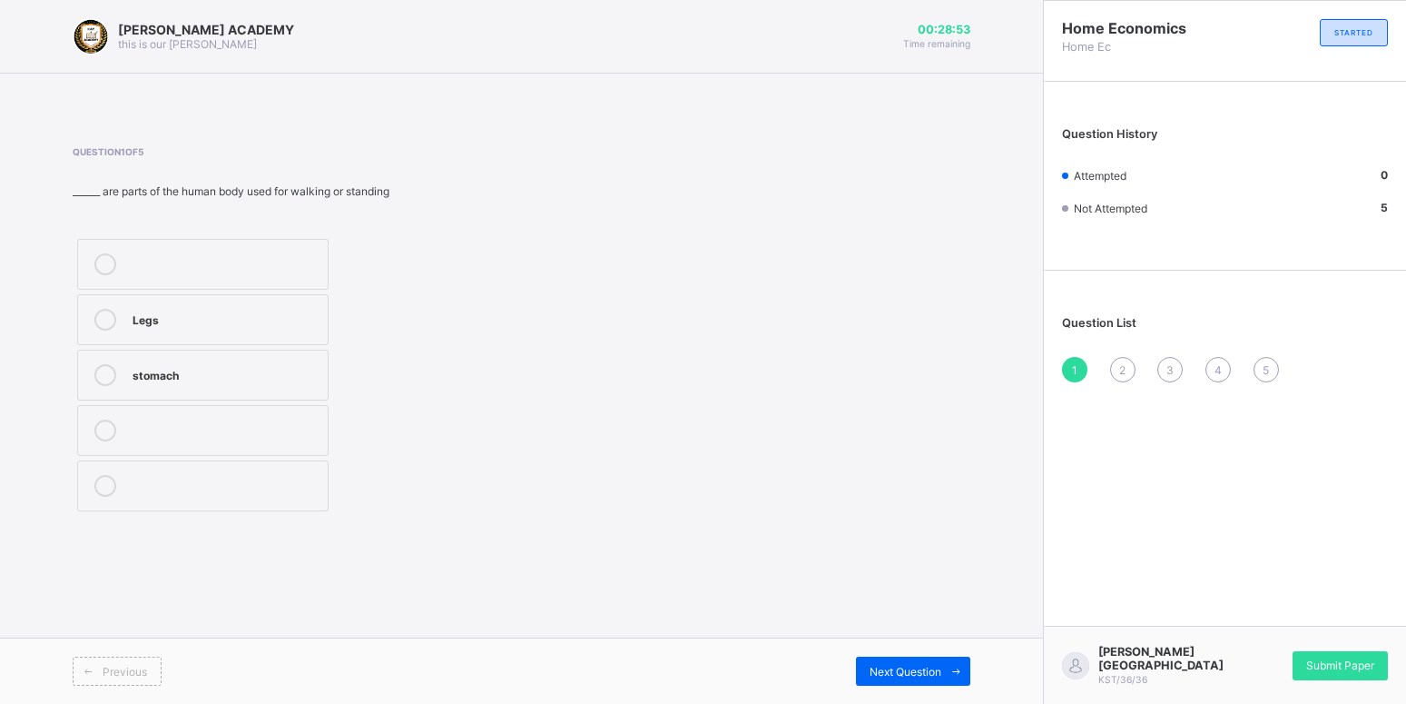
click at [128, 330] on label "Legs" at bounding box center [203, 319] width 252 height 51
click at [940, 681] on div "Next Question" at bounding box center [913, 670] width 114 height 29
click at [107, 383] on icon at bounding box center [105, 375] width 22 height 22
click at [905, 678] on div "Next Question" at bounding box center [913, 670] width 114 height 29
click at [133, 425] on div "TRUE" at bounding box center [226, 428] width 186 height 18
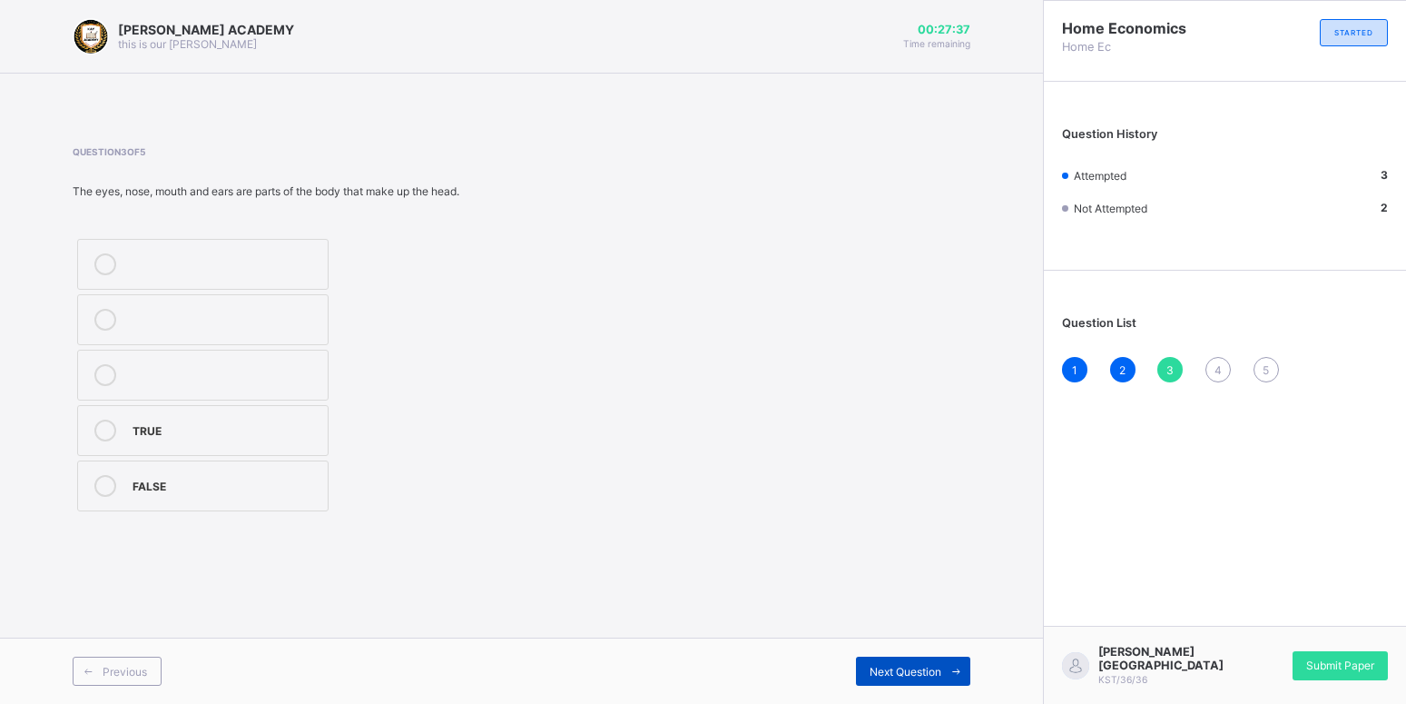
click at [915, 678] on div "Next Question" at bounding box center [913, 670] width 114 height 29
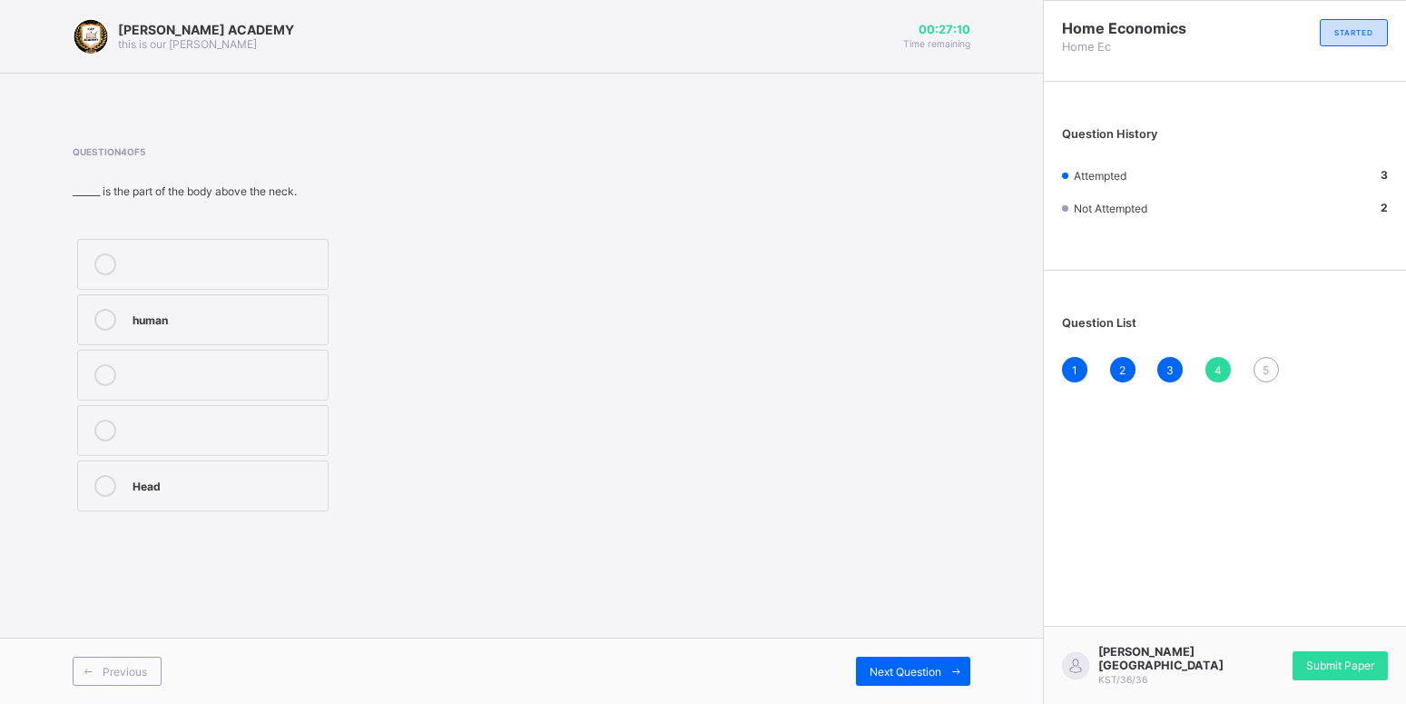
click at [212, 474] on label "Head" at bounding box center [203, 485] width 252 height 51
click at [877, 675] on span "Next Question" at bounding box center [906, 672] width 72 height 14
click at [146, 263] on div "Grooming" at bounding box center [226, 262] width 186 height 18
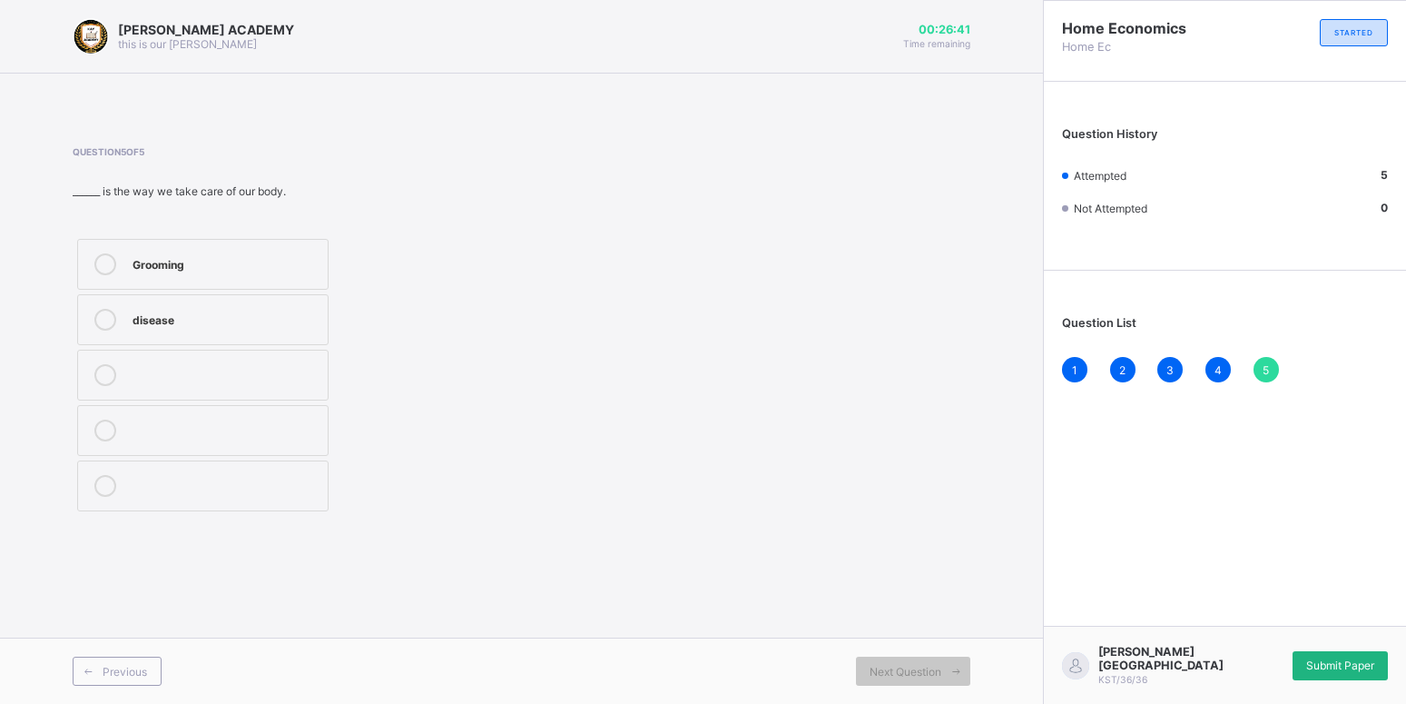
click at [1357, 680] on div "Submit Paper" at bounding box center [1340, 665] width 95 height 29
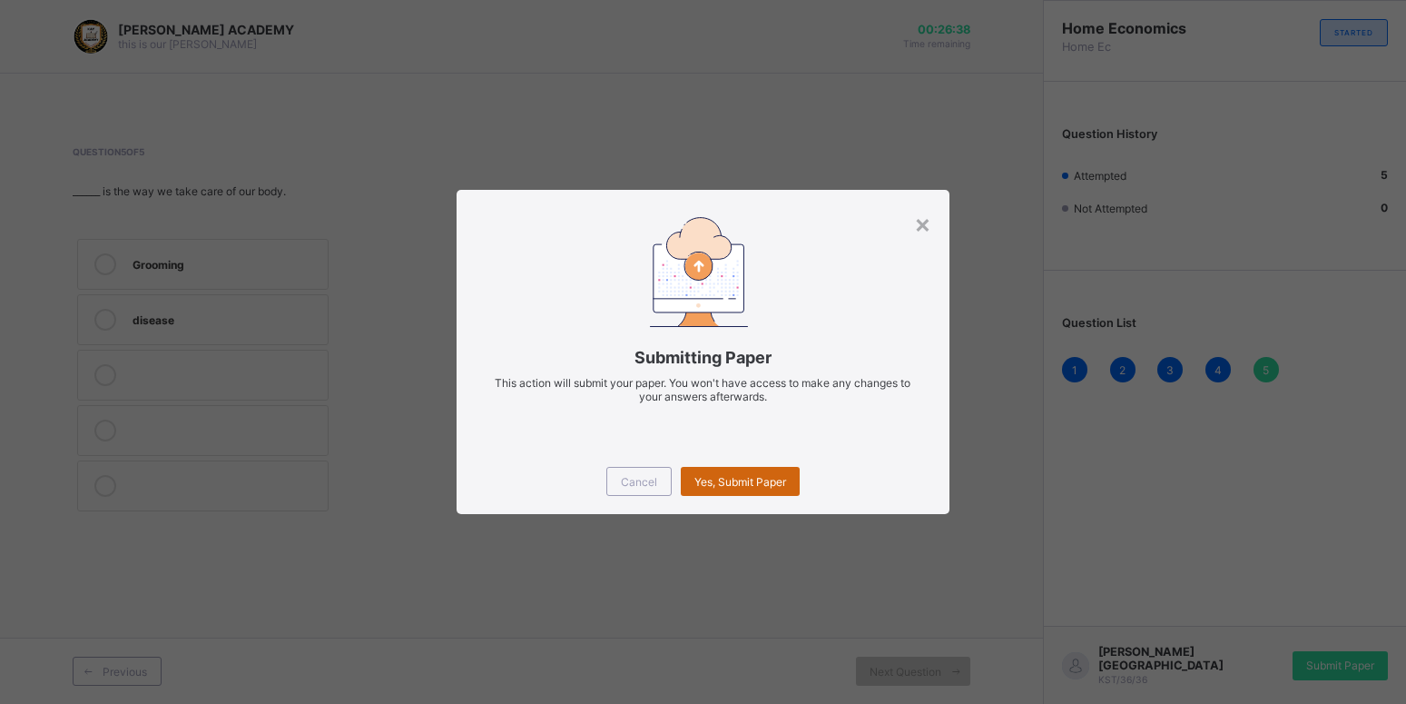
click at [755, 495] on div "Yes, Submit Paper" at bounding box center [740, 481] width 119 height 29
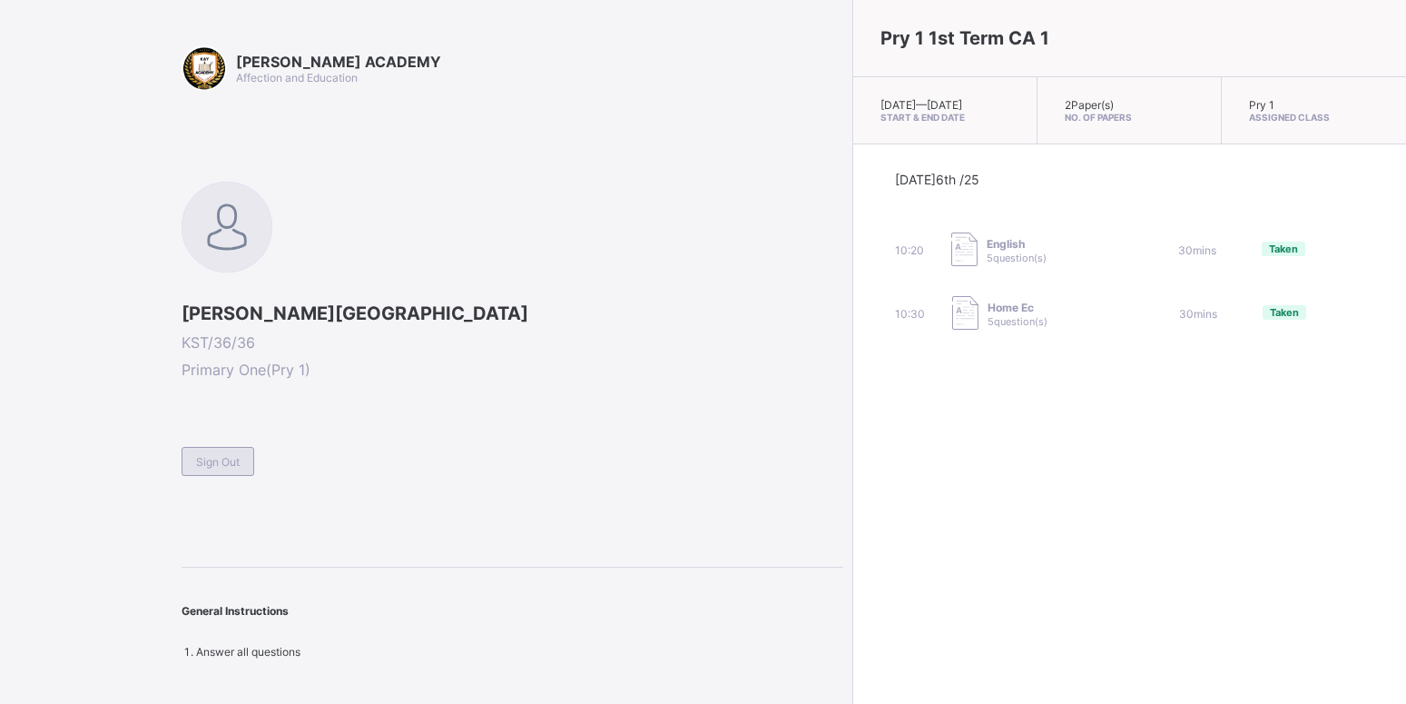
click at [239, 452] on div "Sign Out" at bounding box center [218, 461] width 73 height 29
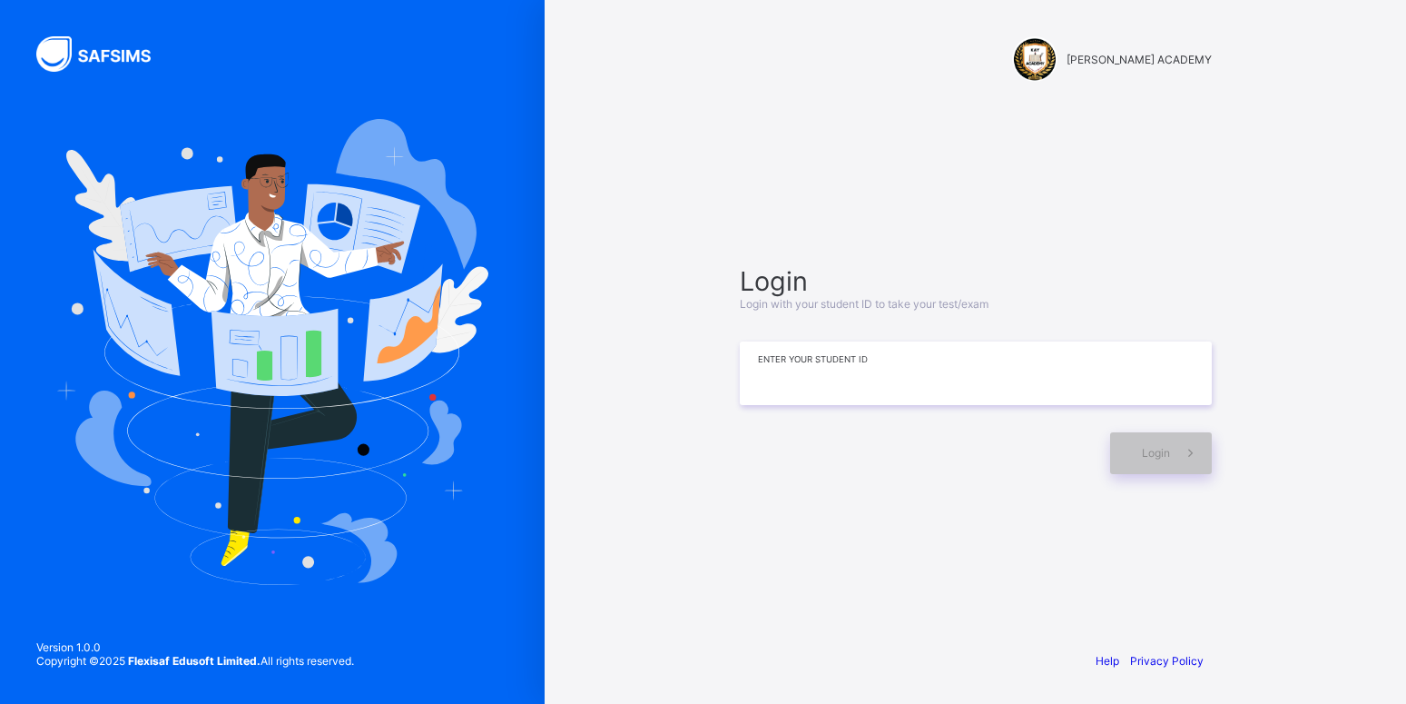
click at [749, 398] on input at bounding box center [976, 373] width 472 height 64
click at [749, 397] on input "********" at bounding box center [976, 373] width 472 height 64
click at [789, 372] on input "*********" at bounding box center [976, 373] width 472 height 64
type input "**********"
click at [1189, 469] on span at bounding box center [1191, 453] width 42 height 42
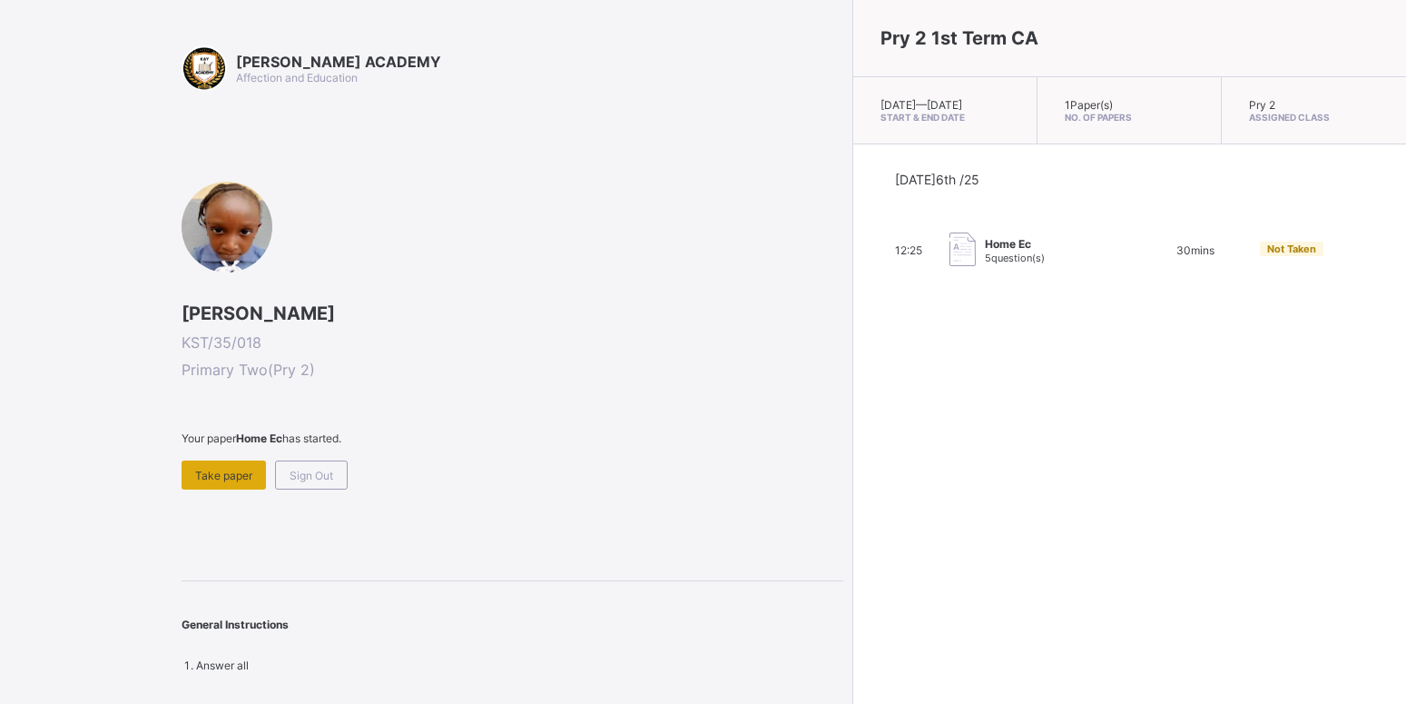
click at [230, 465] on div "Take paper" at bounding box center [224, 474] width 84 height 29
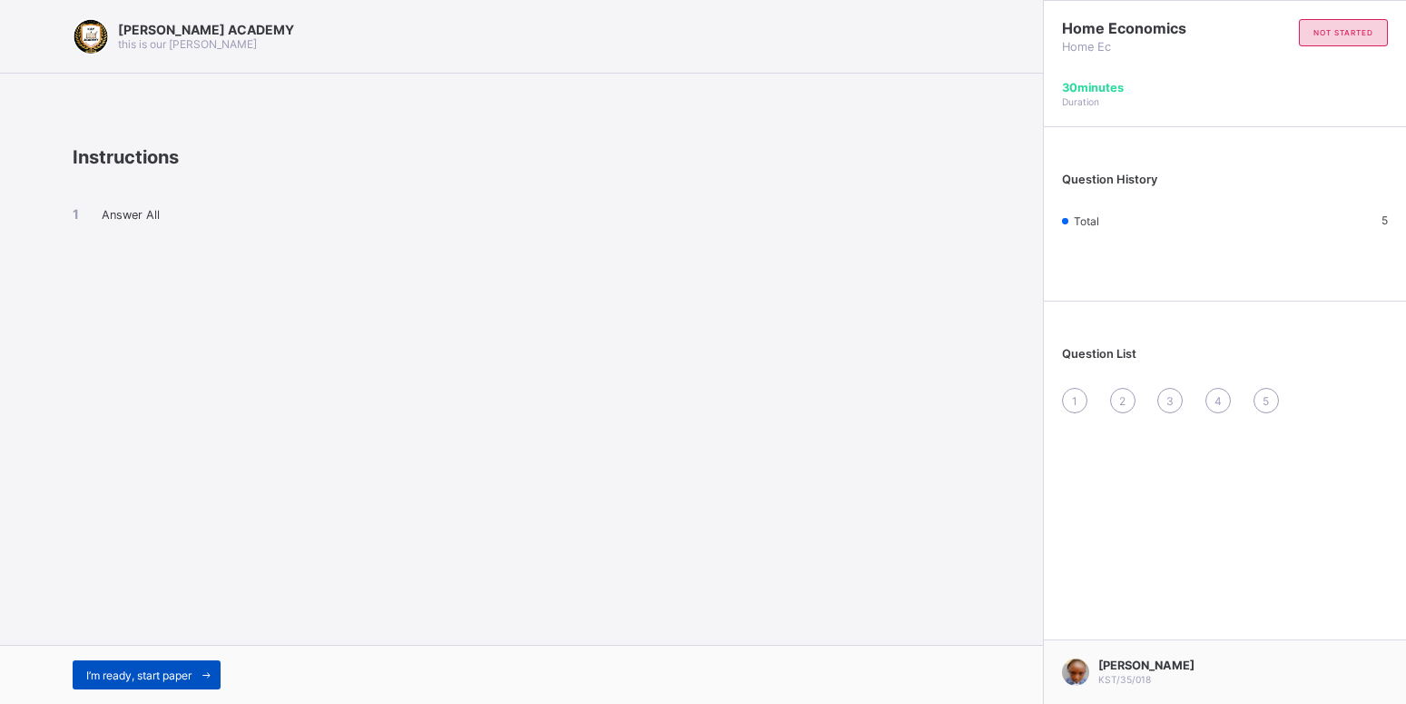
click at [196, 663] on span at bounding box center [206, 674] width 29 height 29
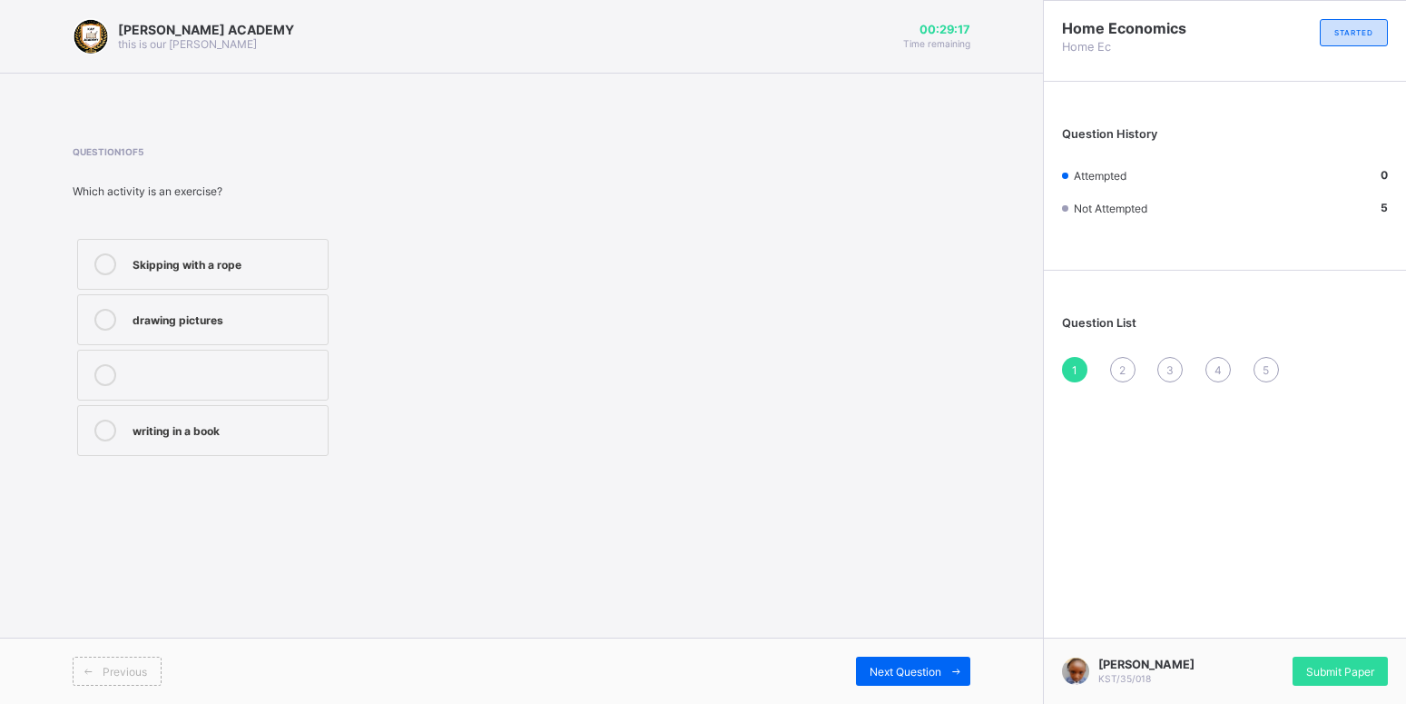
click at [197, 272] on div "Skipping with a rope" at bounding box center [226, 264] width 186 height 22
click at [890, 676] on span "Next Question" at bounding box center [906, 672] width 72 height 14
click at [225, 324] on div "To keep us healthy and strong" at bounding box center [226, 318] width 186 height 18
click at [940, 684] on div "Next Question" at bounding box center [913, 670] width 114 height 29
click at [223, 386] on label "Playing and moving our bodies" at bounding box center [203, 375] width 252 height 51
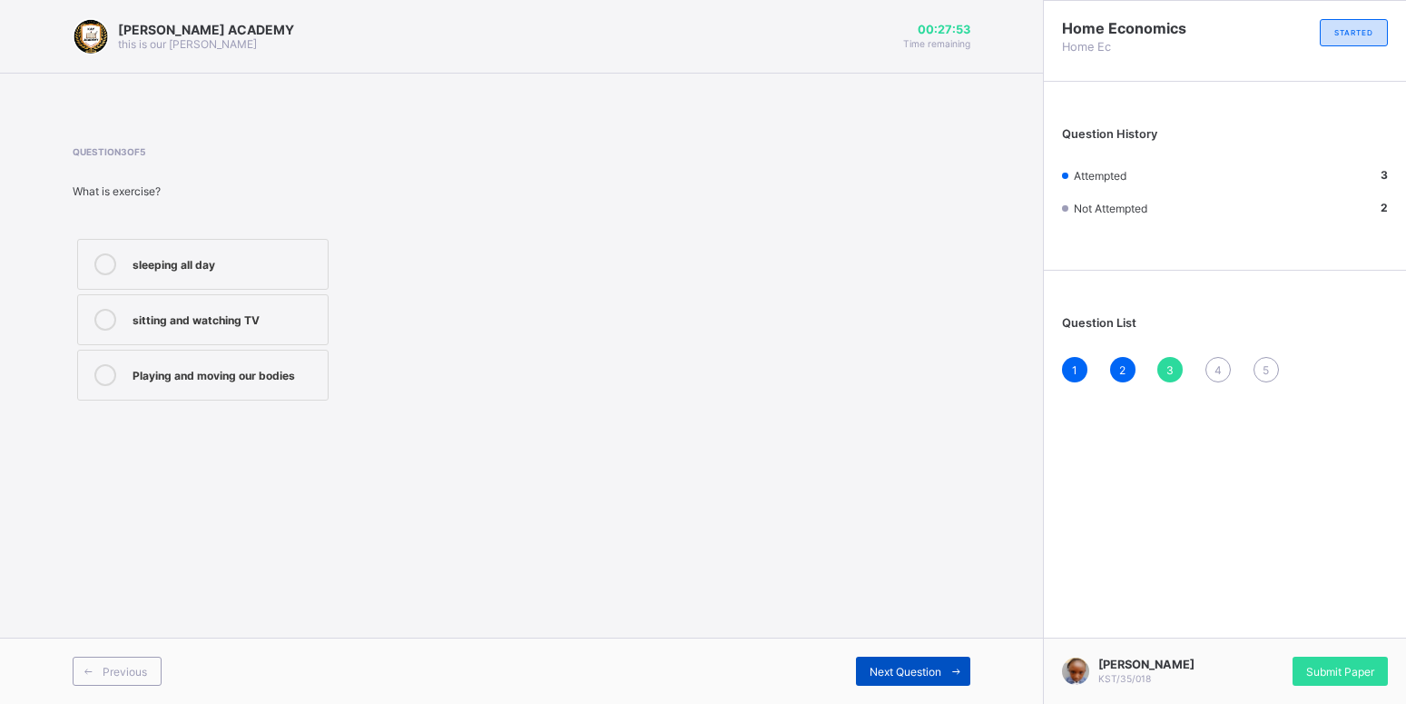
click at [876, 667] on span "Next Question" at bounding box center [906, 672] width 72 height 14
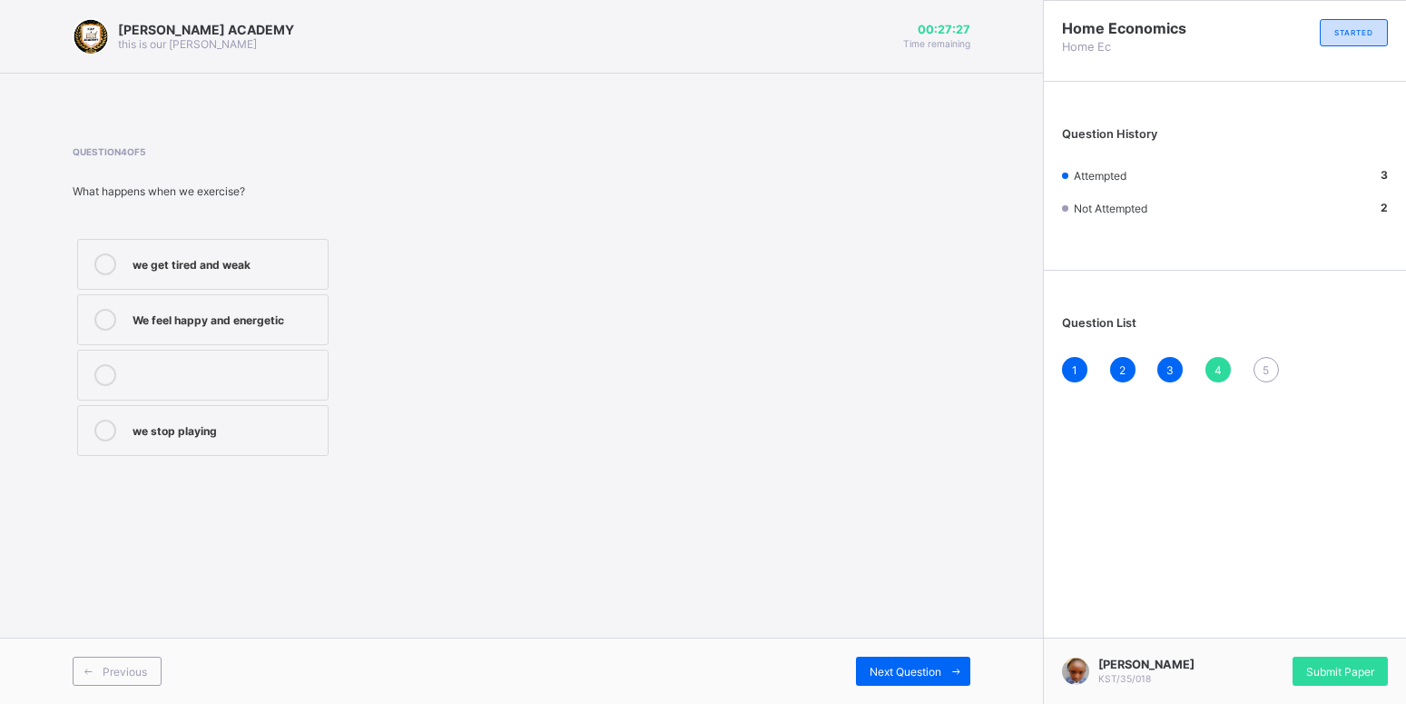
click at [209, 315] on div "We feel happy and energetic" at bounding box center [226, 318] width 186 height 18
click at [892, 657] on div "Next Question" at bounding box center [913, 670] width 114 height 29
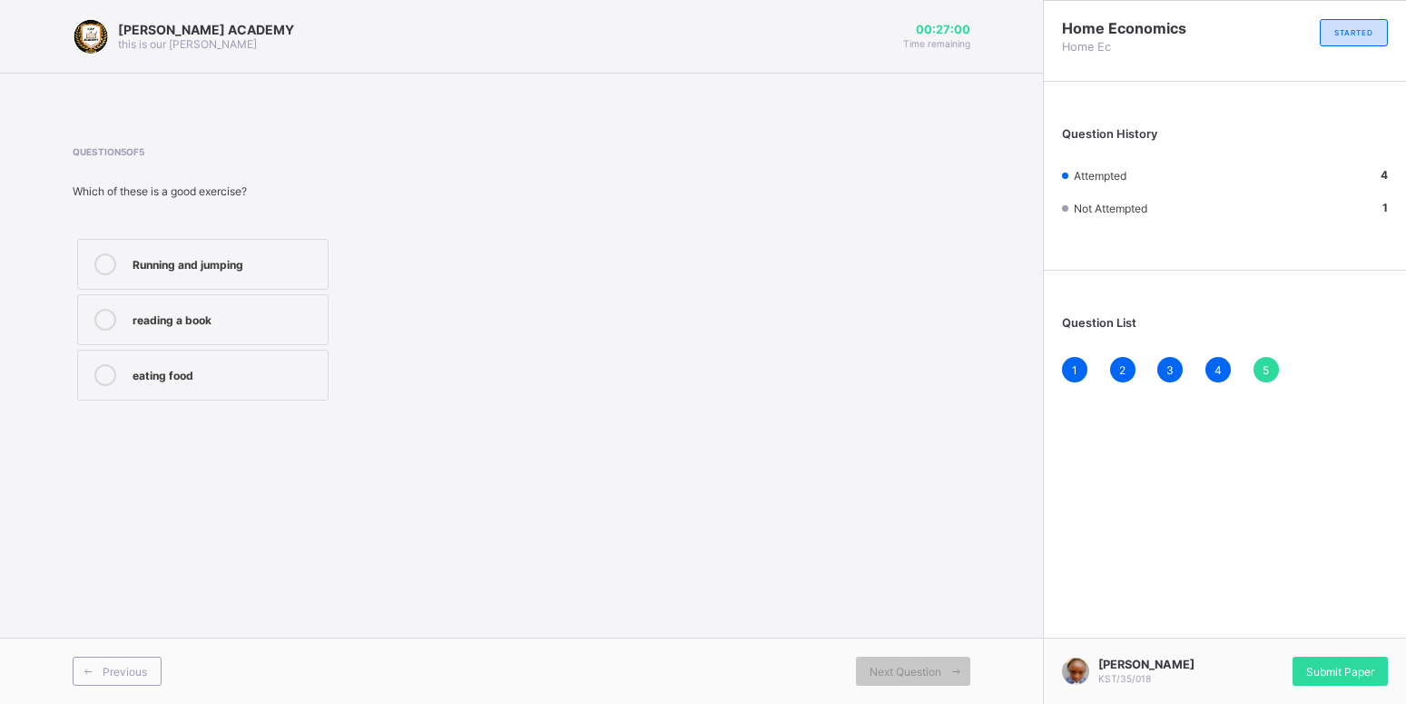
click at [217, 269] on div "Running and jumping" at bounding box center [226, 262] width 186 height 18
click at [1360, 666] on span "Submit Paper" at bounding box center [1341, 672] width 68 height 14
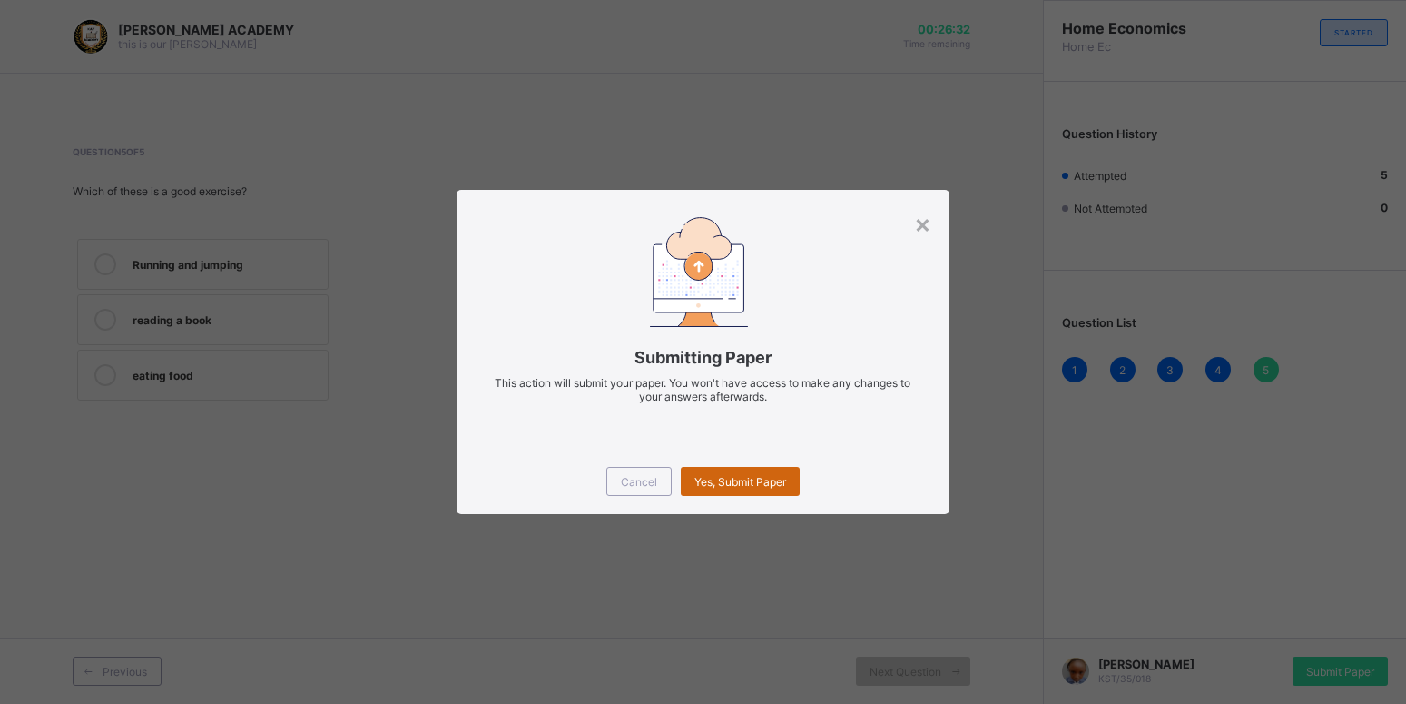
click at [728, 478] on span "Yes, Submit Paper" at bounding box center [741, 482] width 92 height 14
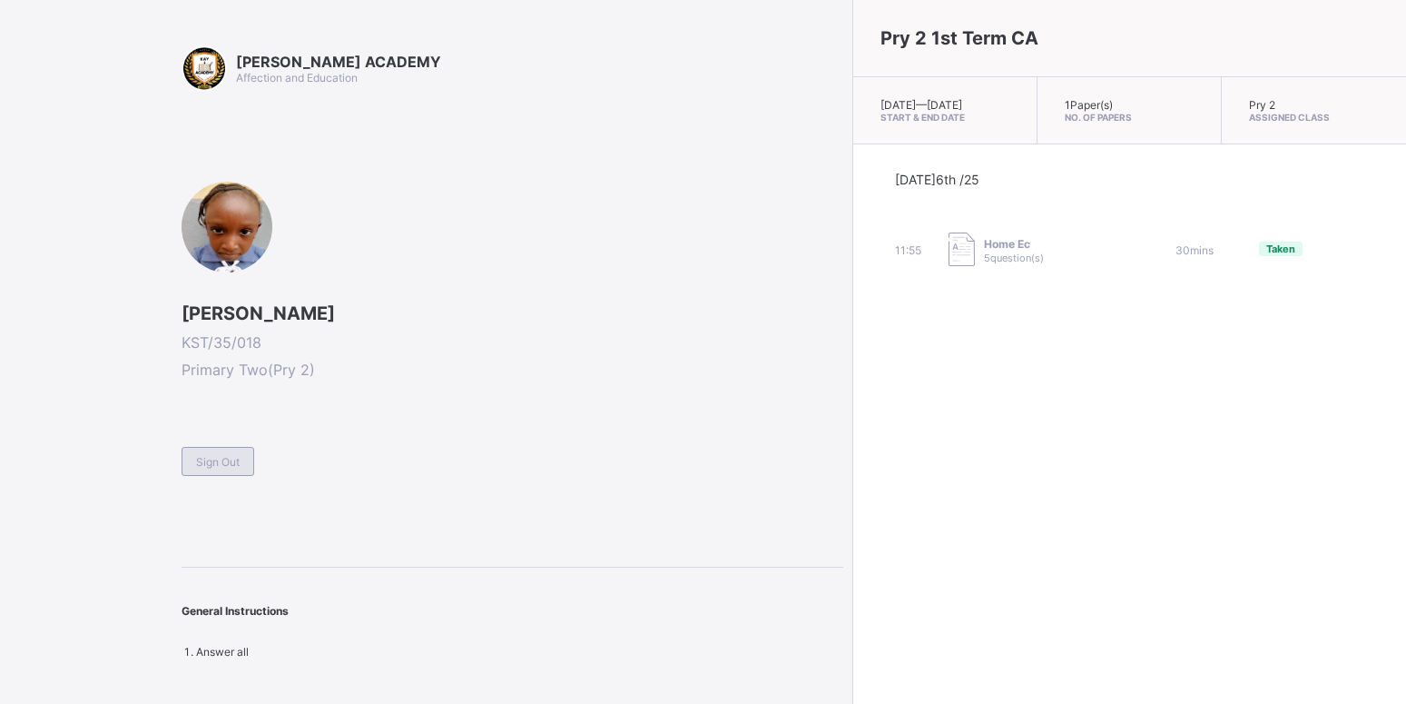
click at [219, 463] on span "Sign Out" at bounding box center [218, 462] width 44 height 14
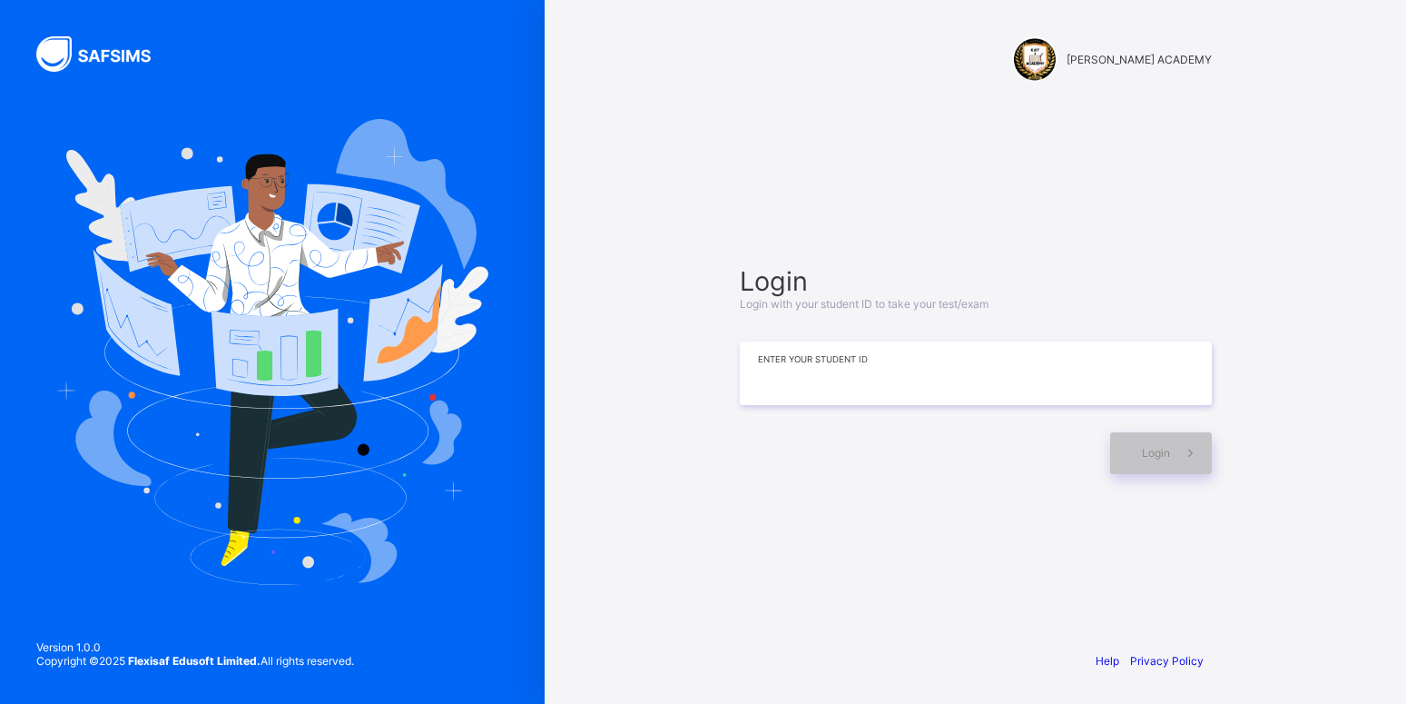
click at [812, 381] on input at bounding box center [976, 373] width 472 height 64
click at [786, 379] on input "******" at bounding box center [976, 373] width 472 height 64
click at [793, 380] on input "******" at bounding box center [976, 373] width 472 height 64
click at [826, 375] on input "*******" at bounding box center [976, 373] width 472 height 64
type input "**********"
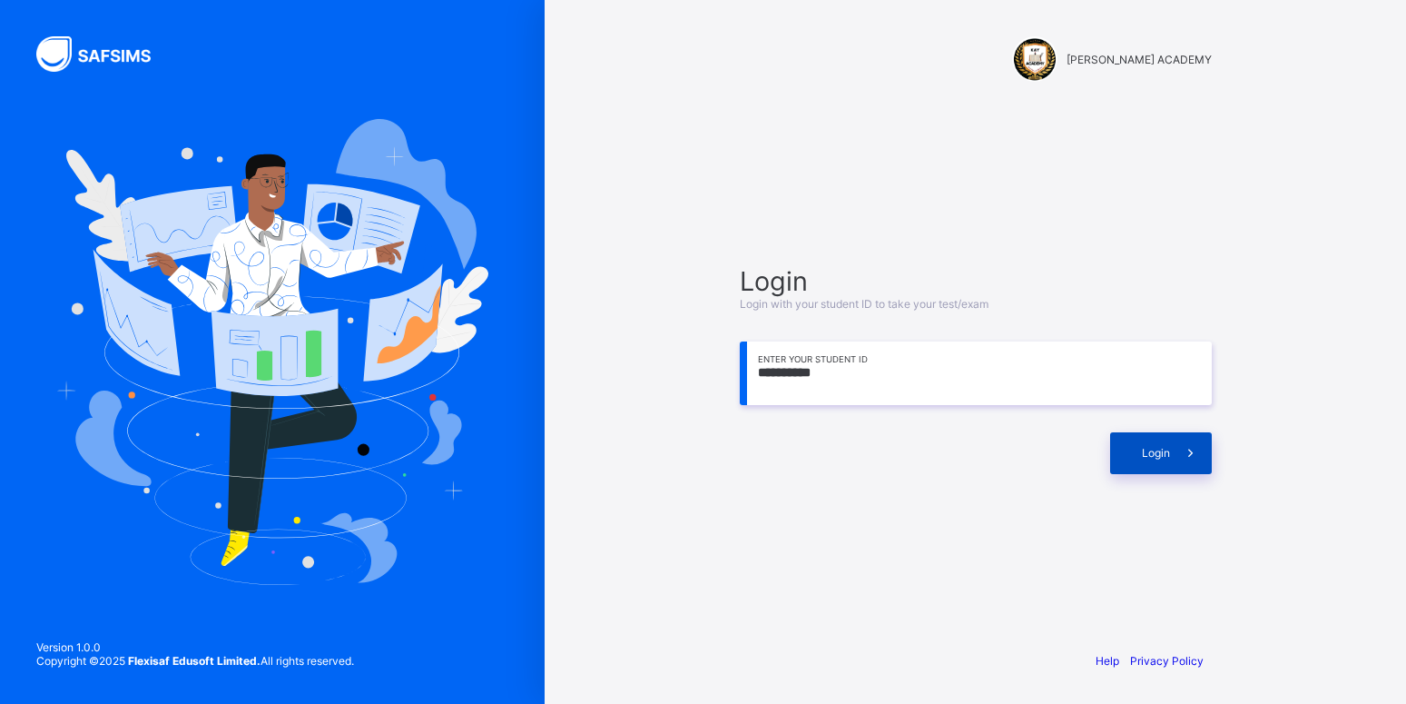
click at [1150, 455] on span "Login" at bounding box center [1156, 453] width 28 height 14
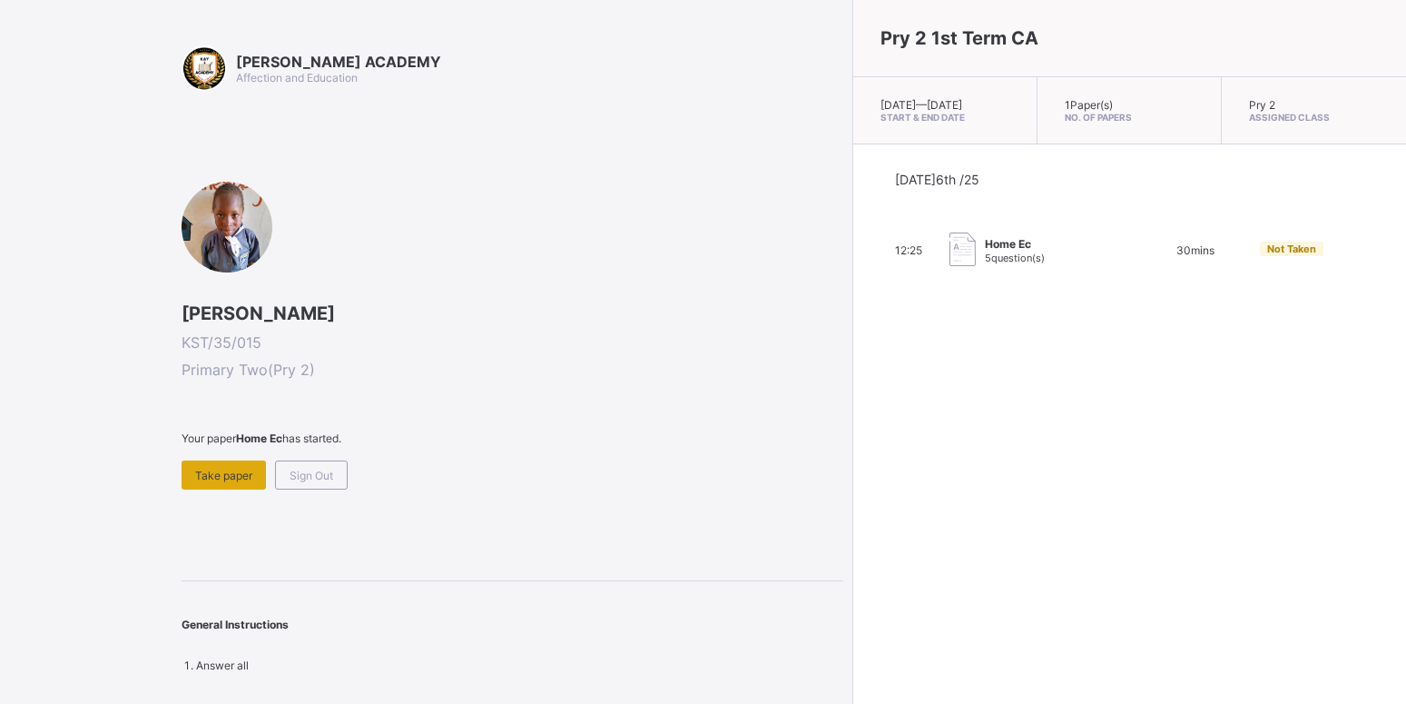
click at [228, 484] on div "Take paper" at bounding box center [224, 474] width 84 height 29
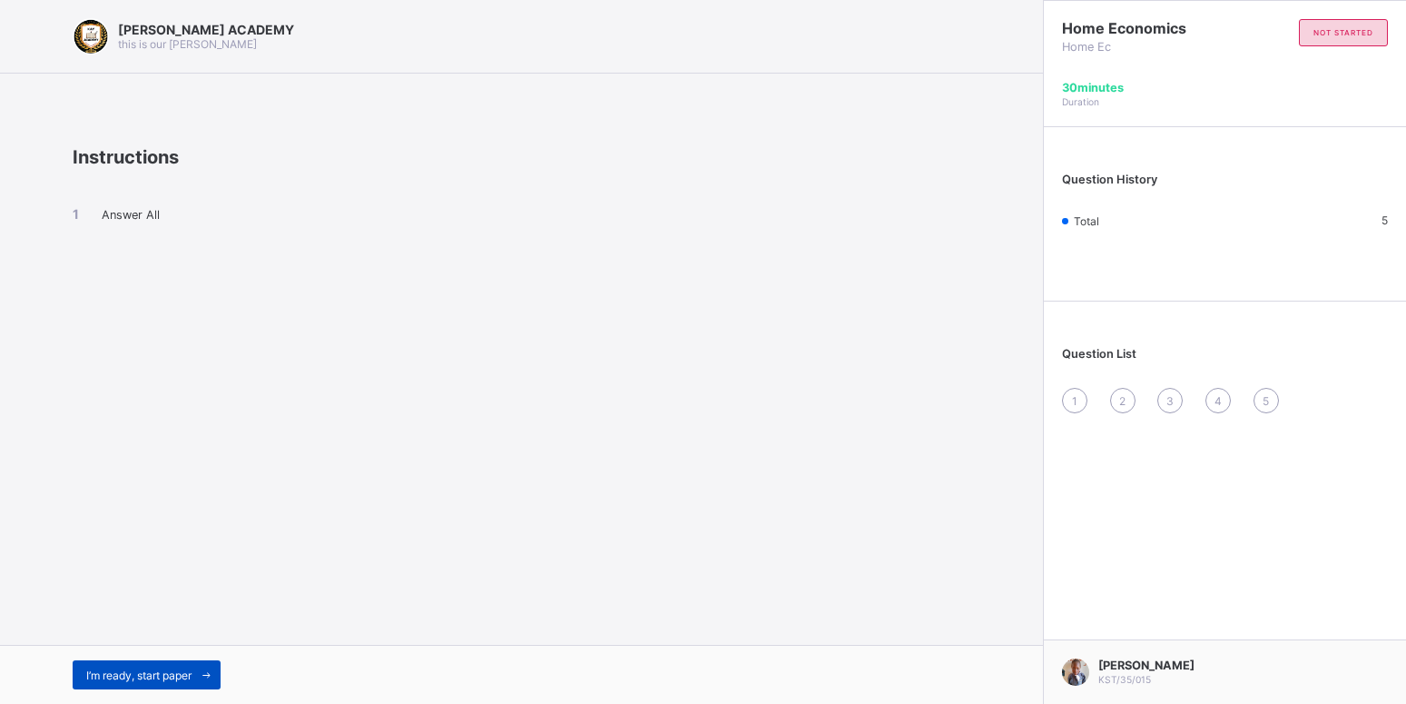
click at [125, 660] on div "I’m ready, start paper" at bounding box center [147, 674] width 148 height 29
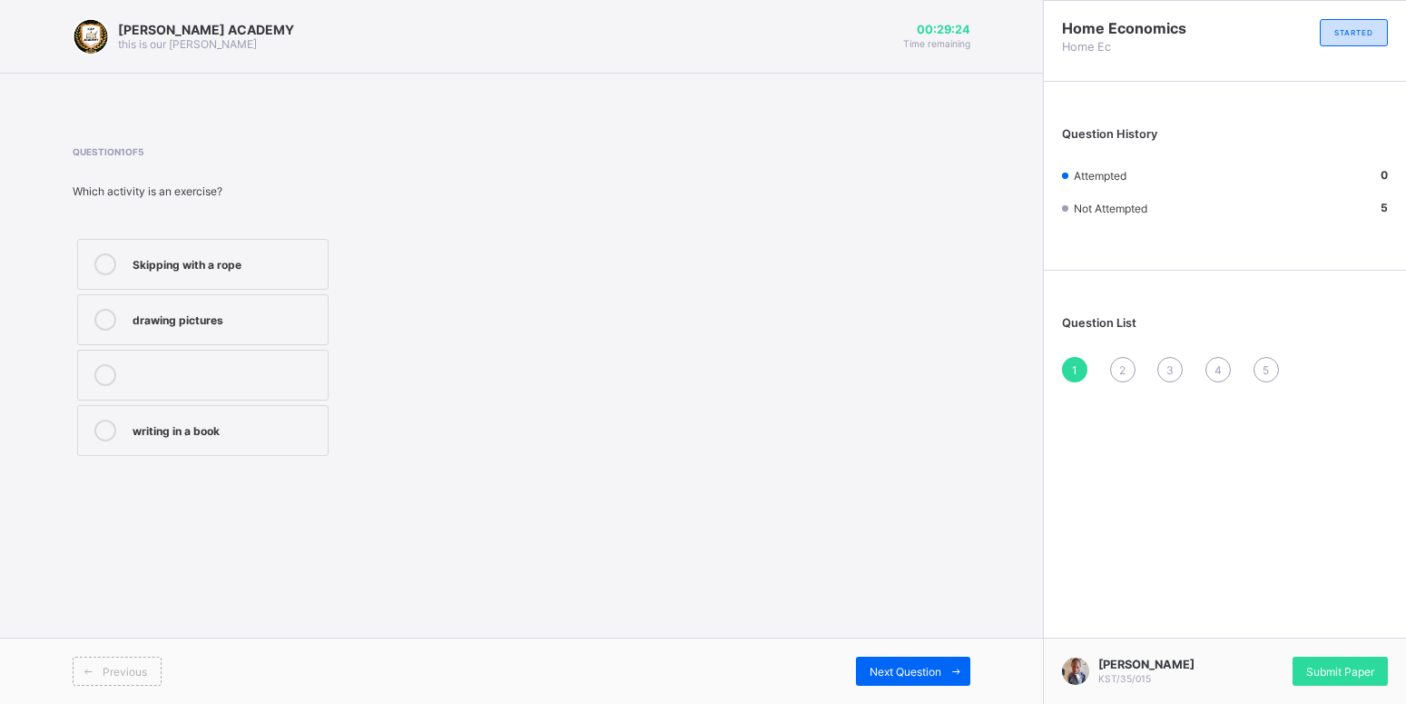
click at [282, 279] on label "Skipping with a rope" at bounding box center [203, 264] width 252 height 51
drag, startPoint x: 690, startPoint y: 378, endPoint x: 844, endPoint y: 477, distance: 183.4
click at [844, 477] on div "Question 1 of 5 Which activity is an exercise? Skipping with a rope drawing pic…" at bounding box center [522, 303] width 898 height 369
click at [939, 666] on span "Next Question" at bounding box center [906, 672] width 72 height 14
click at [275, 311] on div "To keep us healthy and strong" at bounding box center [226, 318] width 186 height 18
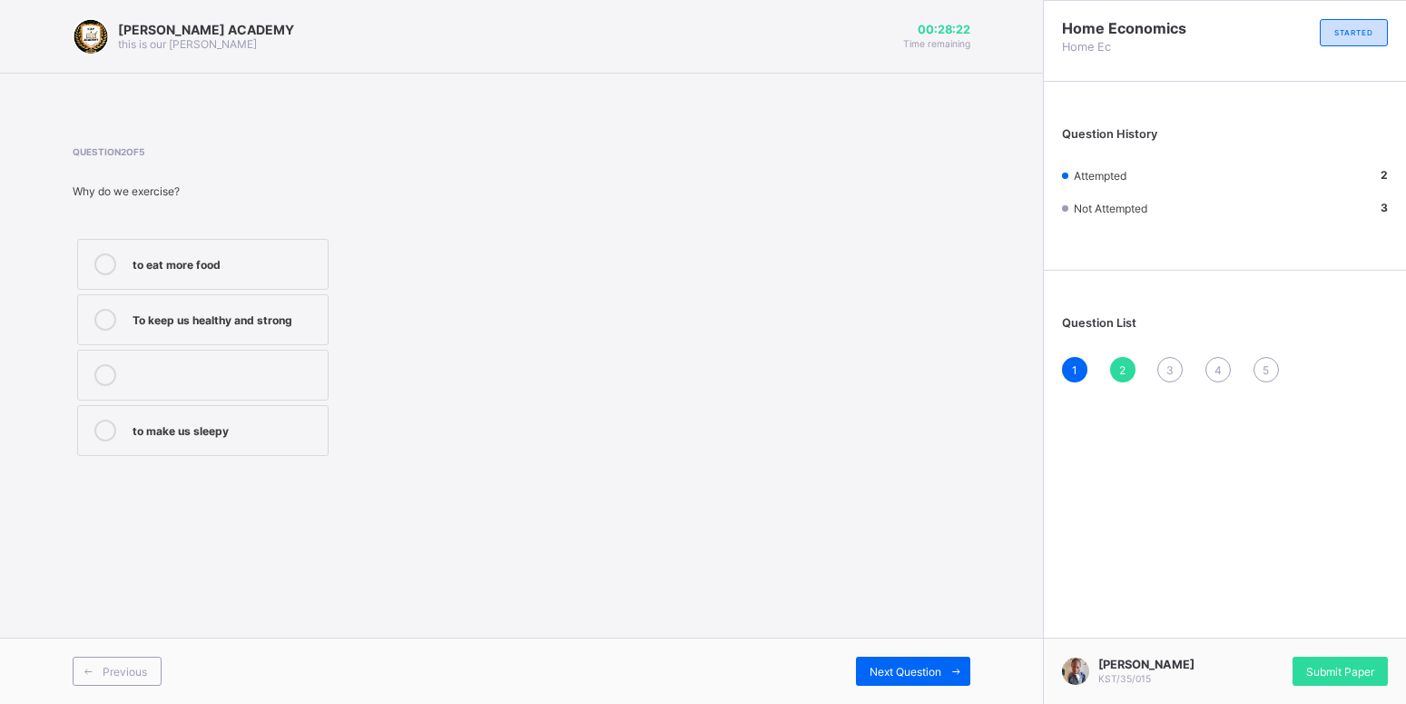
click at [275, 311] on div "To keep us healthy and strong" at bounding box center [226, 318] width 186 height 18
click at [953, 669] on icon at bounding box center [957, 672] width 14 height 12
click at [203, 352] on label "Playing and moving our bodies" at bounding box center [203, 375] width 252 height 51
click at [951, 656] on div "Previous Next Question" at bounding box center [521, 670] width 1043 height 66
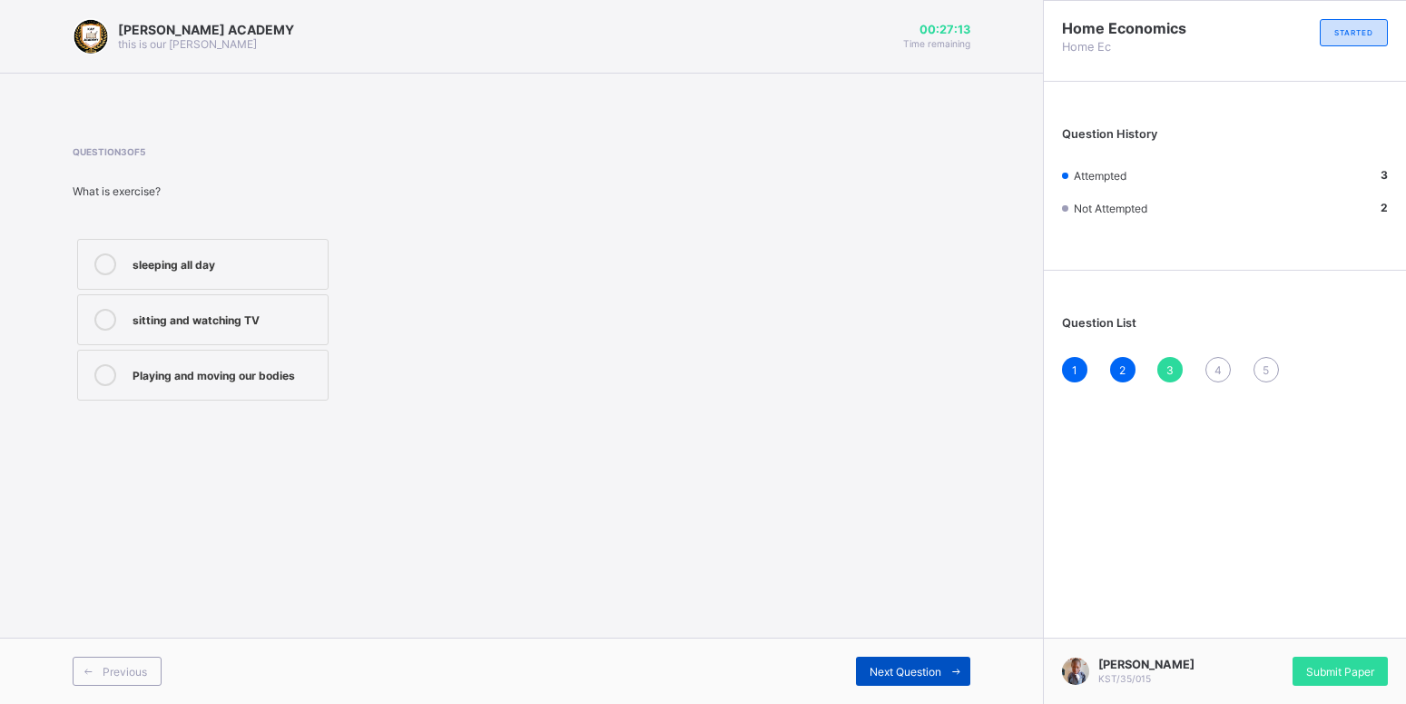
click at [924, 678] on div "Next Question" at bounding box center [913, 670] width 114 height 29
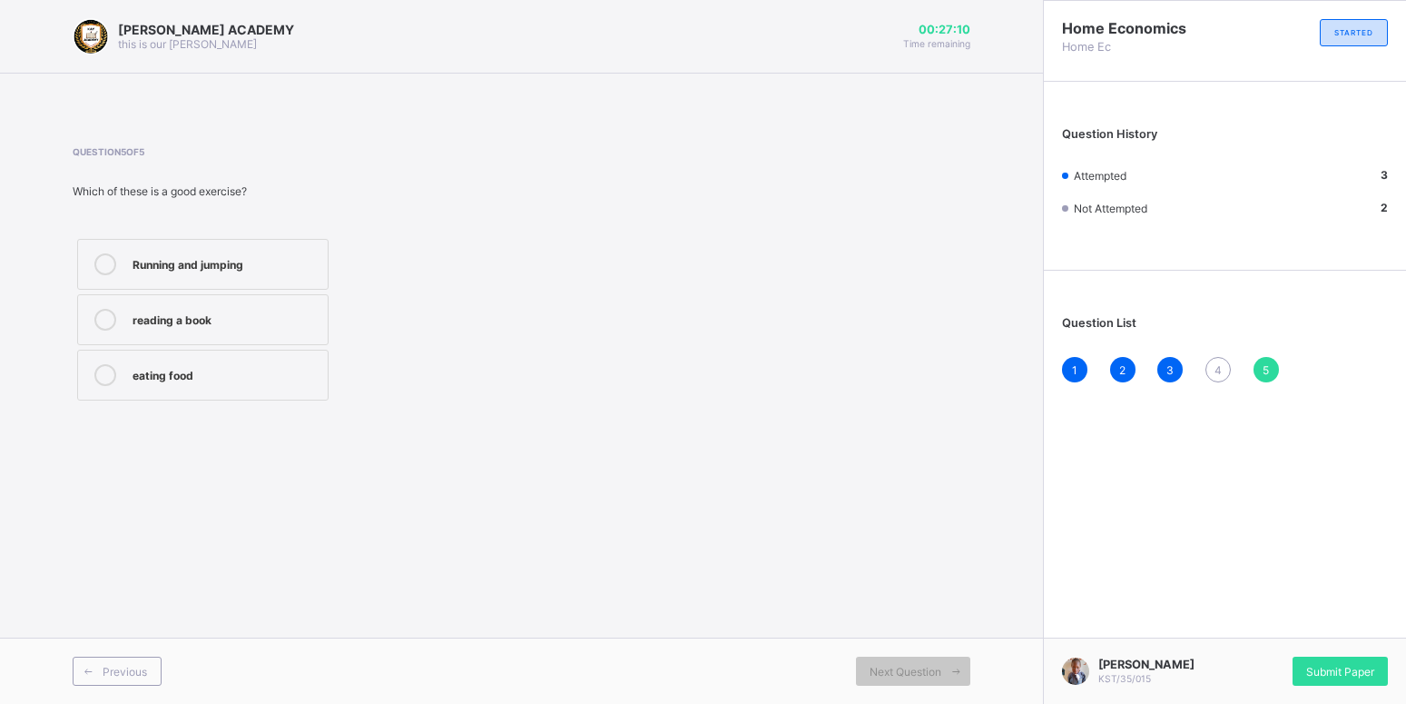
drag, startPoint x: 1018, startPoint y: 499, endPoint x: 1058, endPoint y: 484, distance: 42.8
click at [1027, 498] on div "[PERSON_NAME] ACADEMY this is our [PERSON_NAME] 00:27:10 Time remaining Questio…" at bounding box center [521, 352] width 1043 height 704
click at [1213, 366] on div "4" at bounding box center [1218, 369] width 25 height 25
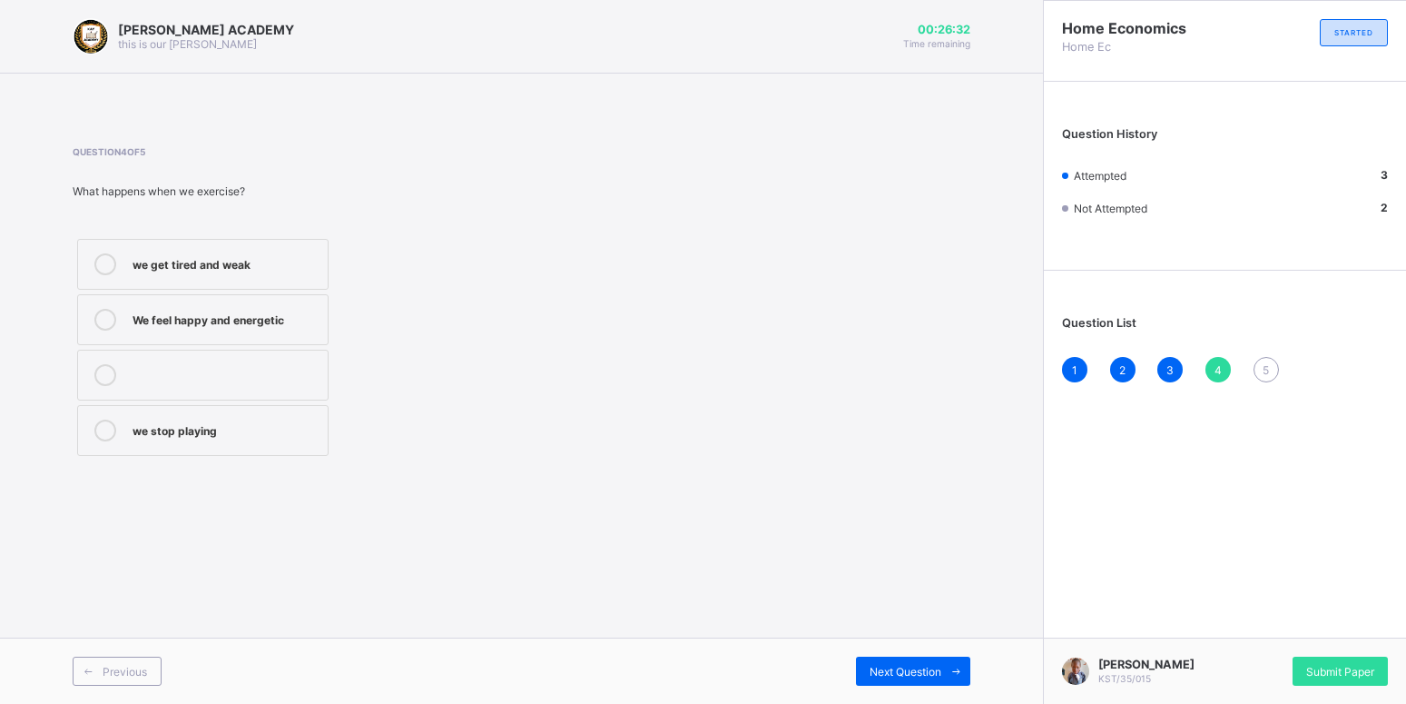
click at [294, 243] on label "we get tired and weak" at bounding box center [203, 264] width 252 height 51
click at [866, 666] on div "Next Question" at bounding box center [913, 670] width 114 height 29
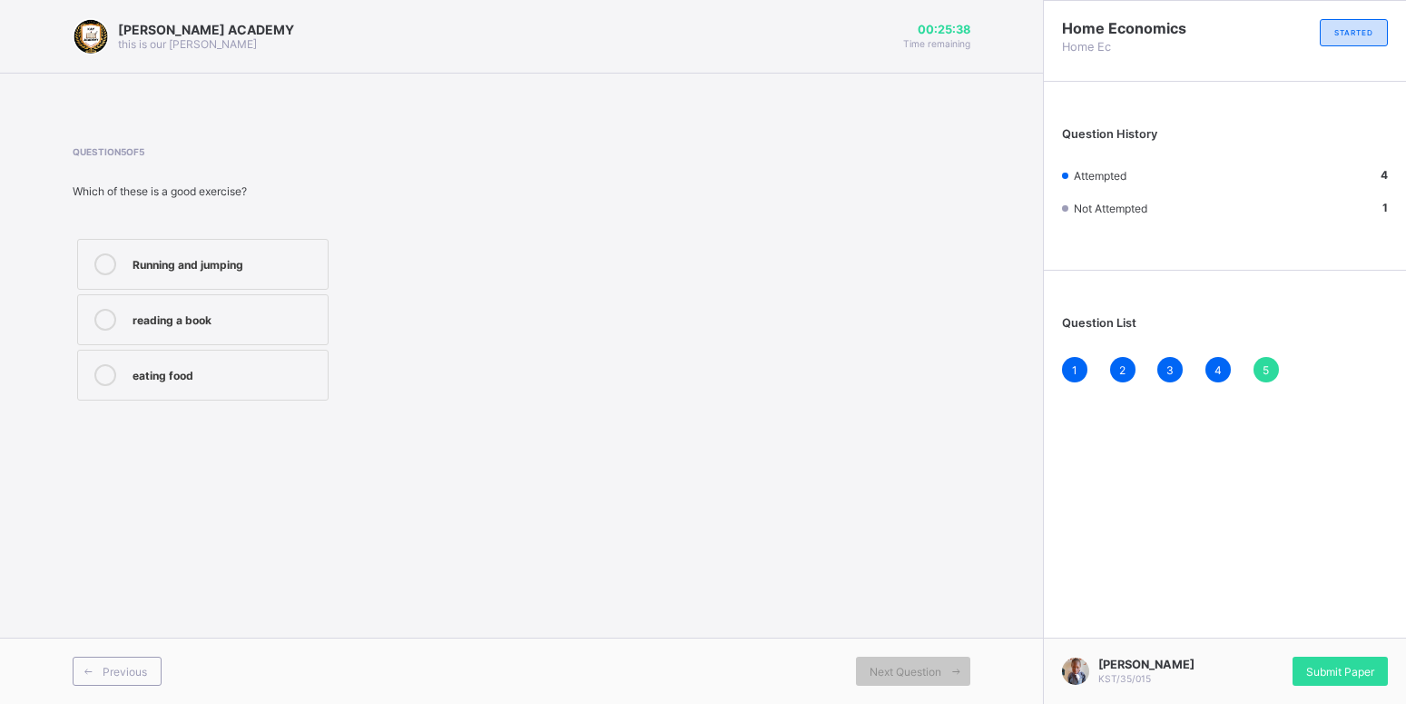
click at [314, 269] on div "Running and jumping" at bounding box center [226, 262] width 186 height 18
click at [1373, 672] on span "Submit Paper" at bounding box center [1341, 672] width 68 height 14
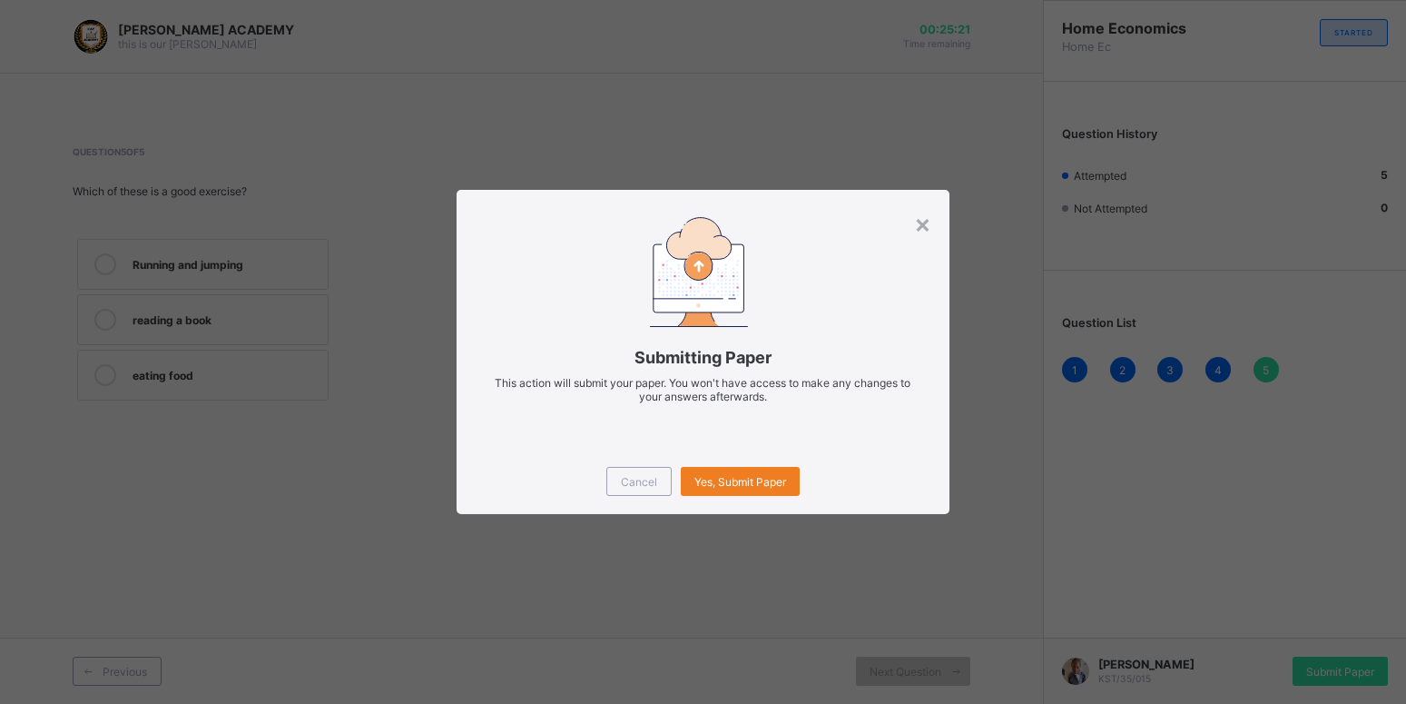
click at [1359, 668] on div "× Submitting Paper This action will submit your paper. You won't have access to…" at bounding box center [703, 352] width 1406 height 704
click at [720, 472] on div "Yes, Submit Paper" at bounding box center [740, 481] width 119 height 29
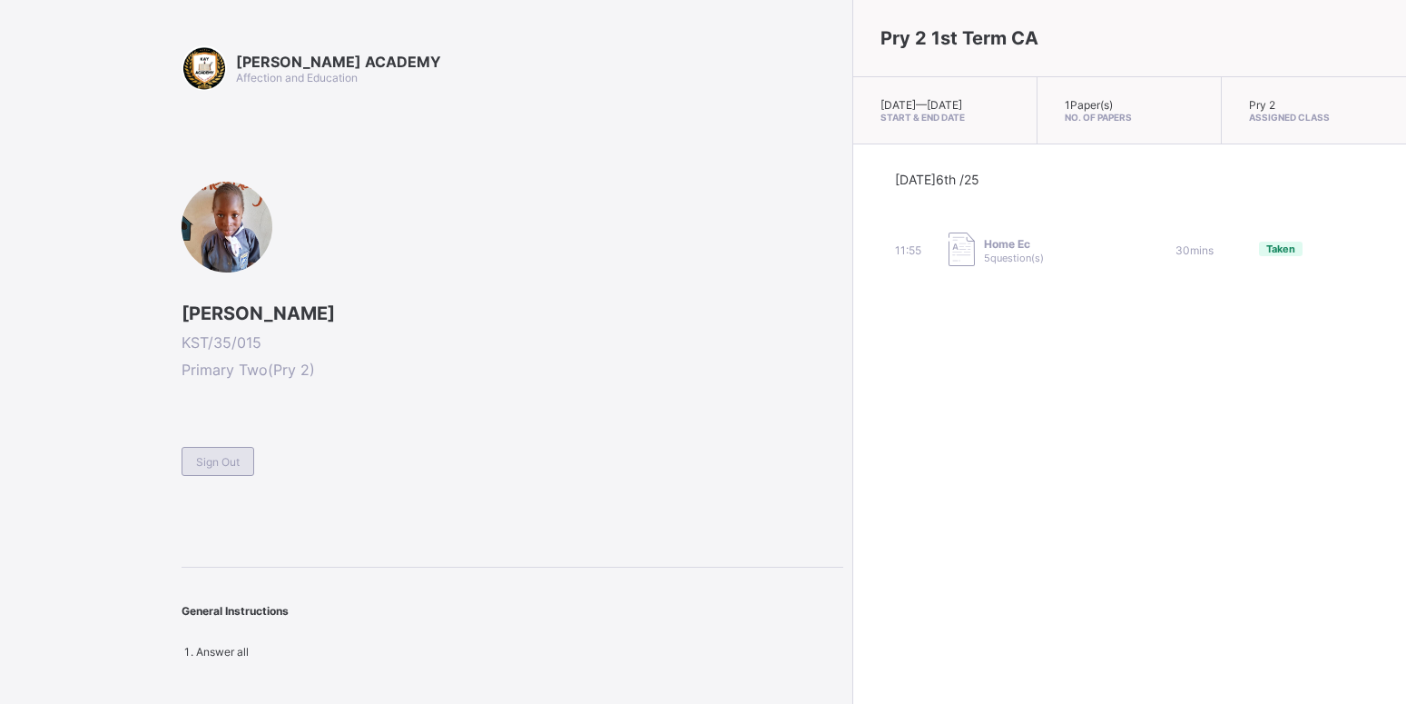
click at [233, 462] on span "Sign Out" at bounding box center [218, 462] width 44 height 14
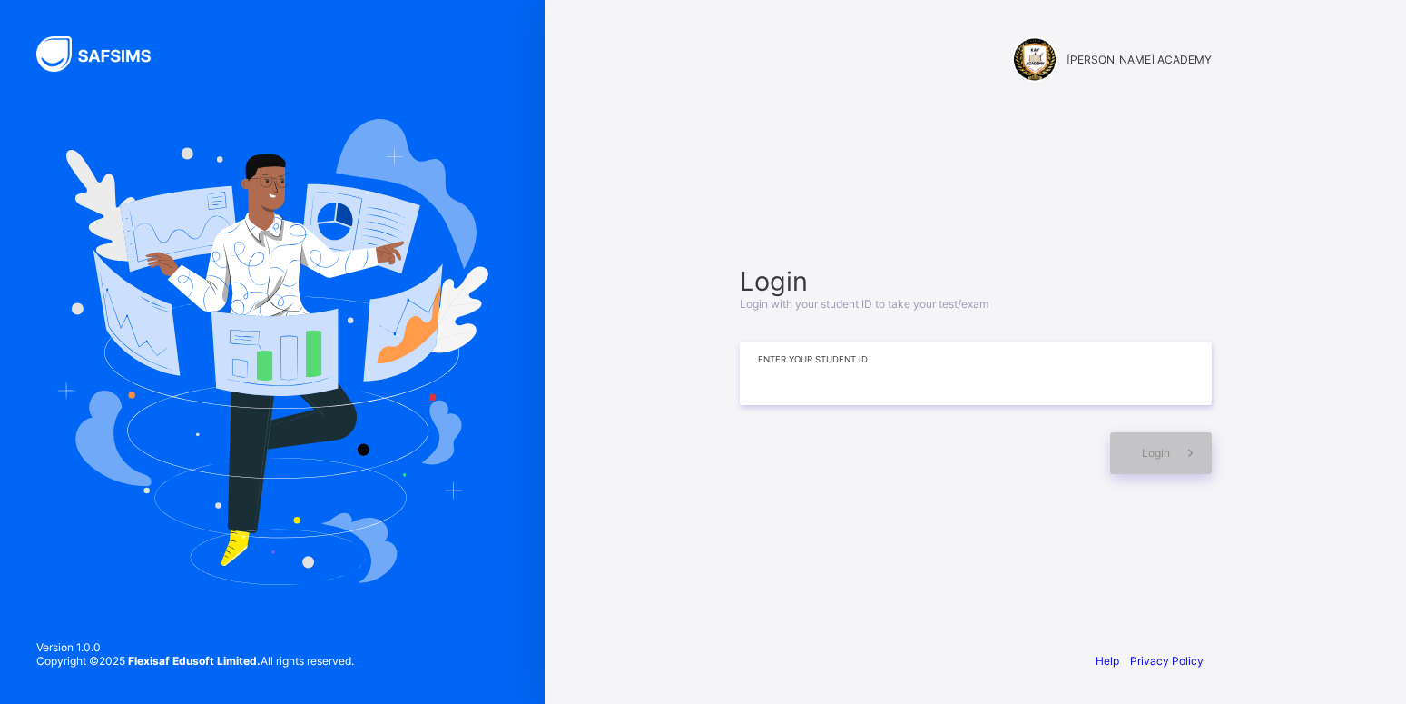
click at [831, 395] on input at bounding box center [976, 373] width 472 height 64
type input "**********"
click at [1140, 444] on div "Login" at bounding box center [1161, 453] width 102 height 42
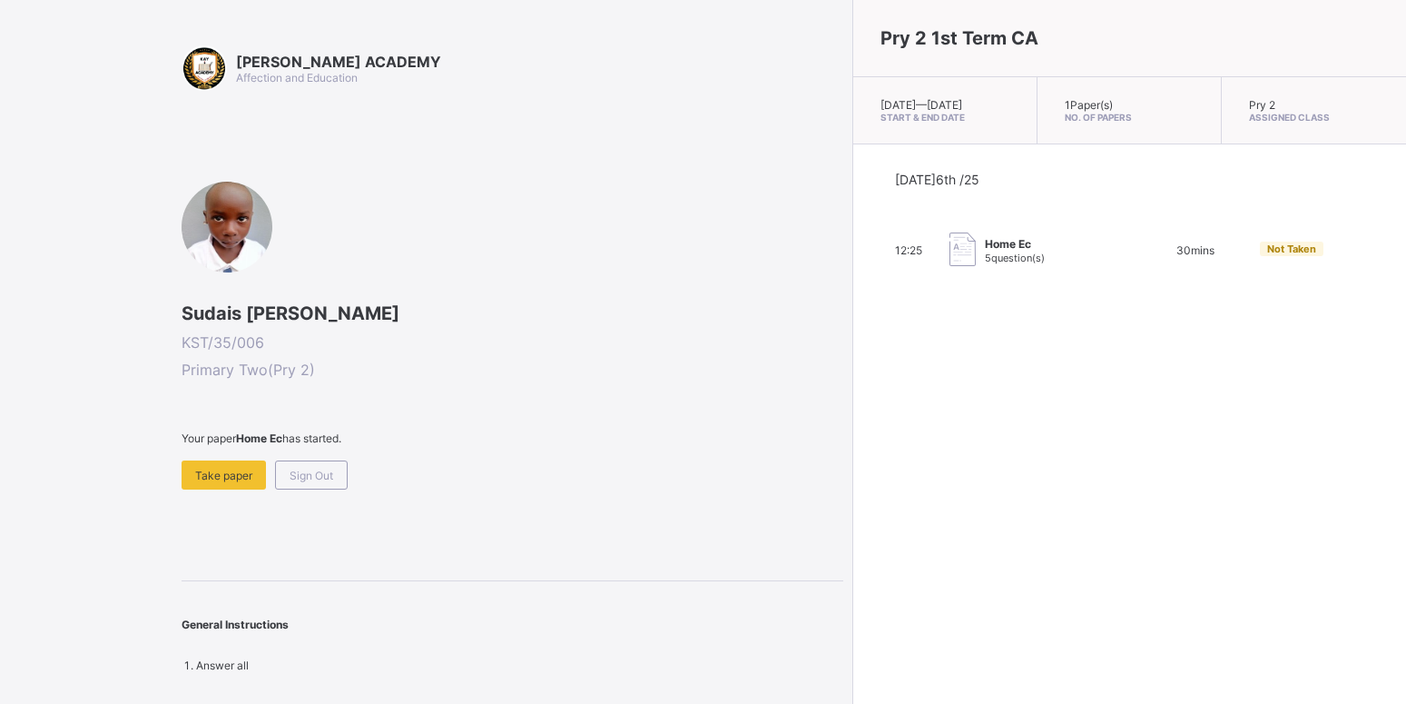
click at [221, 506] on div "[PERSON_NAME] ACADEMY Affection and Education Sudais [PERSON_NAME] KST/35/006 P…" at bounding box center [513, 358] width 662 height 627
click at [226, 481] on span "Take paper" at bounding box center [223, 476] width 57 height 14
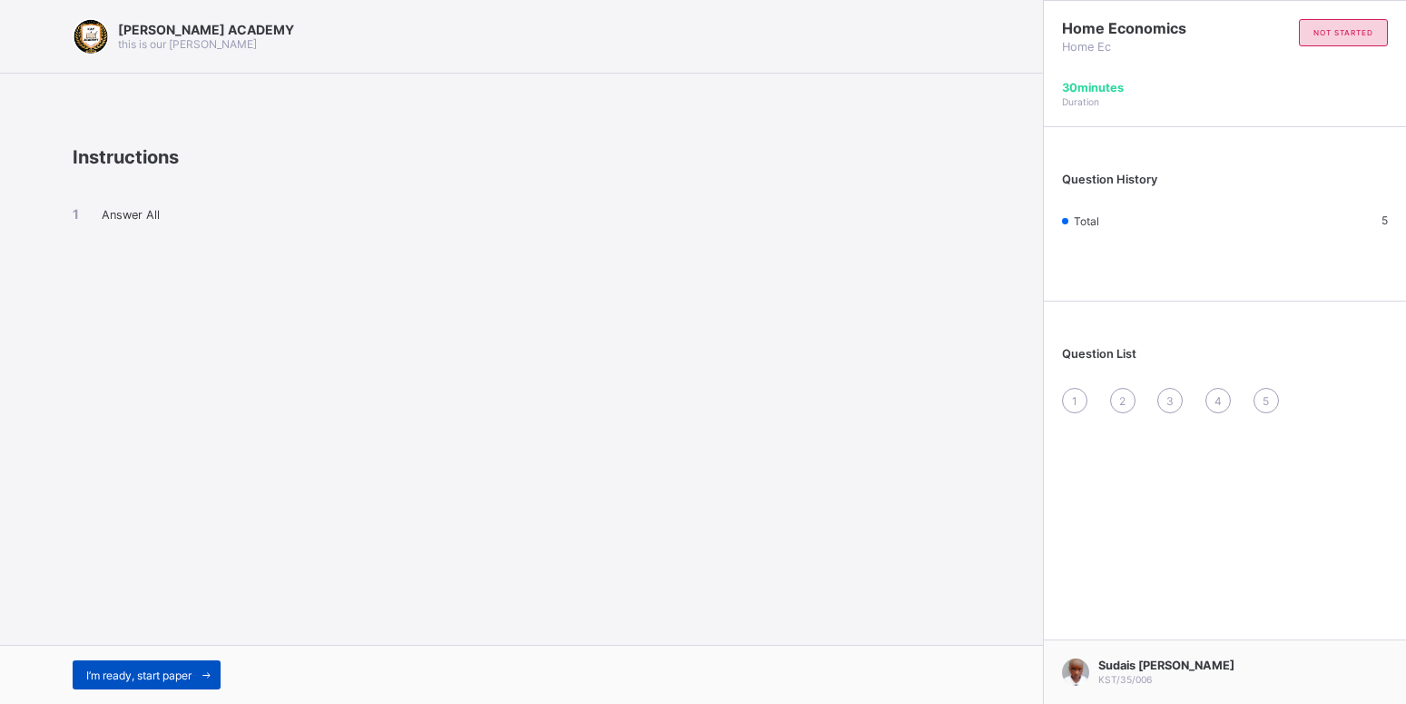
click at [173, 672] on span "I’m ready, start paper" at bounding box center [138, 675] width 105 height 14
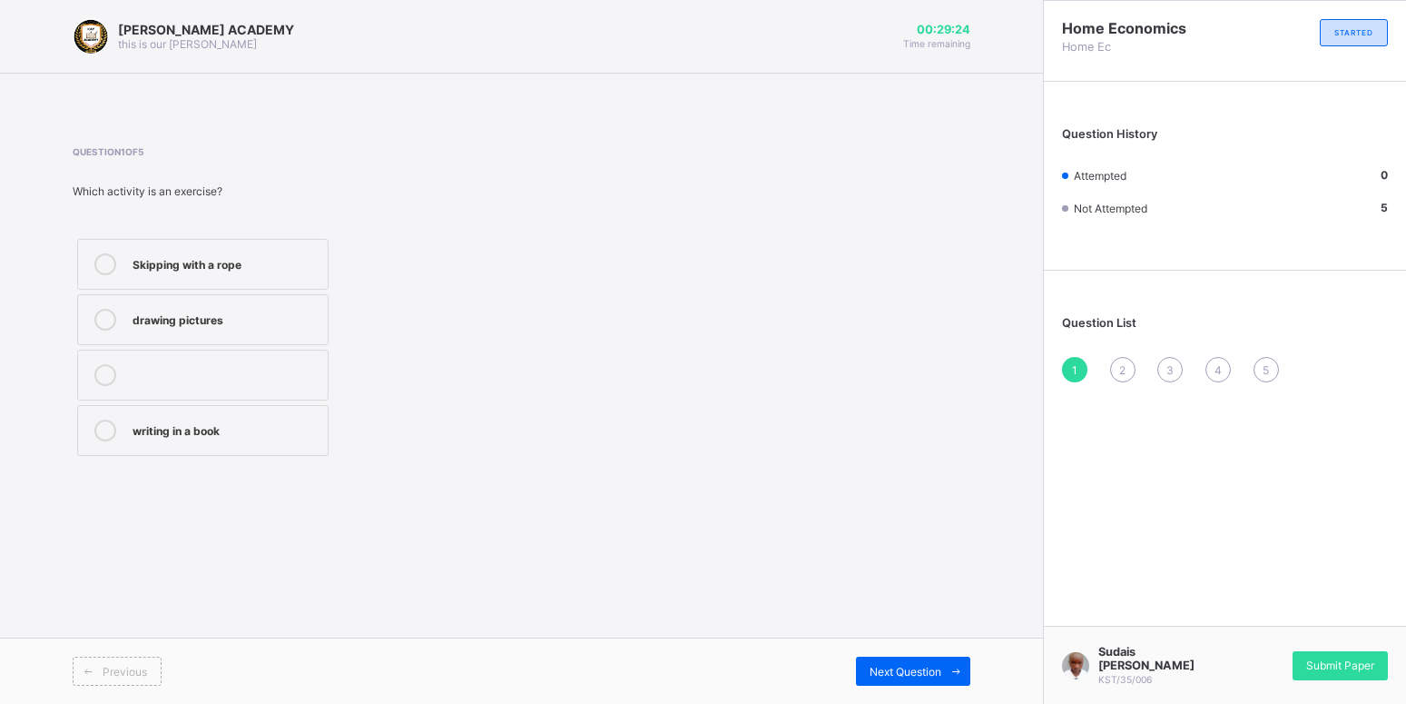
click at [250, 451] on label "writing in a book" at bounding box center [203, 430] width 252 height 51
click at [873, 676] on span "Next Question" at bounding box center [906, 672] width 72 height 14
click at [319, 316] on div "To keep us healthy and strong" at bounding box center [226, 318] width 186 height 18
click at [908, 674] on span "Next Question" at bounding box center [906, 672] width 72 height 14
click at [317, 312] on div "sitting and watching TV" at bounding box center [226, 318] width 186 height 18
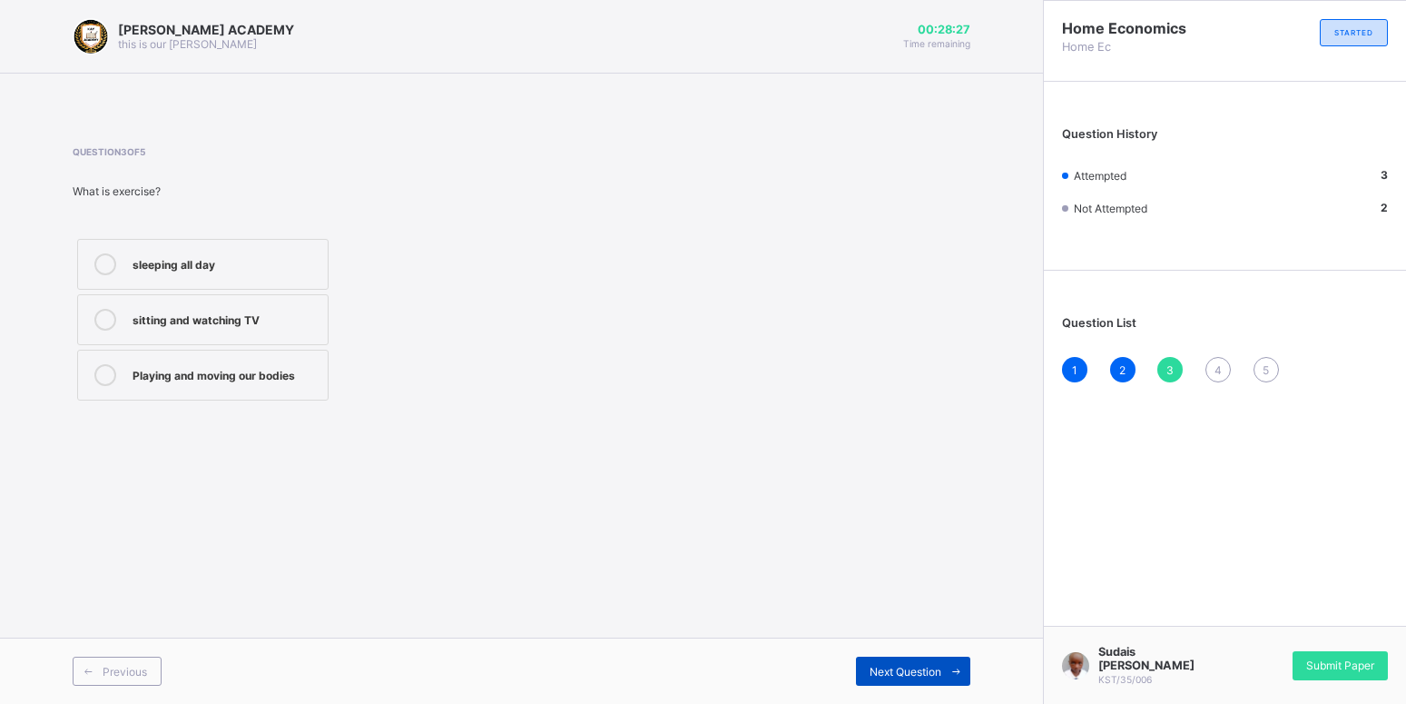
click at [882, 666] on span "Next Question" at bounding box center [906, 672] width 72 height 14
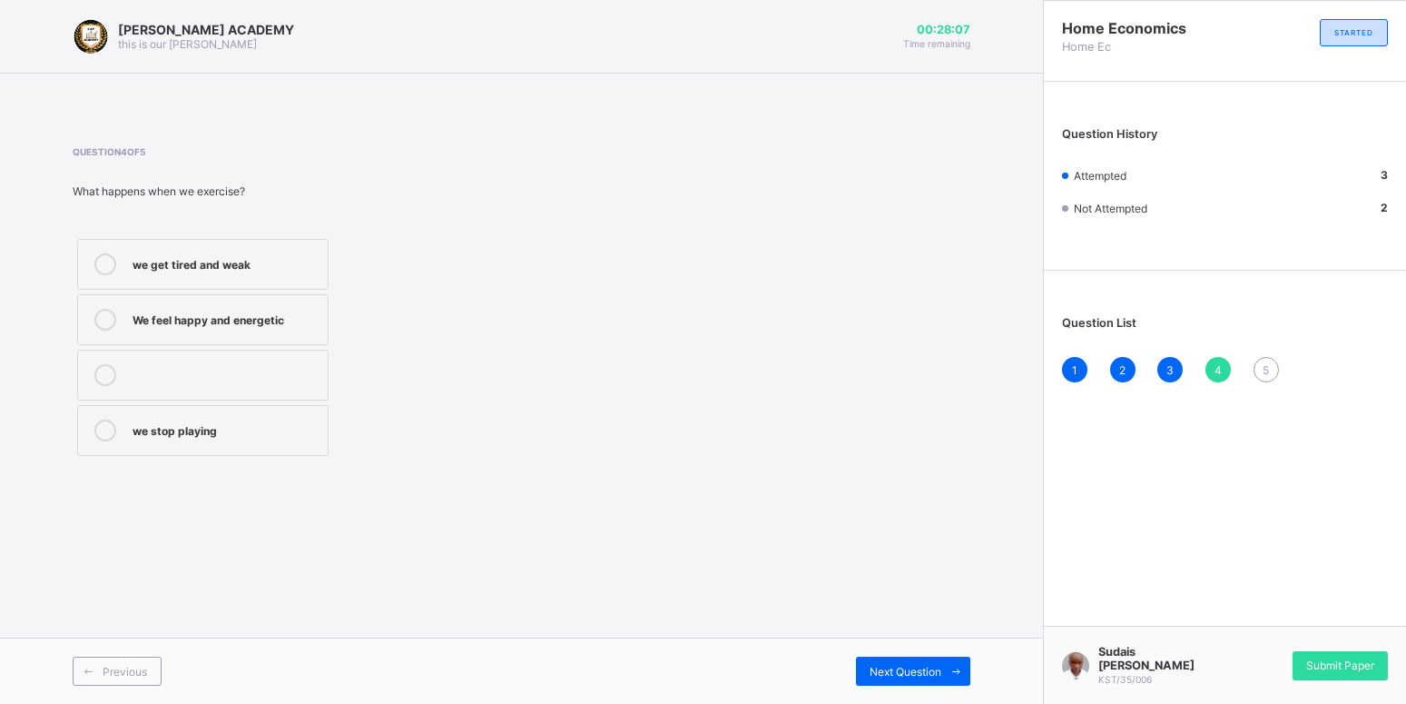
click at [238, 446] on label "we stop playing" at bounding box center [203, 430] width 252 height 51
click at [922, 674] on span "Next Question" at bounding box center [906, 672] width 72 height 14
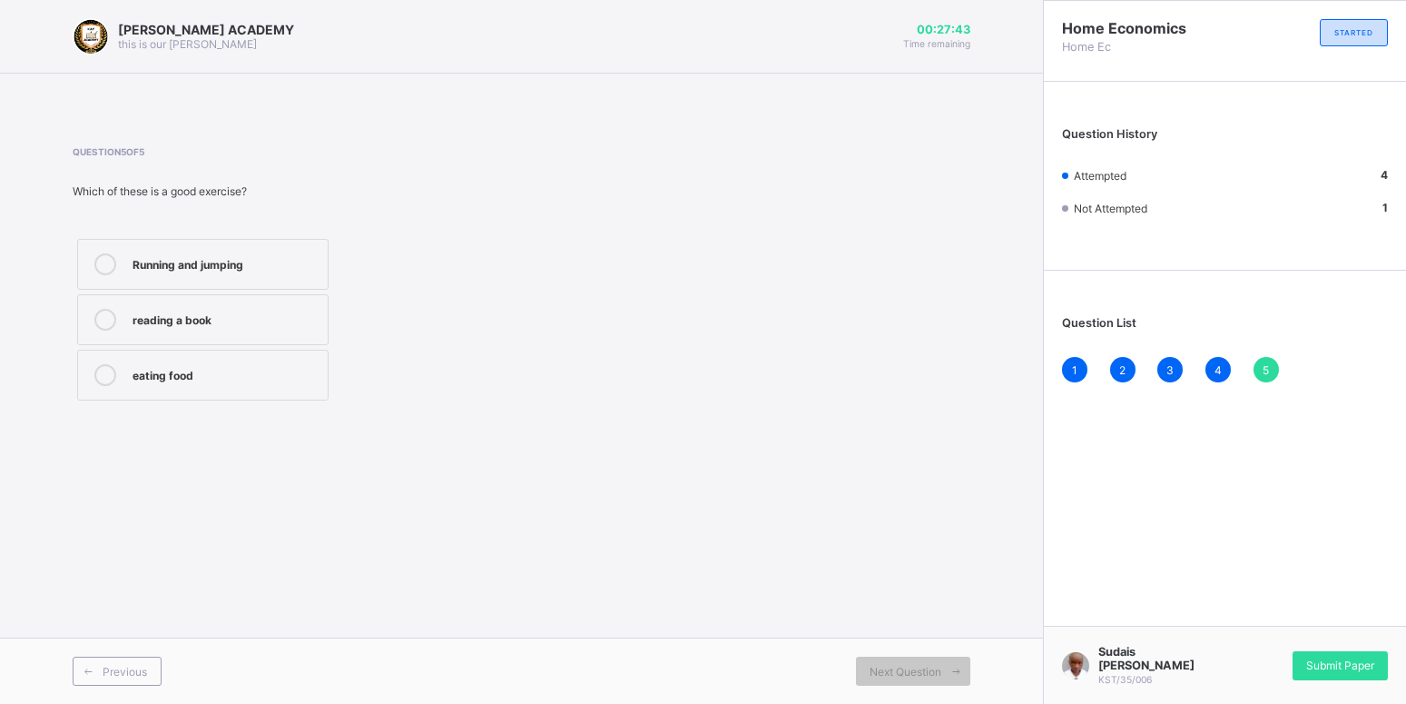
click at [159, 378] on div "eating food" at bounding box center [226, 373] width 186 height 18
click at [1328, 675] on div "Submit Paper" at bounding box center [1340, 665] width 95 height 29
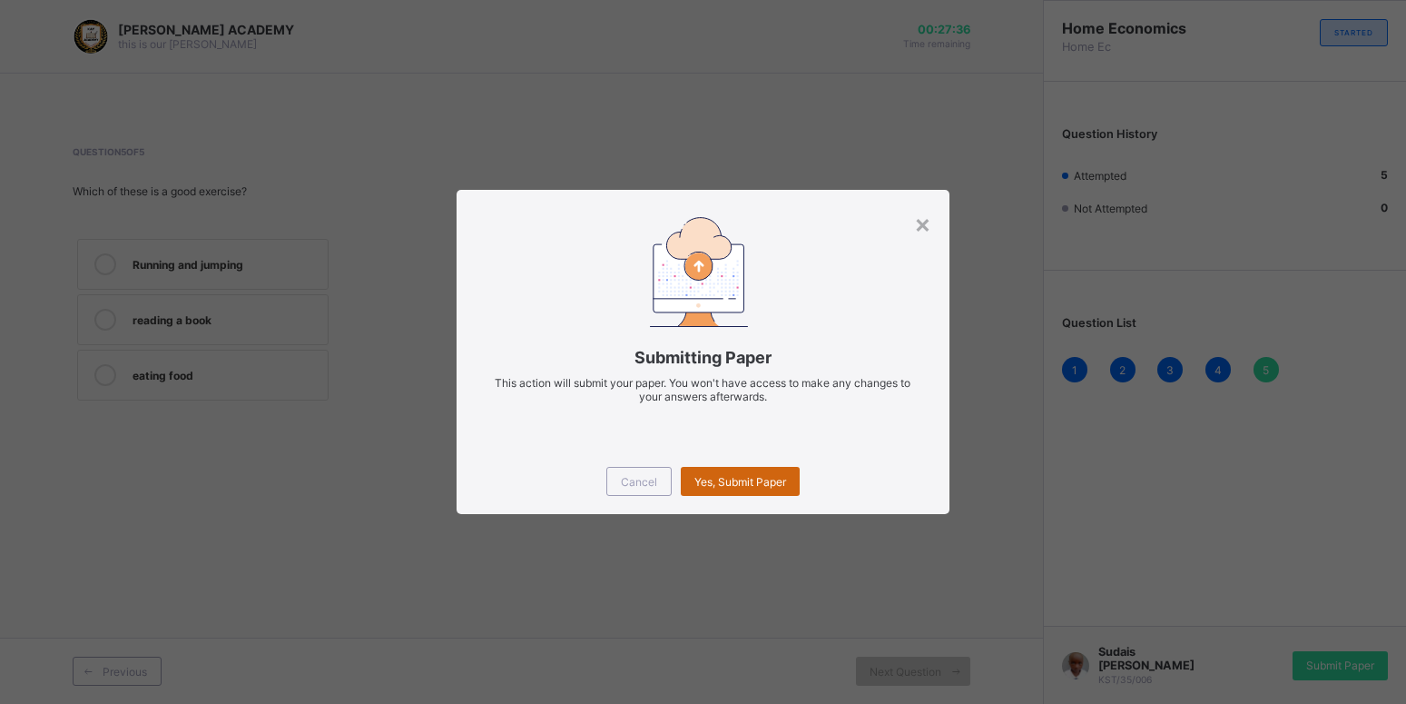
click at [755, 491] on div "Yes, Submit Paper" at bounding box center [740, 481] width 119 height 29
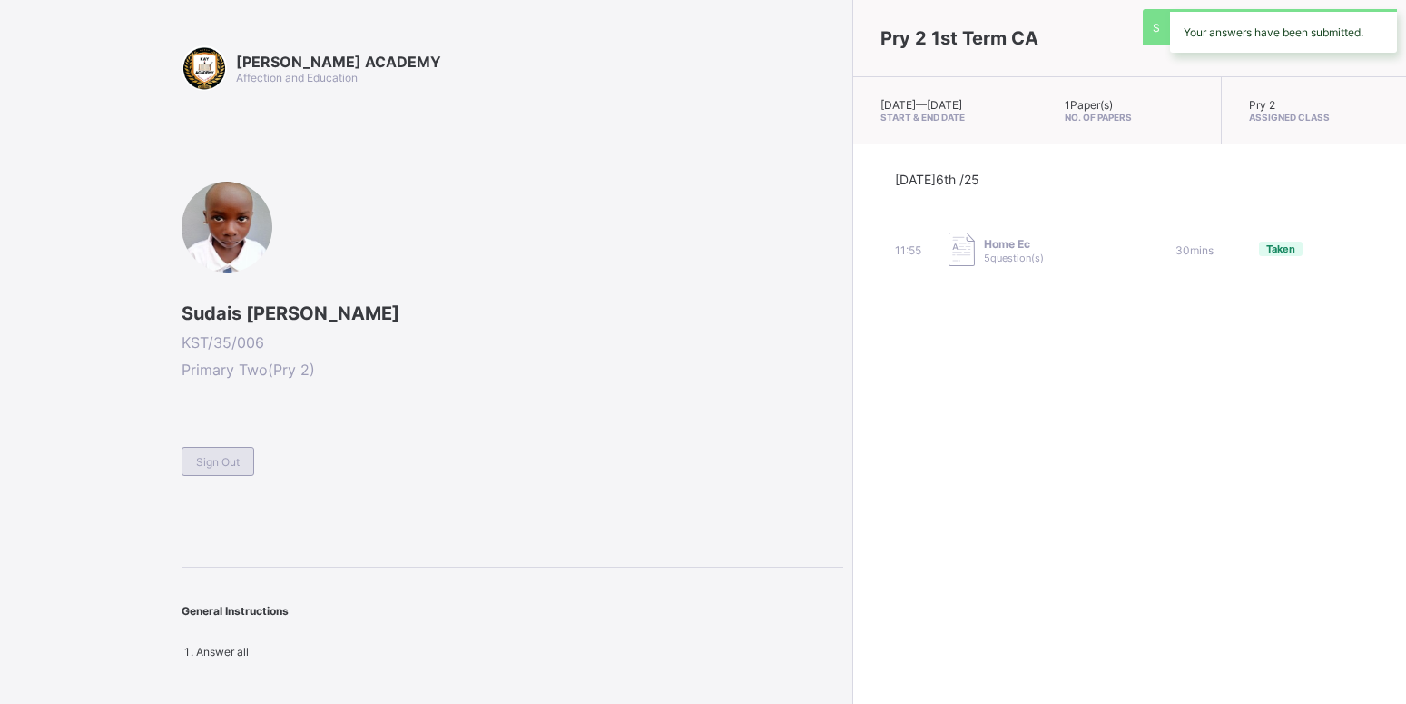
click at [213, 474] on div "Sign Out" at bounding box center [218, 461] width 73 height 29
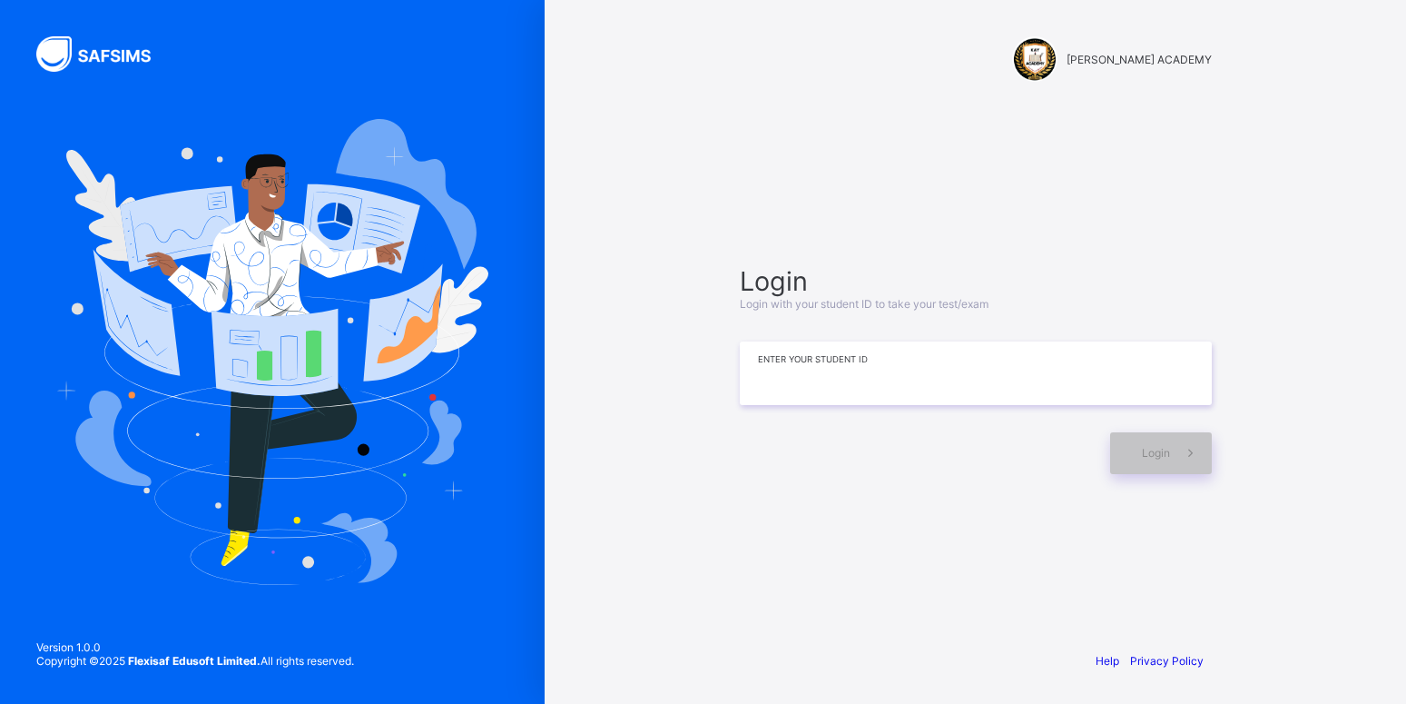
click at [849, 381] on input at bounding box center [976, 373] width 472 height 64
type input "**********"
click at [1130, 469] on div "Login" at bounding box center [1161, 453] width 102 height 42
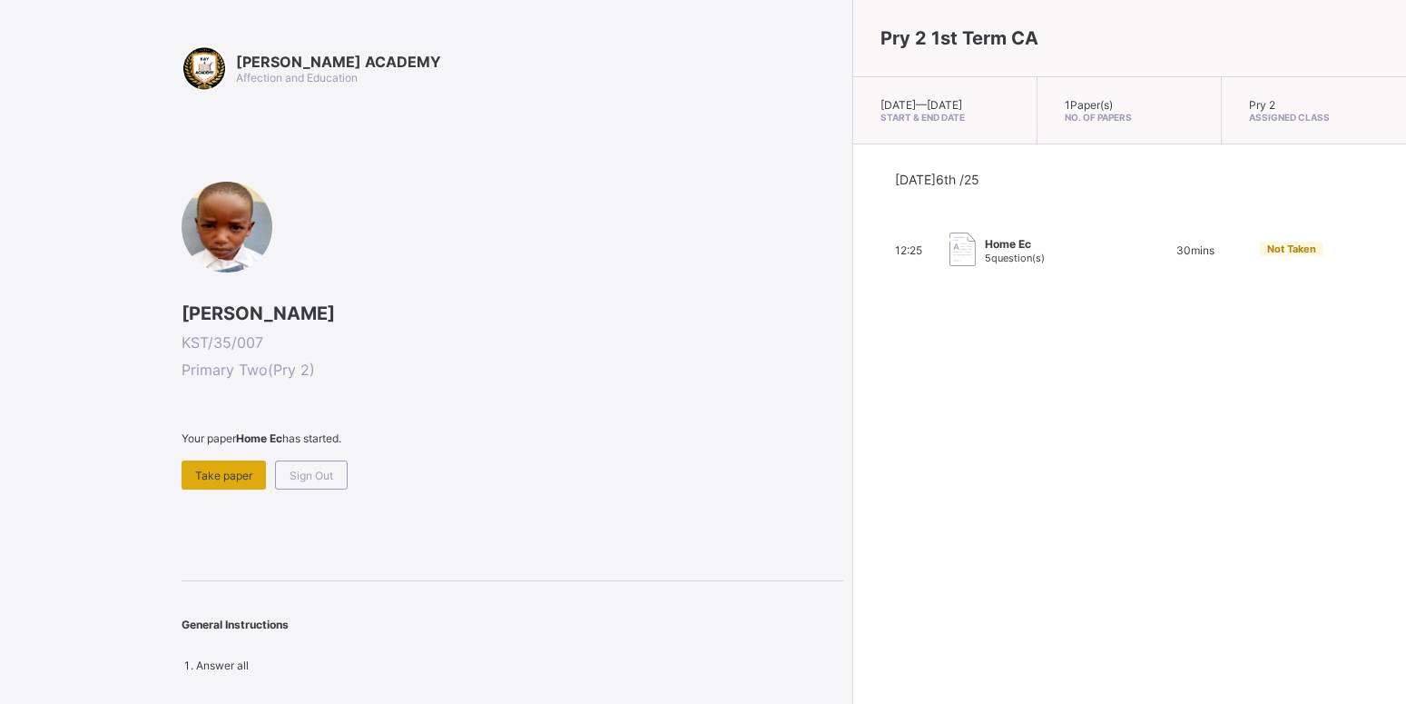
click at [245, 482] on div "Take paper" at bounding box center [224, 474] width 84 height 29
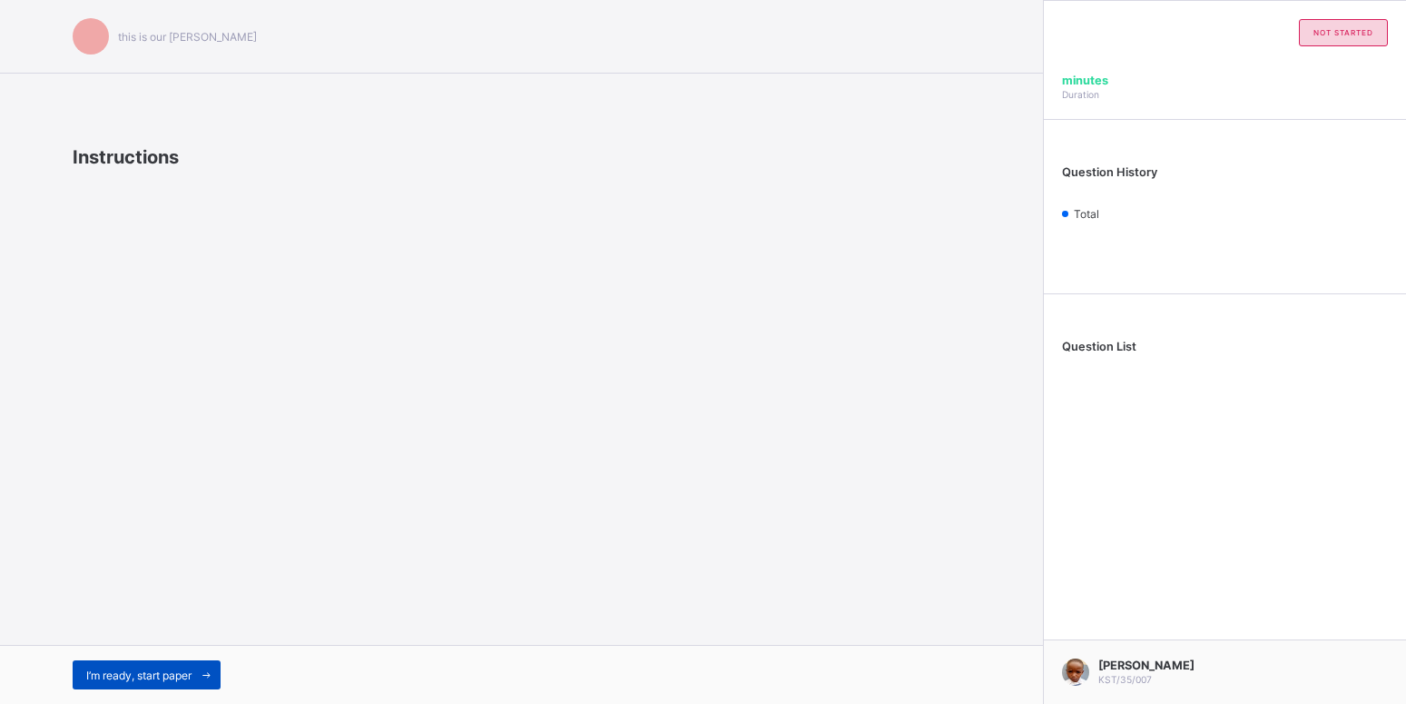
click at [148, 683] on div "I’m ready, start paper" at bounding box center [147, 674] width 148 height 29
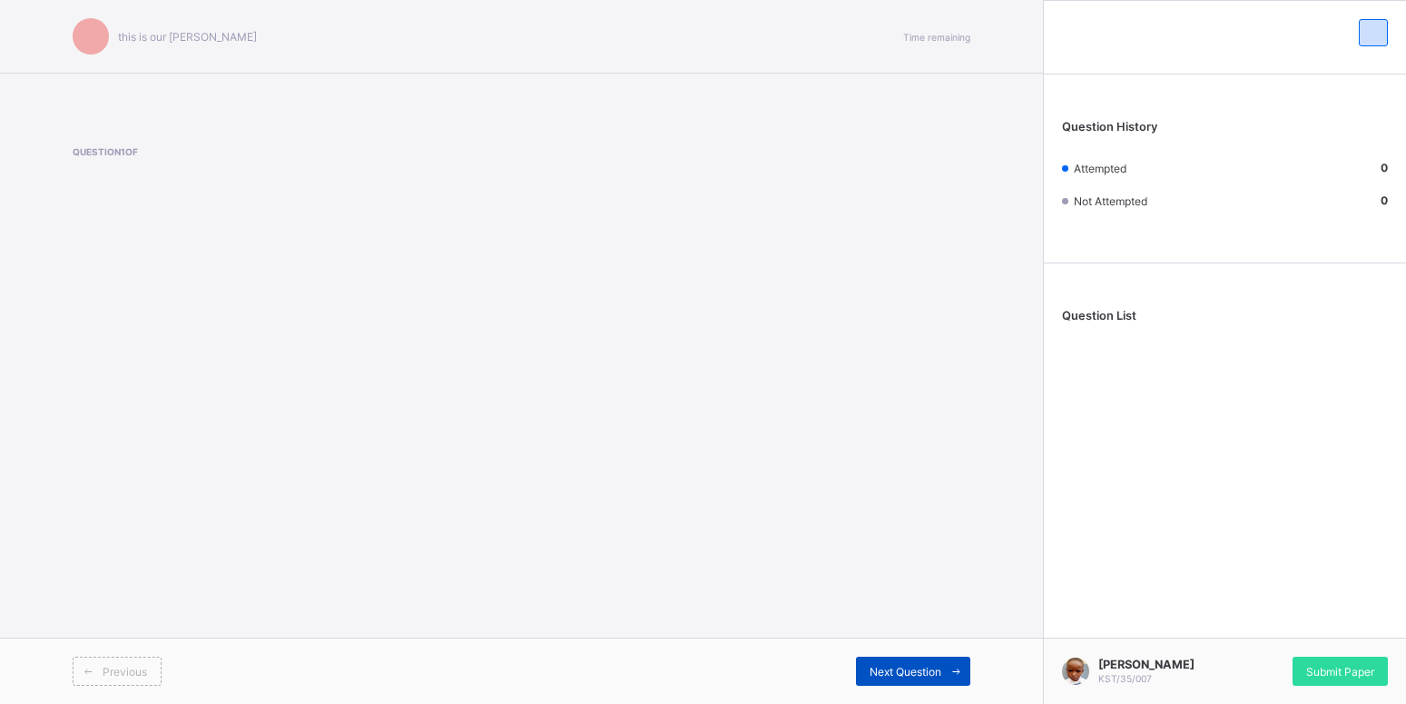
click at [889, 674] on span "Next Question" at bounding box center [906, 672] width 72 height 14
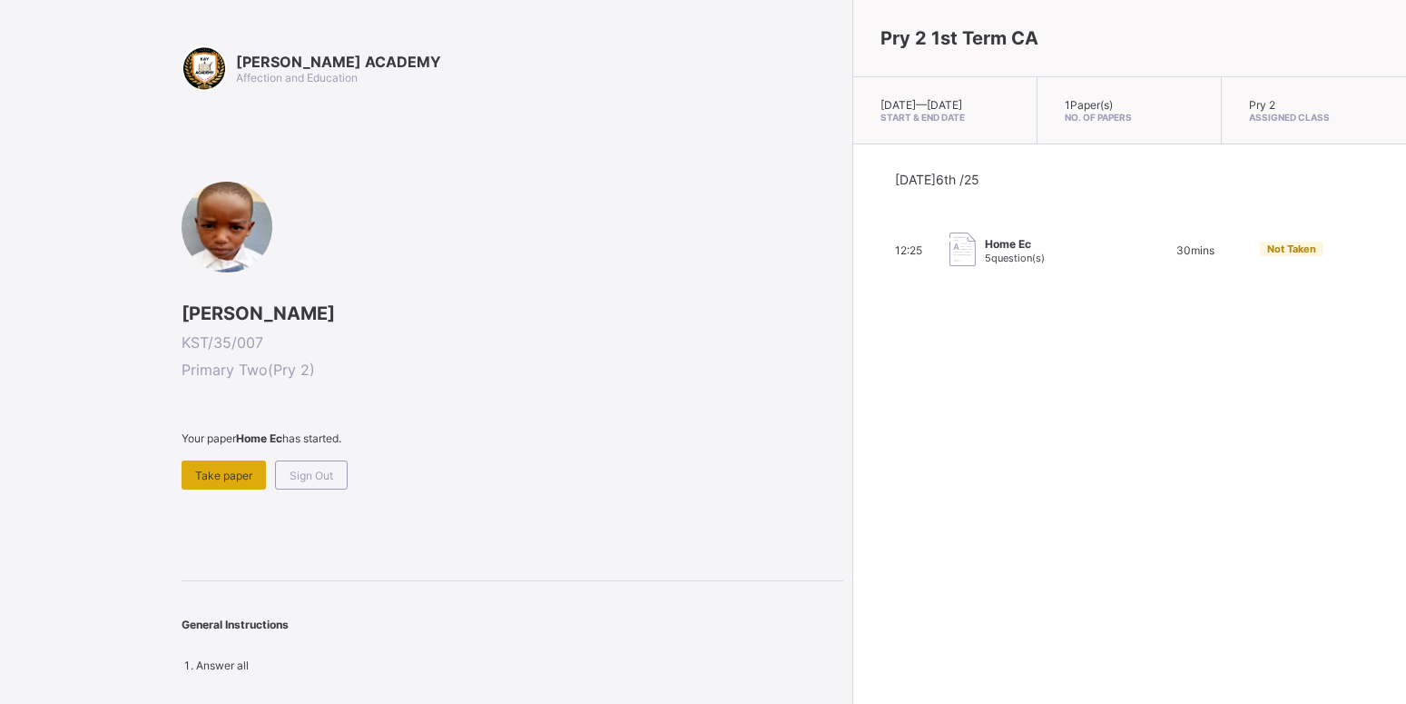
click at [219, 469] on span "Take paper" at bounding box center [223, 476] width 57 height 14
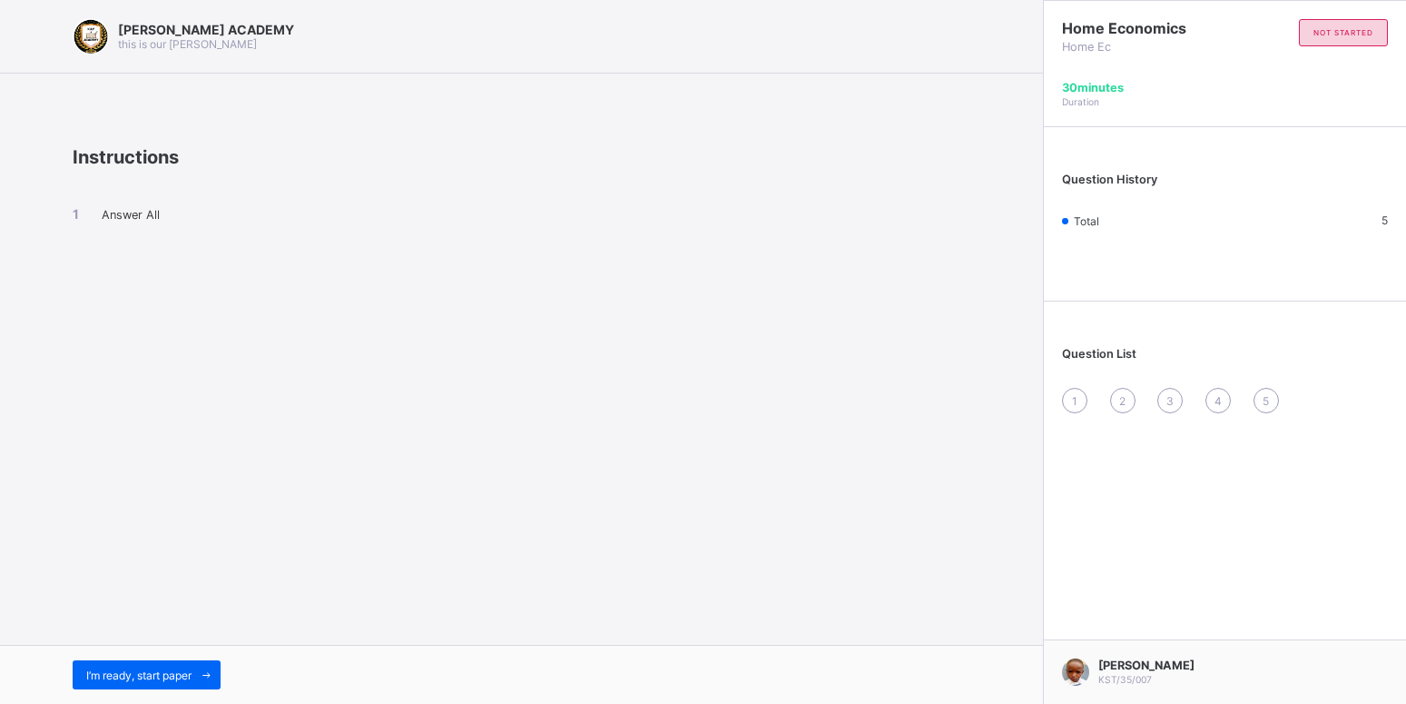
click at [1124, 398] on span "2" at bounding box center [1123, 401] width 6 height 14
click at [1124, 405] on span "2" at bounding box center [1123, 401] width 6 height 14
click at [207, 666] on span at bounding box center [206, 674] width 29 height 29
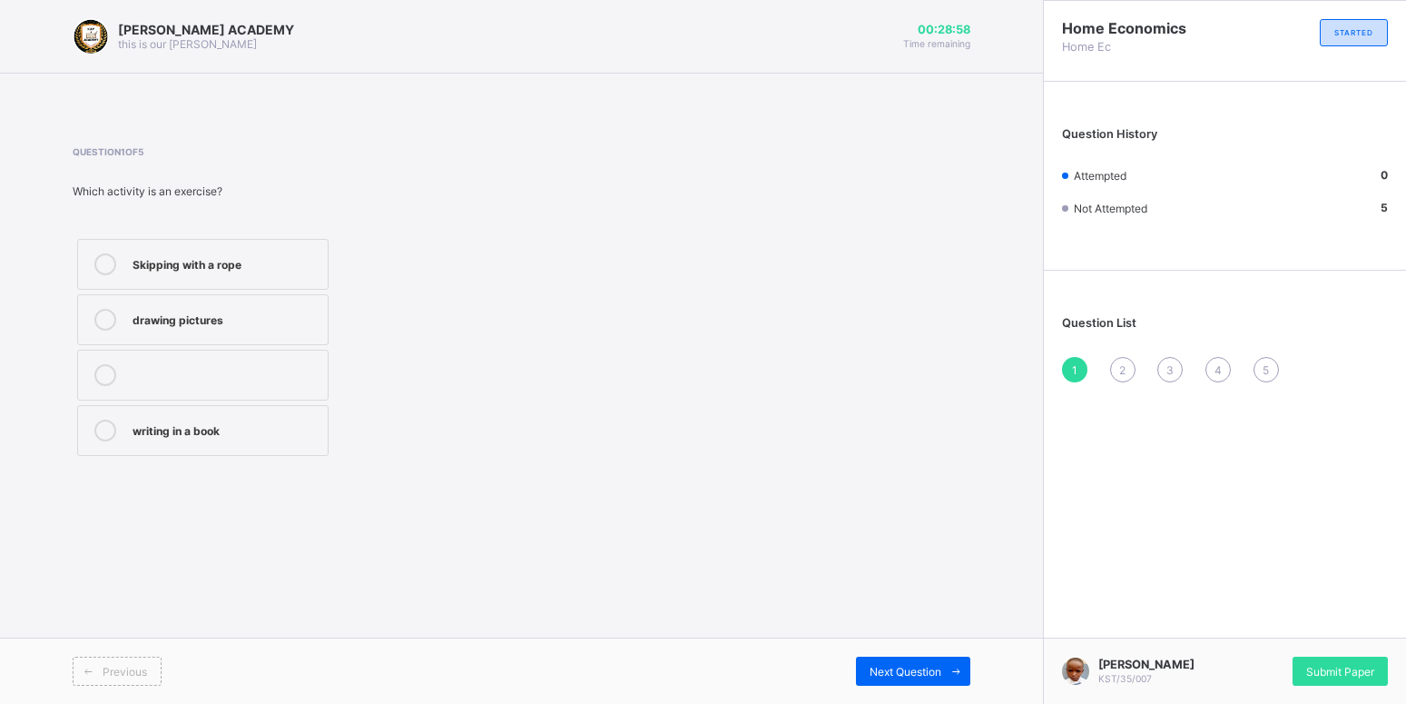
click at [115, 422] on div at bounding box center [105, 430] width 36 height 22
click at [910, 673] on span "Next Question" at bounding box center [906, 672] width 72 height 14
click at [226, 331] on label "To keep us healthy and strong" at bounding box center [203, 319] width 252 height 51
click at [929, 676] on span "Next Question" at bounding box center [906, 672] width 72 height 14
click at [261, 371] on div "Playing and moving our bodies" at bounding box center [226, 373] width 186 height 18
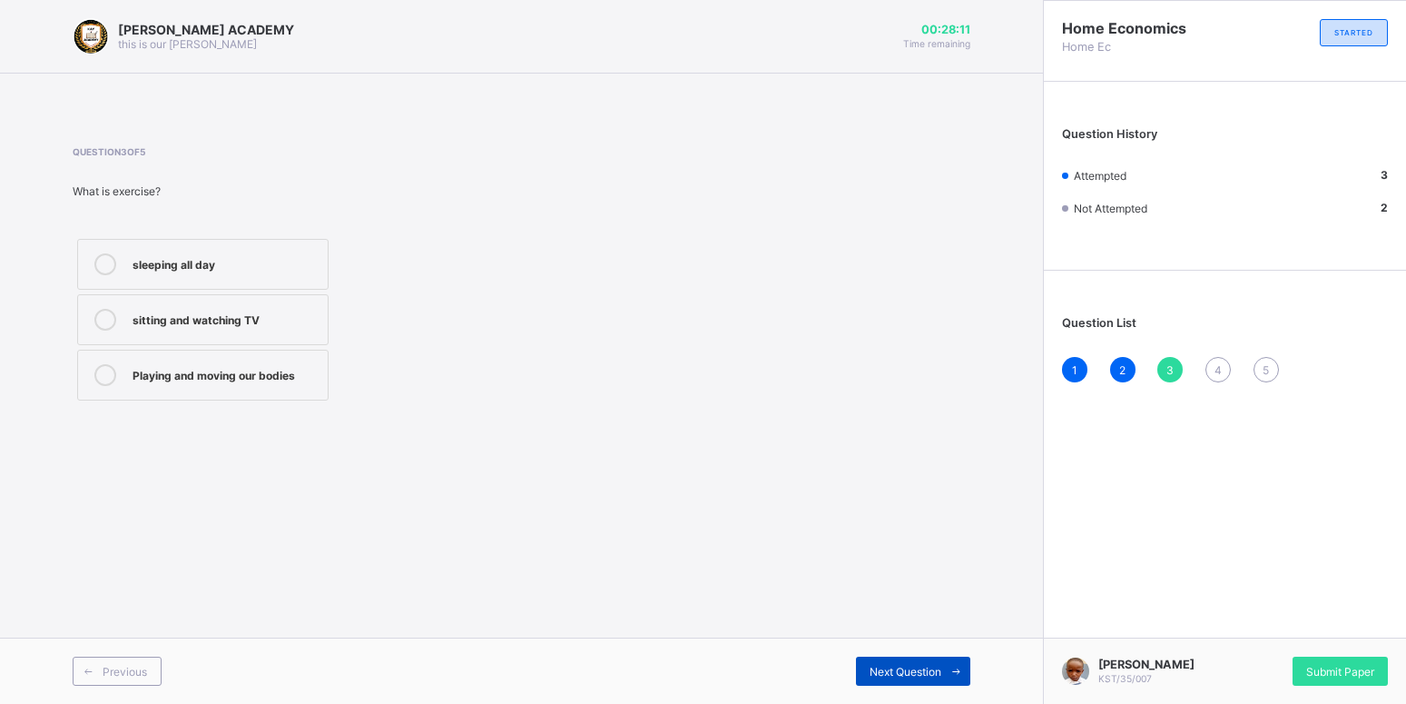
click at [950, 667] on icon at bounding box center [957, 672] width 14 height 12
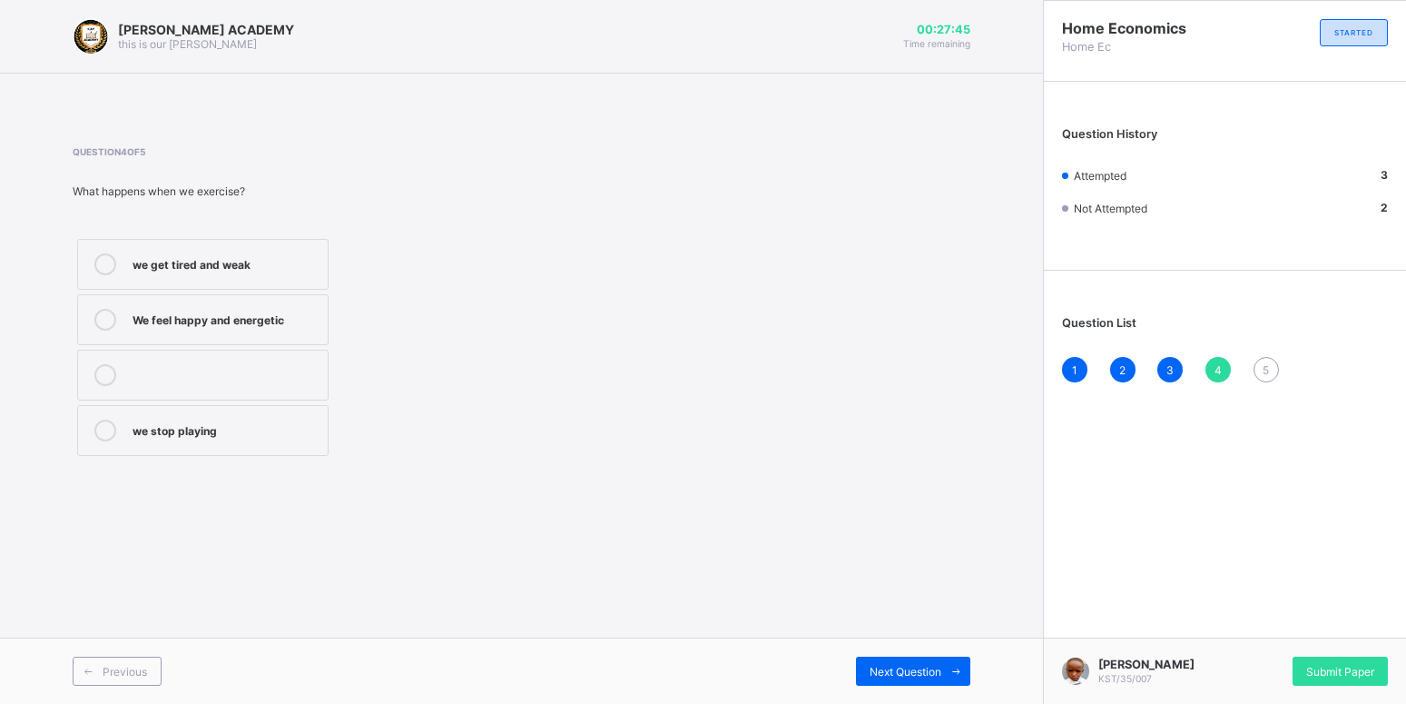
click at [254, 321] on div "We feel happy and energetic" at bounding box center [226, 318] width 186 height 18
click at [901, 671] on span "Next Question" at bounding box center [906, 672] width 72 height 14
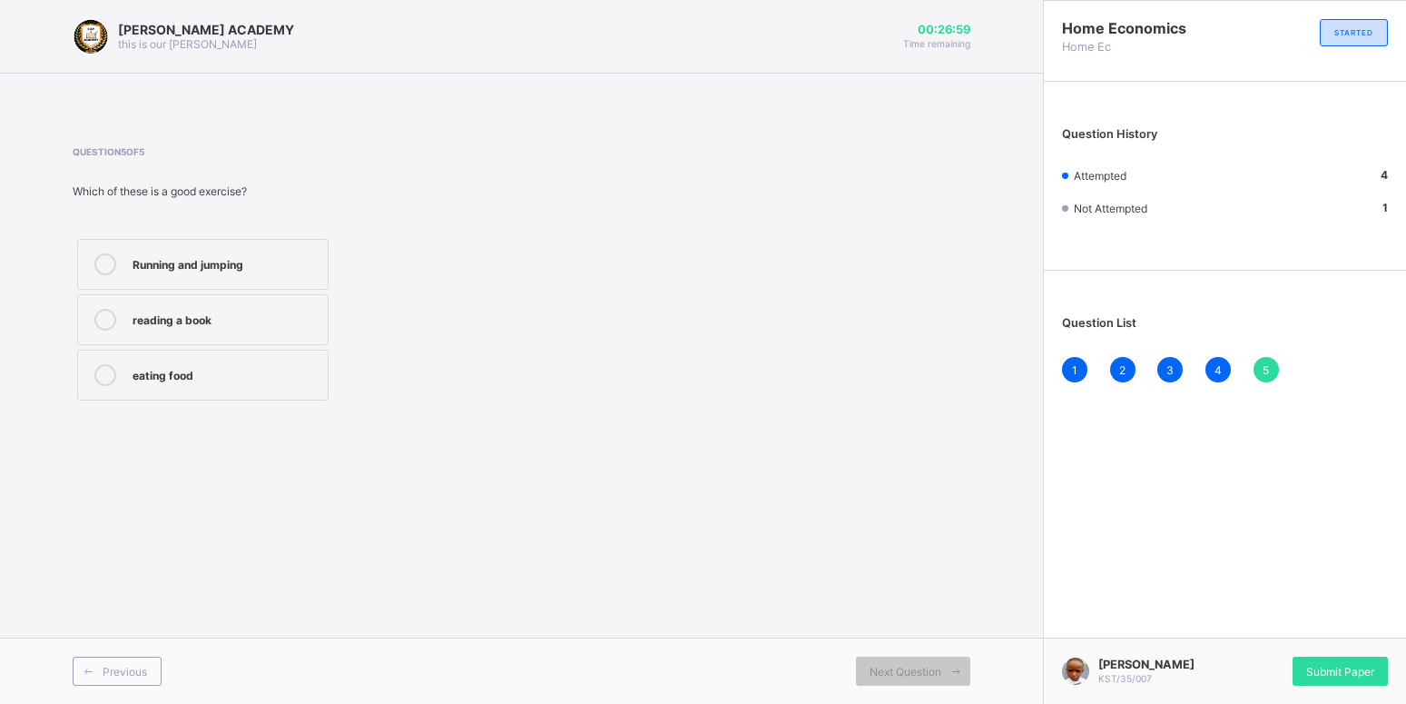
click at [294, 271] on div "Running and jumping" at bounding box center [226, 262] width 186 height 18
click at [860, 671] on div "Next Question" at bounding box center [913, 670] width 114 height 29
click at [1340, 679] on div "Submit Paper" at bounding box center [1340, 670] width 95 height 29
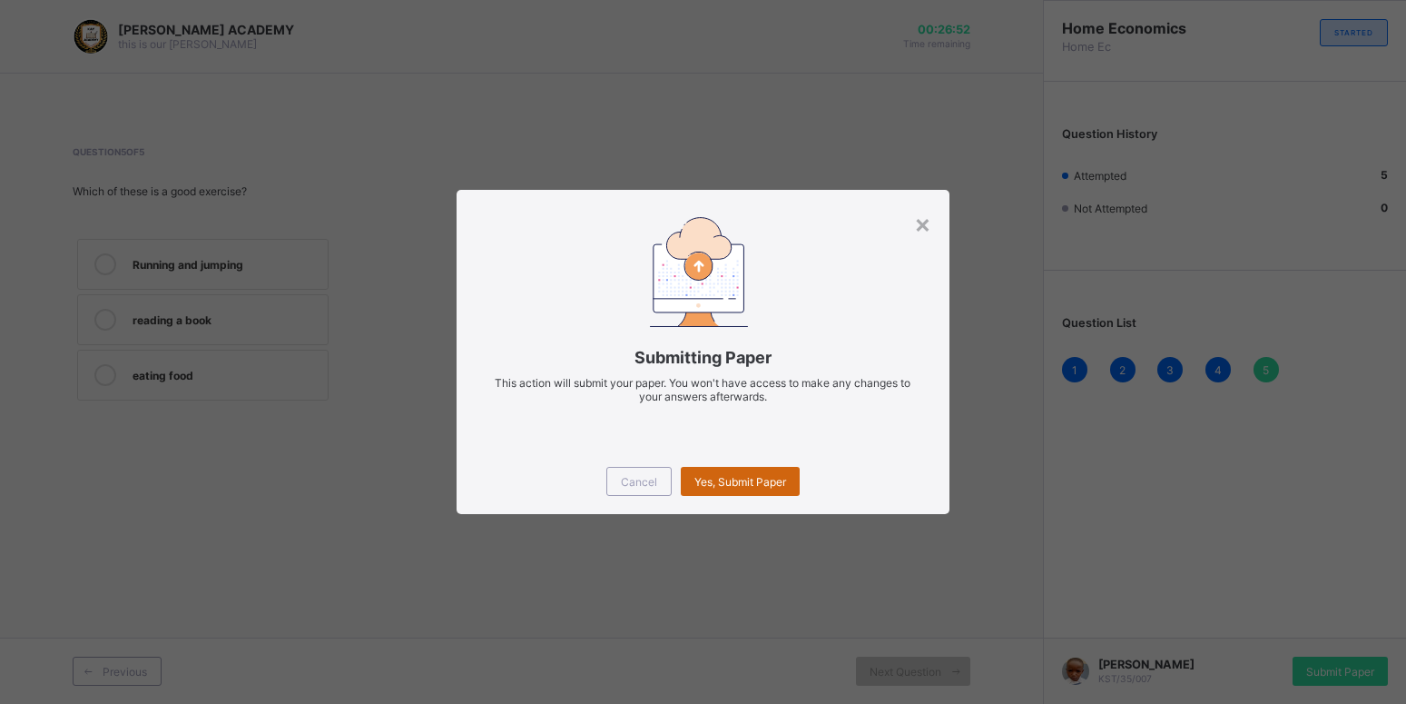
click at [744, 490] on div "Yes, Submit Paper" at bounding box center [740, 481] width 119 height 29
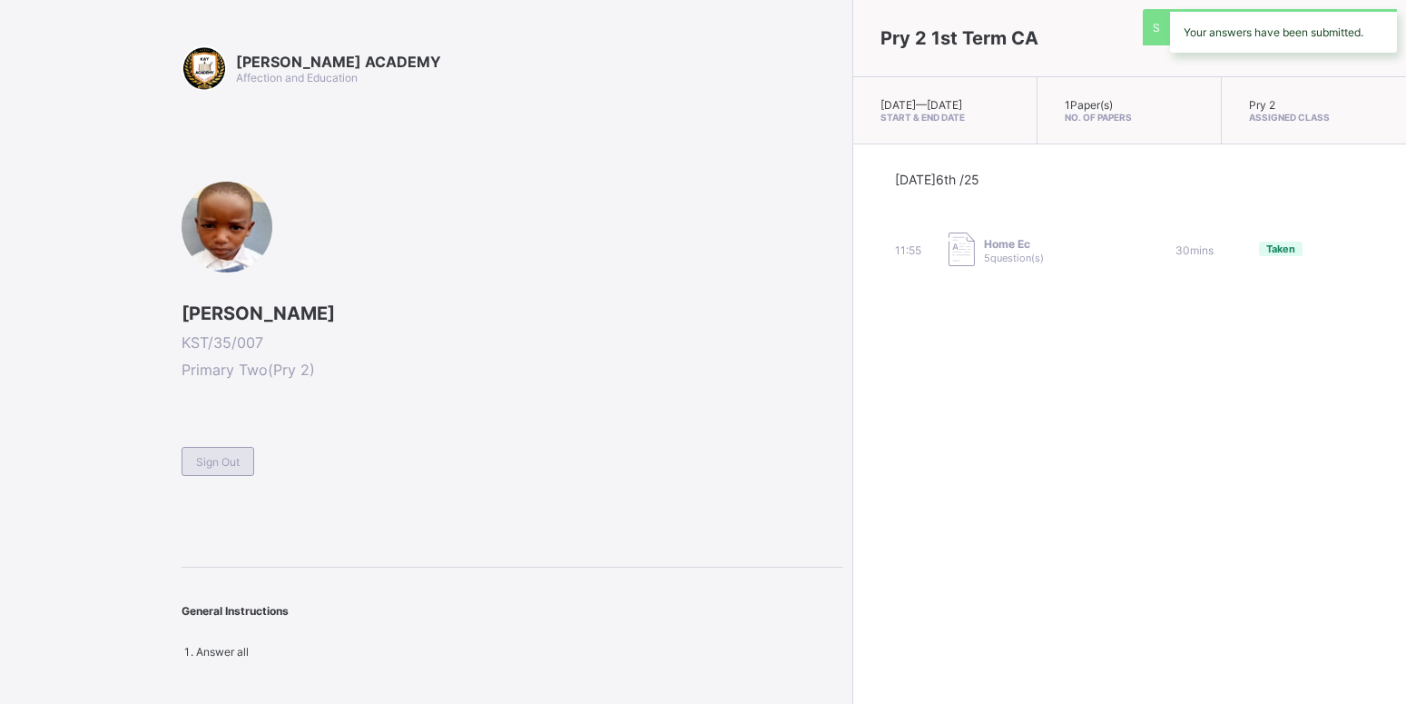
click at [191, 466] on div "Sign Out" at bounding box center [218, 461] width 73 height 29
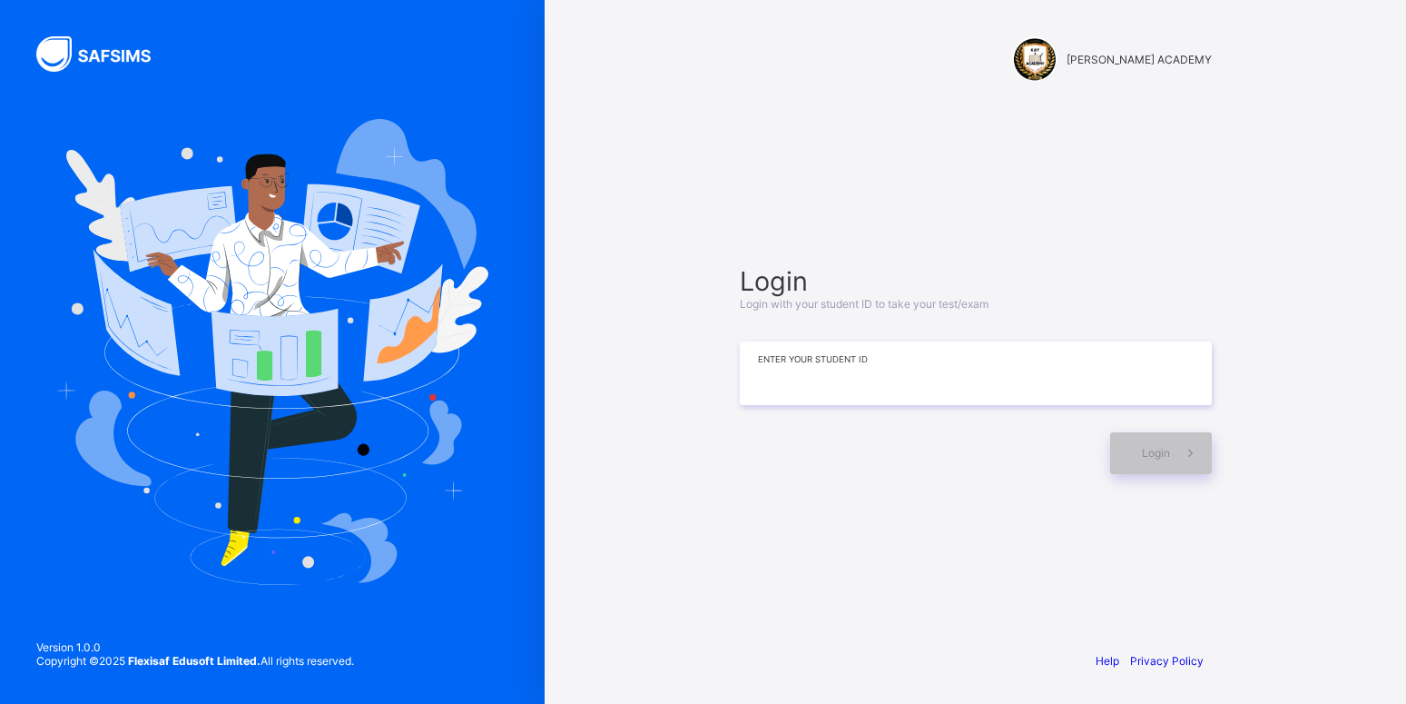
click at [863, 380] on input at bounding box center [976, 373] width 472 height 64
click at [792, 375] on input "********" at bounding box center [976, 373] width 472 height 64
type input "*********"
click at [1174, 454] on span at bounding box center [1191, 453] width 42 height 42
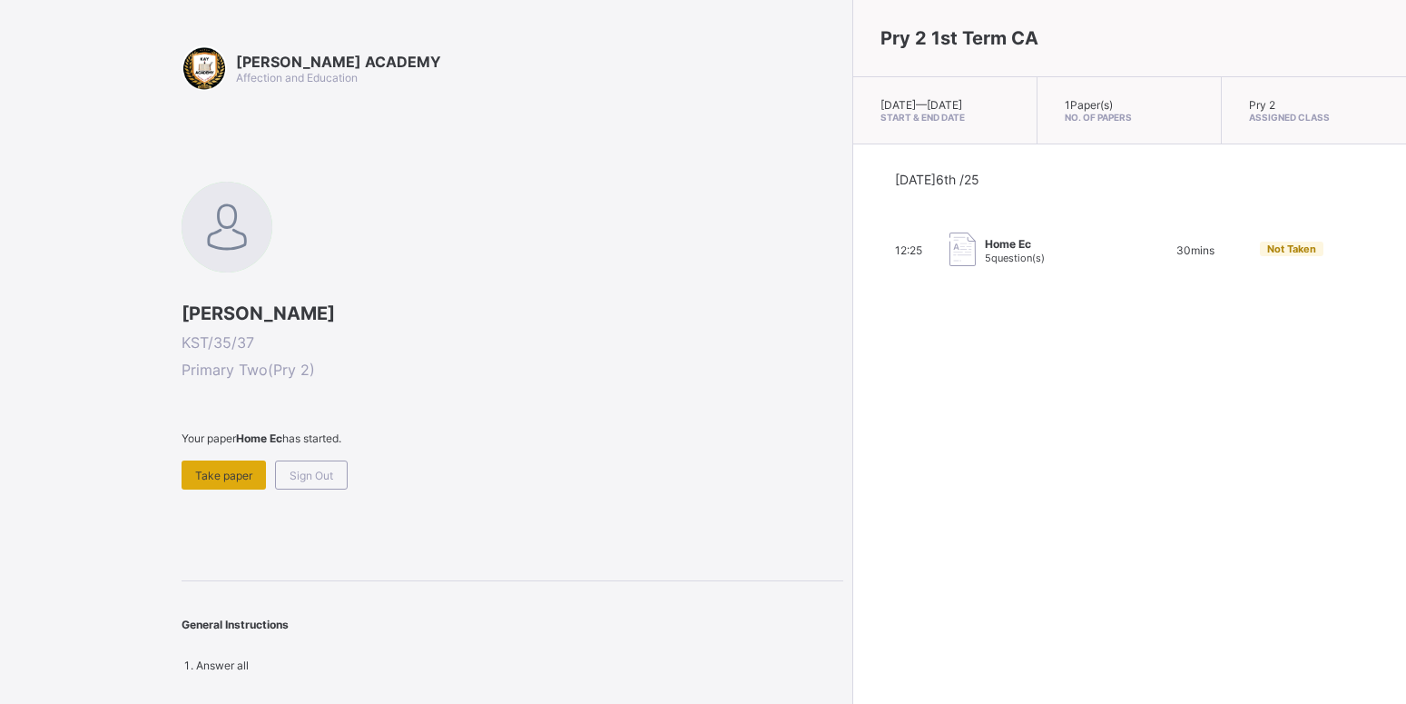
click at [240, 472] on span "Take paper" at bounding box center [223, 476] width 57 height 14
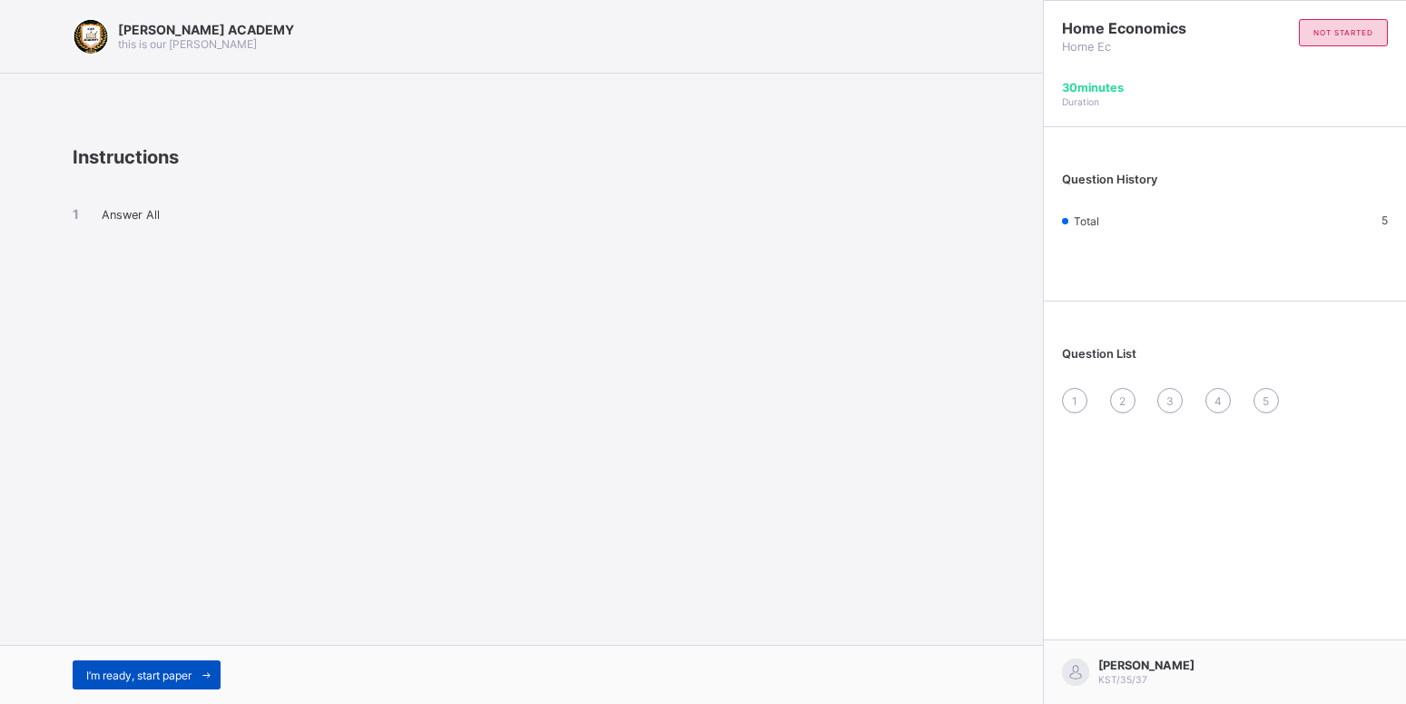
click at [168, 666] on div "I’m ready, start paper" at bounding box center [147, 674] width 148 height 29
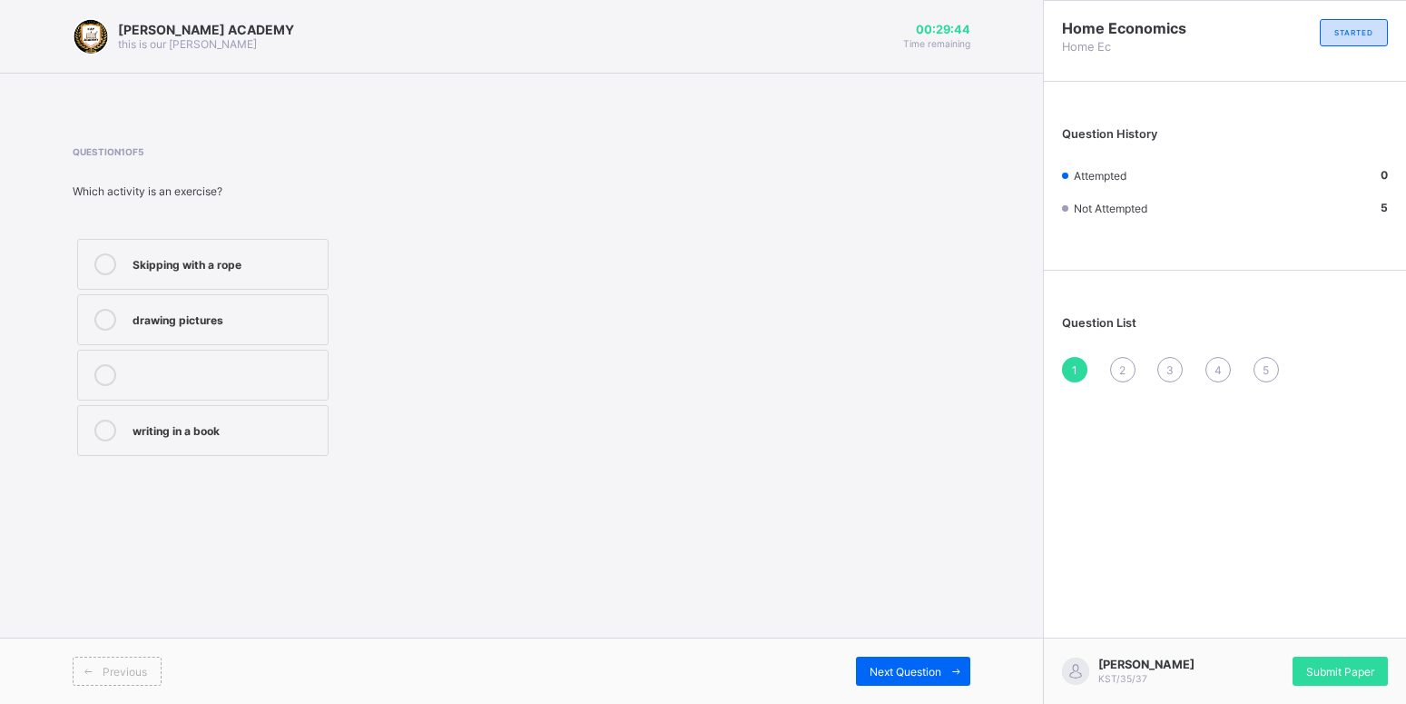
click at [125, 279] on label "Skipping with a rope" at bounding box center [203, 264] width 252 height 51
click at [873, 664] on div "Next Question" at bounding box center [913, 670] width 114 height 29
click at [306, 321] on div "To keep us healthy and strong" at bounding box center [226, 318] width 186 height 18
click at [888, 671] on span "Next Question" at bounding box center [906, 672] width 72 height 14
click at [280, 331] on label "sitting and watching TV" at bounding box center [203, 319] width 252 height 51
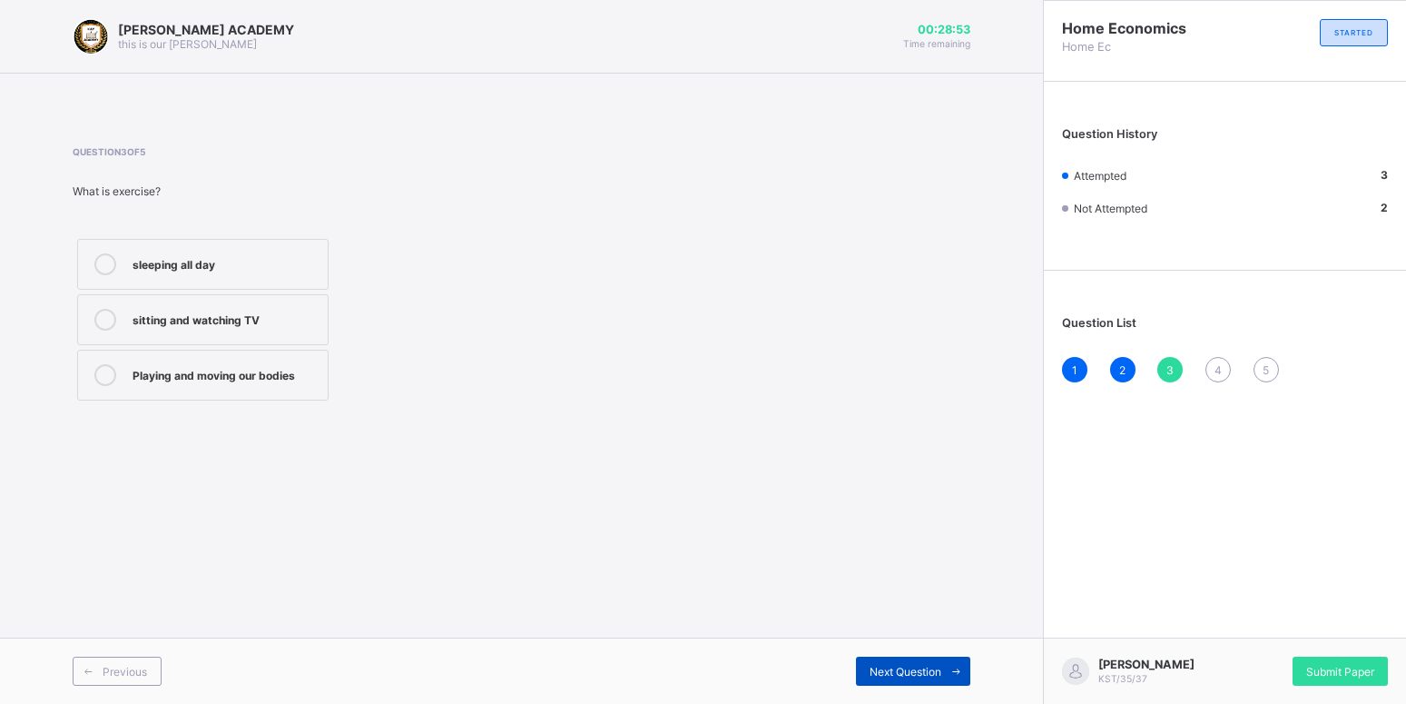
click at [890, 667] on span "Next Question" at bounding box center [906, 672] width 72 height 14
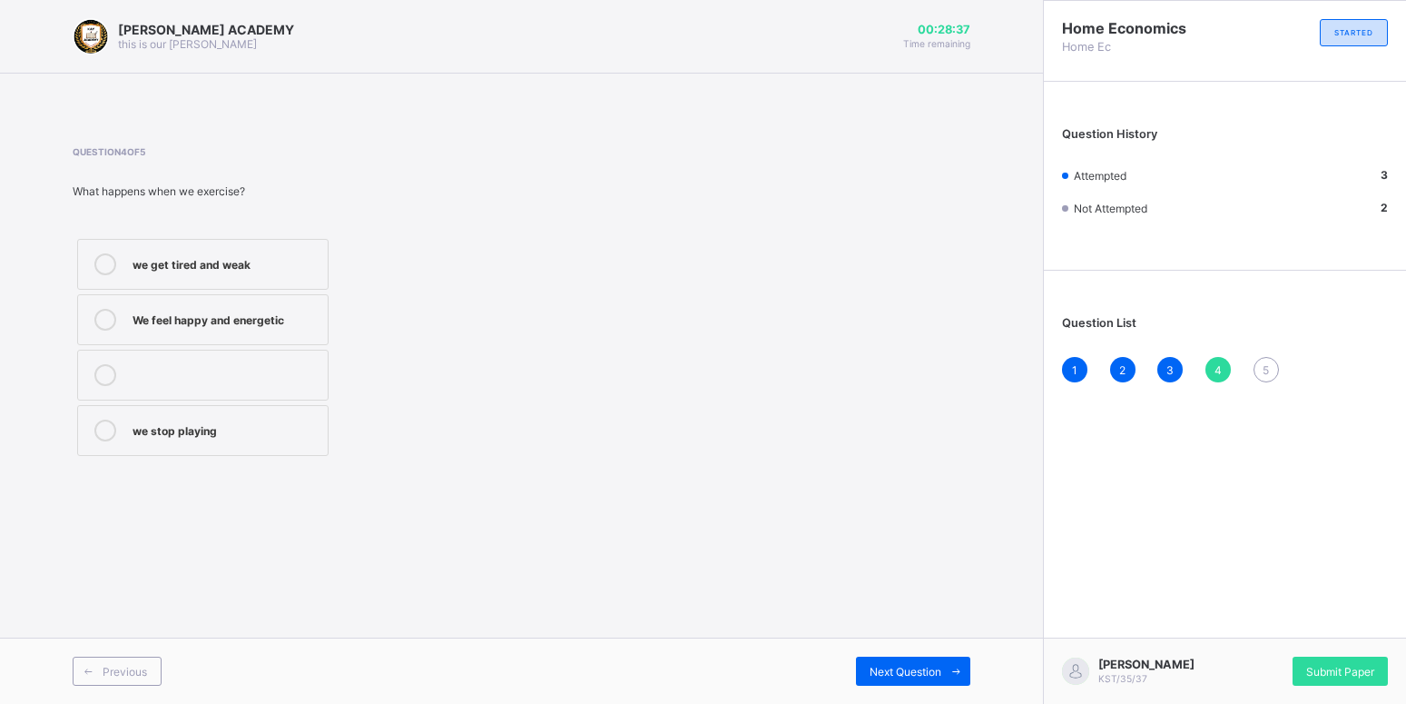
click at [303, 340] on label "We feel happy and energetic" at bounding box center [203, 319] width 252 height 51
click at [856, 670] on div "Next Question" at bounding box center [913, 670] width 114 height 29
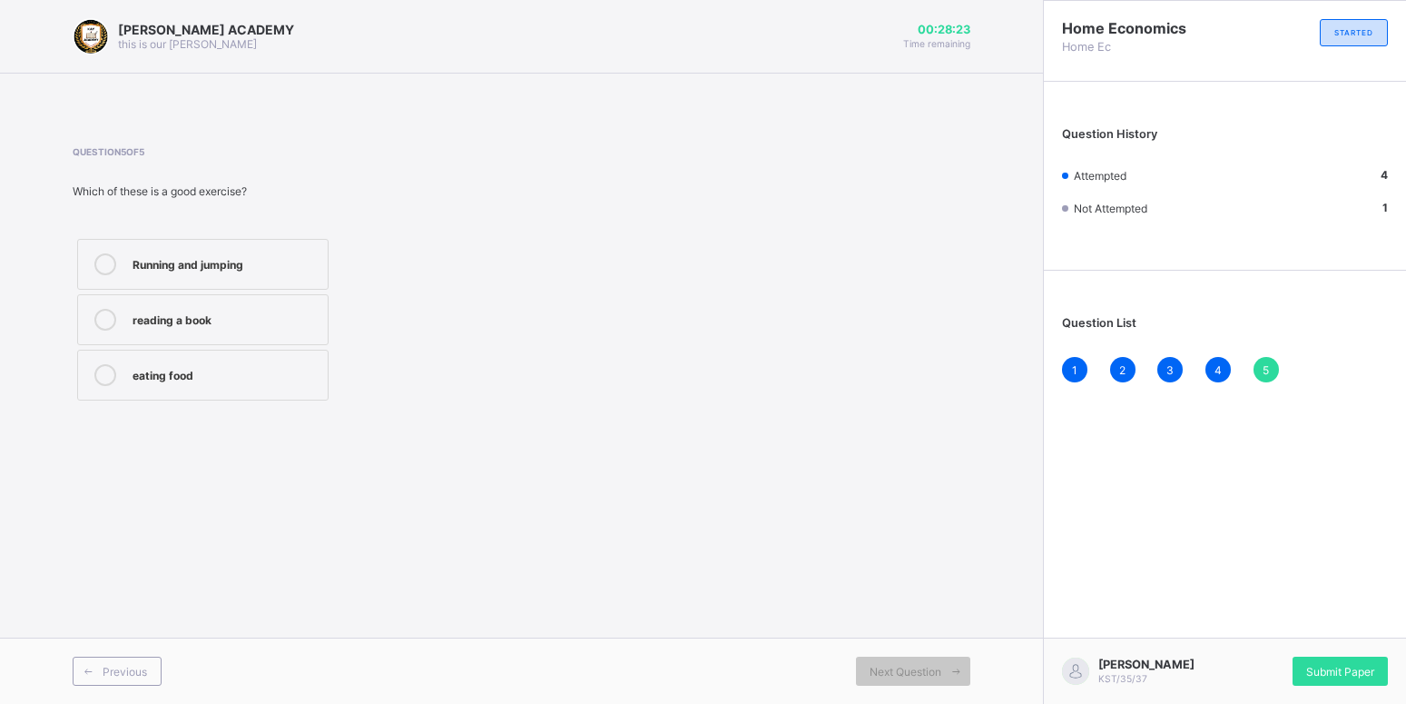
click at [315, 252] on label "Running and jumping" at bounding box center [203, 264] width 252 height 51
click at [1307, 675] on span "Submit Paper" at bounding box center [1341, 672] width 68 height 14
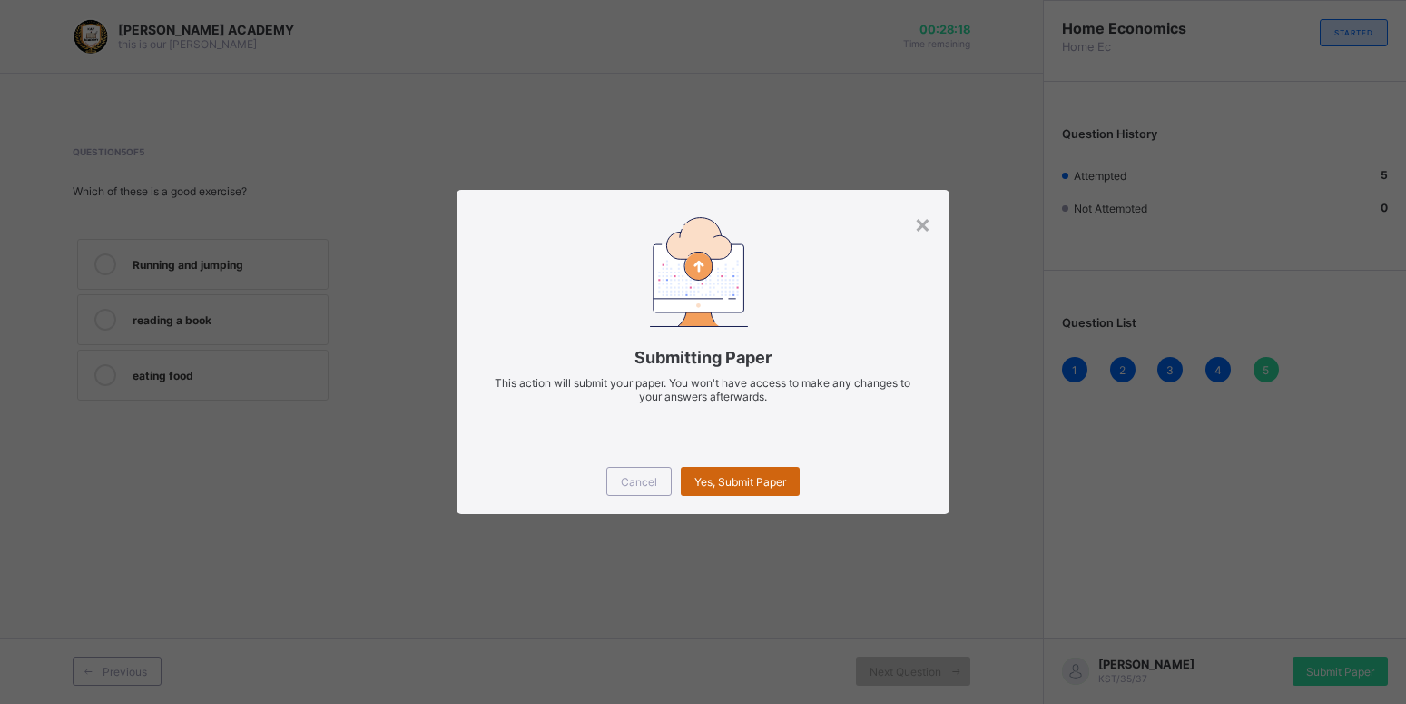
click at [769, 484] on span "Yes, Submit Paper" at bounding box center [741, 482] width 92 height 14
